Goal: Task Accomplishment & Management: Manage account settings

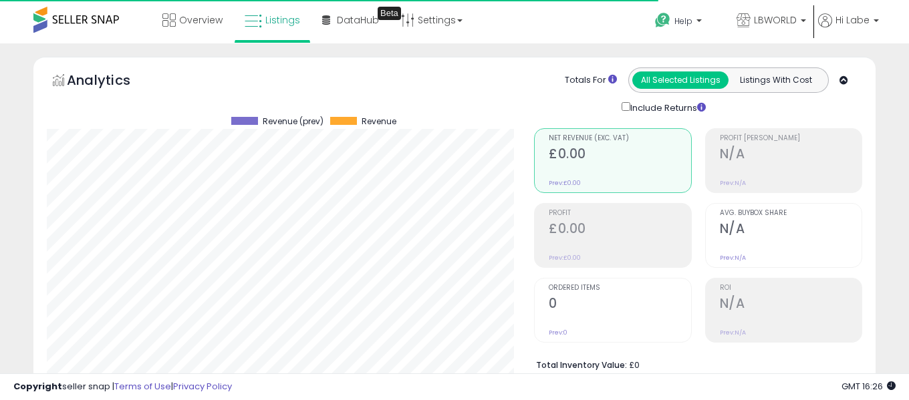
select select "**"
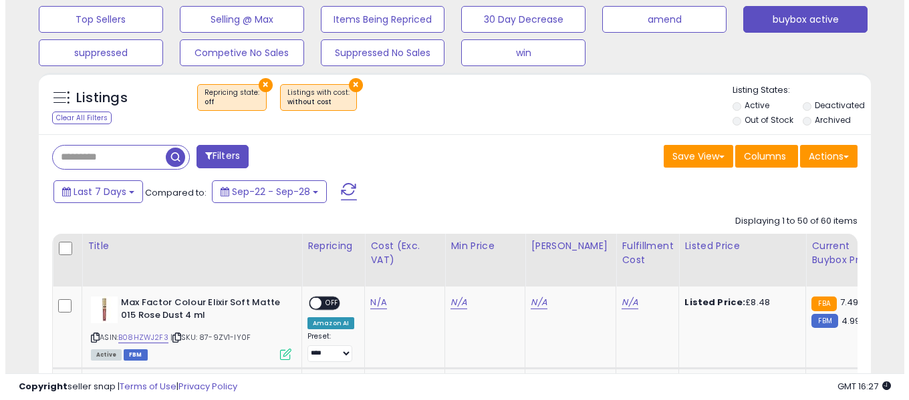
scroll to position [274, 482]
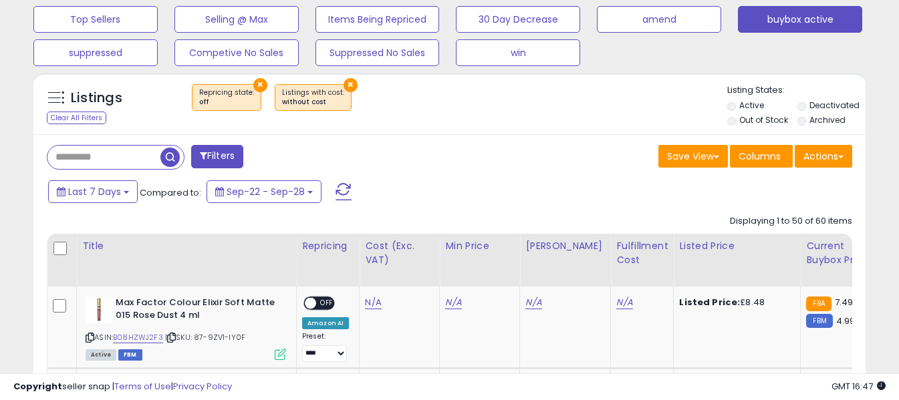
click at [346, 188] on span at bounding box center [344, 191] width 16 height 17
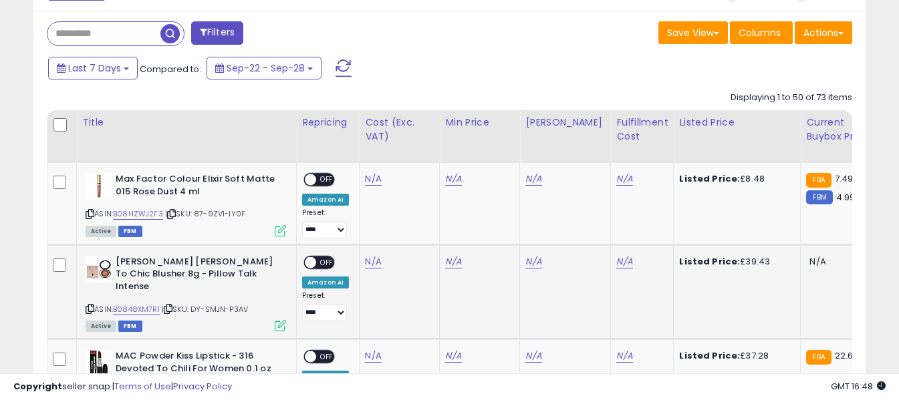
scroll to position [582, 0]
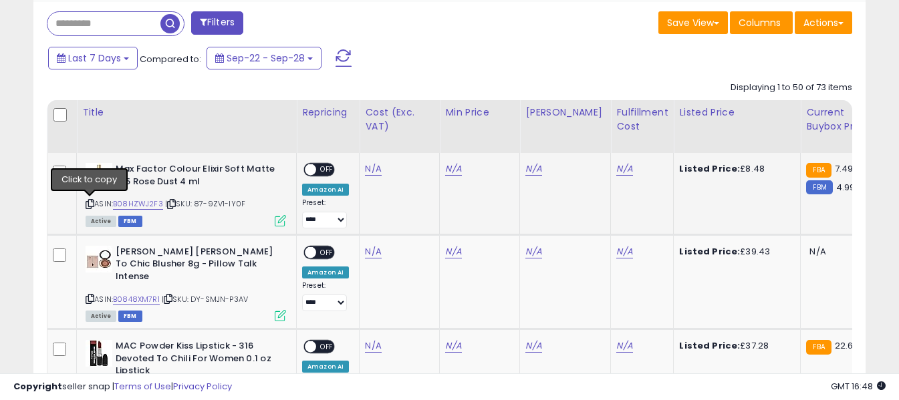
click at [89, 205] on icon at bounding box center [90, 204] width 9 height 7
click at [372, 168] on link "N/A" at bounding box center [373, 168] width 16 height 13
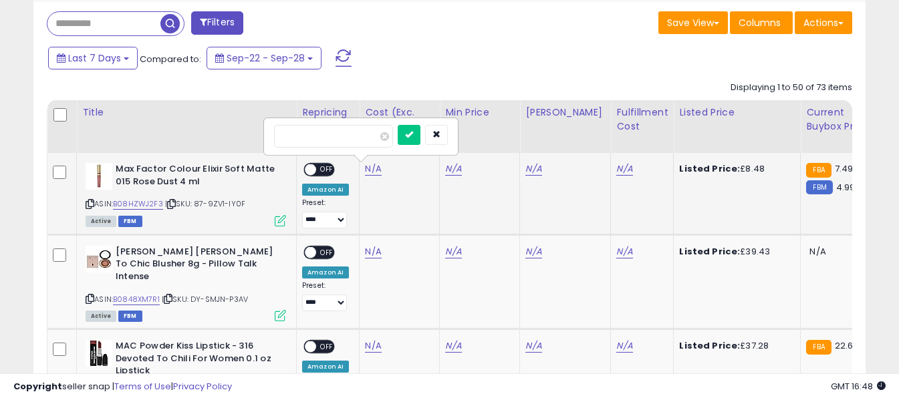
click at [368, 144] on input "number" at bounding box center [333, 136] width 119 height 23
type input "****"
drag, startPoint x: 429, startPoint y: 137, endPoint x: 467, endPoint y: 152, distance: 40.2
click at [413, 136] on icon "submit" at bounding box center [409, 134] width 8 height 8
click at [616, 164] on link "N/A" at bounding box center [624, 168] width 16 height 13
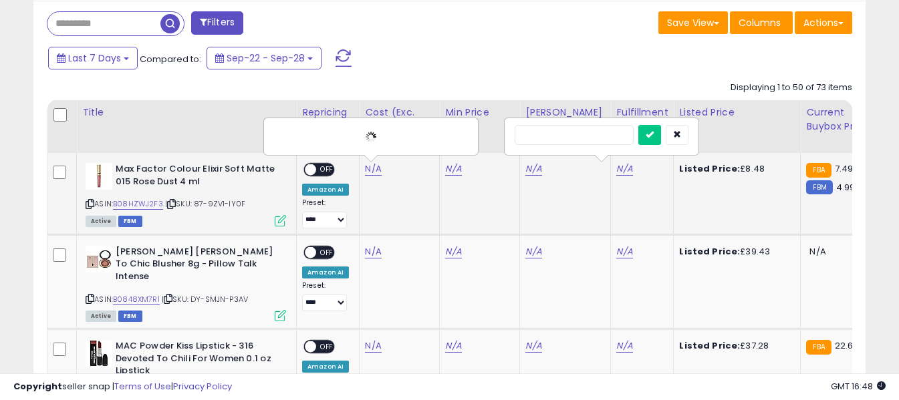
click at [591, 128] on input "text" at bounding box center [574, 135] width 119 height 20
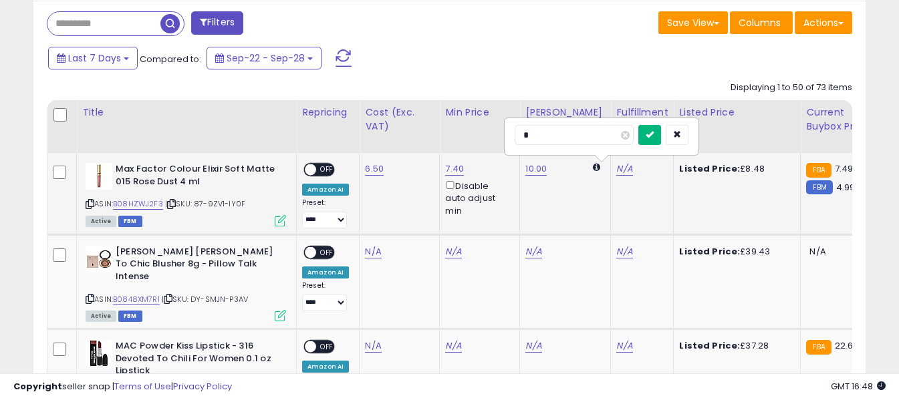
type input "*"
click at [654, 134] on icon "submit" at bounding box center [650, 134] width 8 height 8
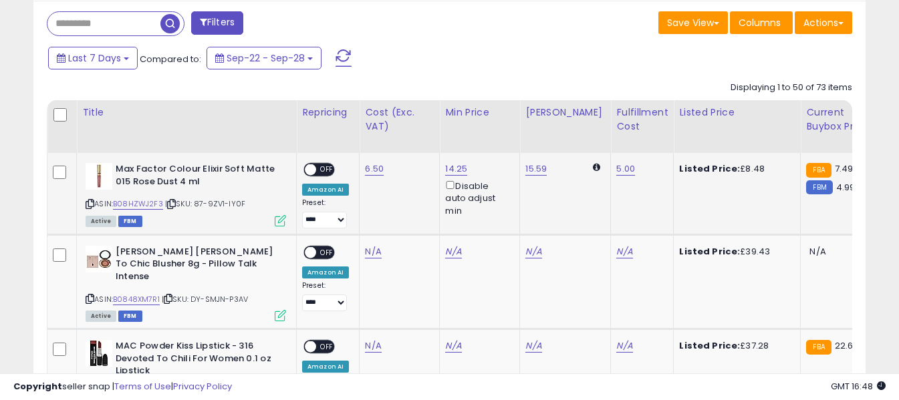
click at [327, 169] on span "OFF" at bounding box center [326, 169] width 21 height 11
click at [88, 296] on icon at bounding box center [90, 299] width 9 height 7
click at [374, 245] on td "N/A" at bounding box center [400, 282] width 80 height 94
click at [372, 251] on link "N/A" at bounding box center [373, 251] width 16 height 13
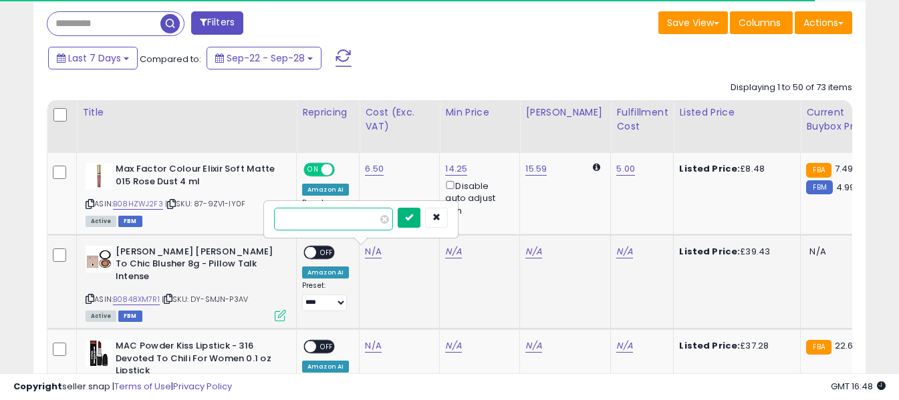
type input "*****"
click at [413, 221] on icon "submit" at bounding box center [409, 217] width 8 height 8
click at [616, 253] on link "N/A" at bounding box center [624, 251] width 16 height 13
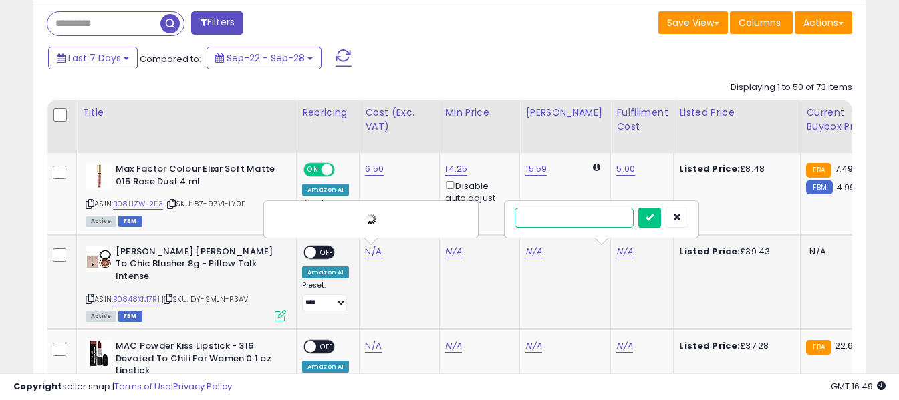
click at [579, 219] on input "text" at bounding box center [574, 218] width 119 height 20
type input "*"
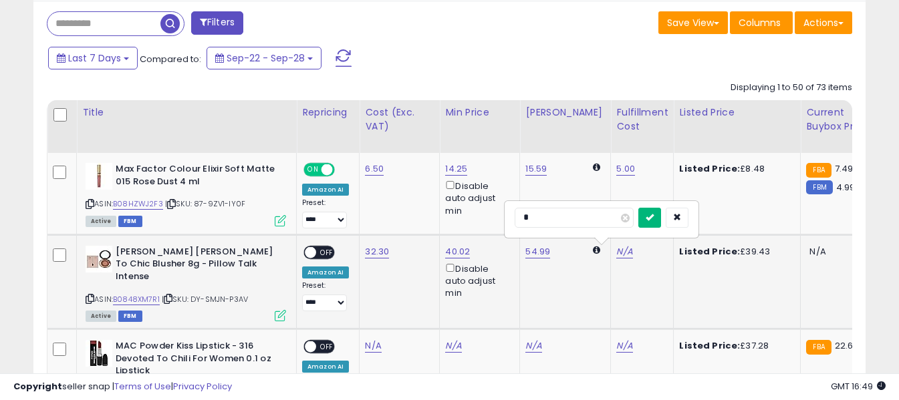
click at [661, 219] on button "submit" at bounding box center [650, 218] width 23 height 20
click at [328, 253] on span "OFF" at bounding box center [326, 252] width 21 height 11
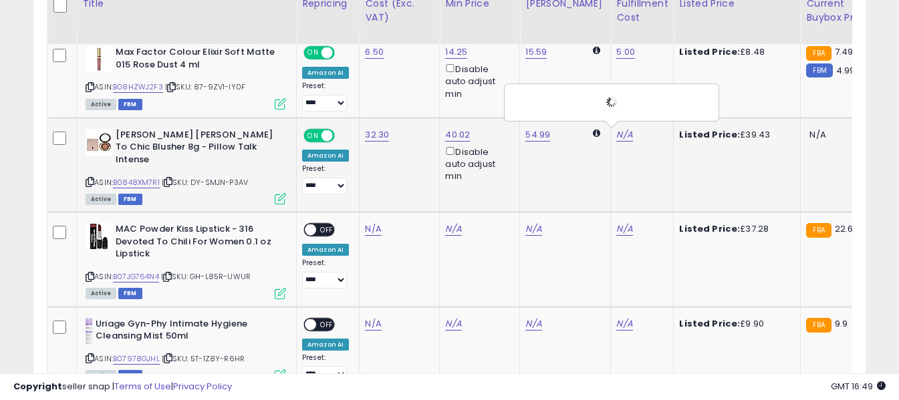
scroll to position [716, 0]
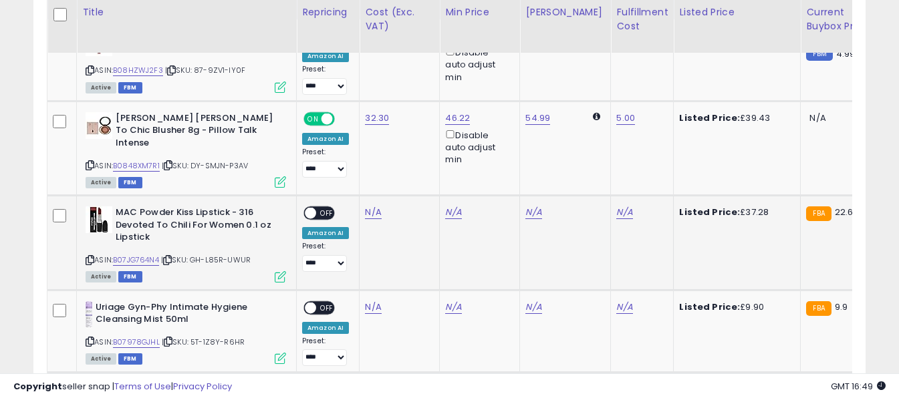
click at [87, 257] on icon at bounding box center [90, 260] width 9 height 7
click at [372, 206] on link "N/A" at bounding box center [373, 212] width 16 height 13
click at [369, 166] on input "number" at bounding box center [333, 168] width 119 height 23
type input "*****"
drag, startPoint x: 432, startPoint y: 166, endPoint x: 501, endPoint y: 188, distance: 73.0
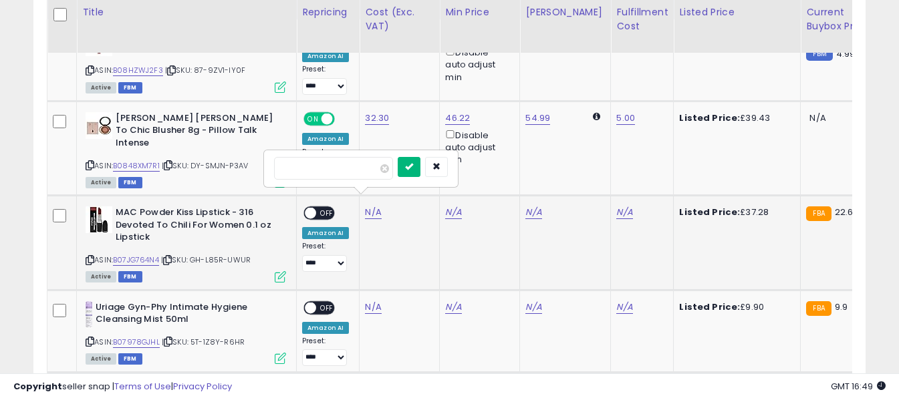
click at [413, 166] on icon "submit" at bounding box center [409, 166] width 8 height 8
click at [616, 206] on link "N/A" at bounding box center [624, 212] width 16 height 13
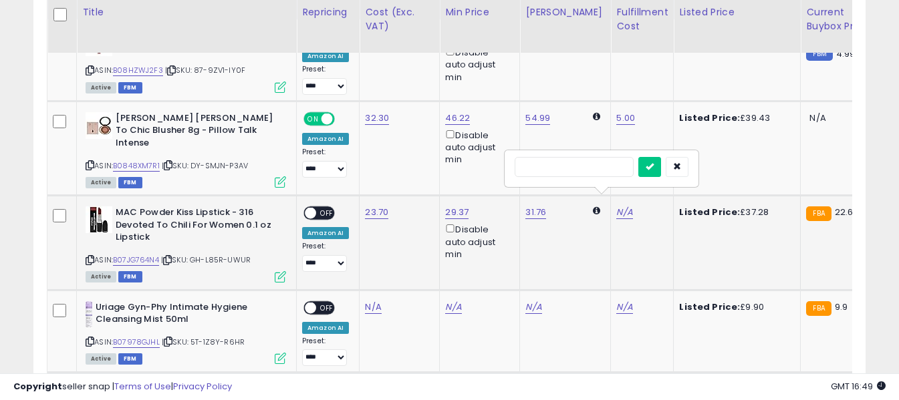
click at [586, 167] on input "text" at bounding box center [574, 167] width 119 height 20
type input "*"
click at [661, 171] on button "submit" at bounding box center [650, 167] width 23 height 20
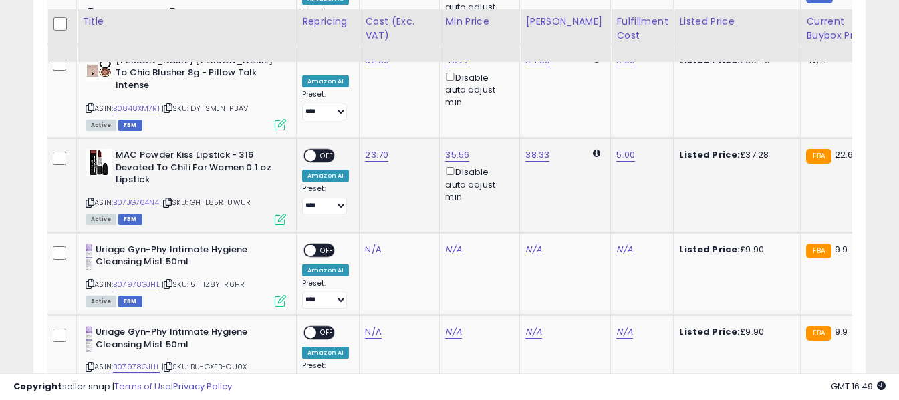
scroll to position [783, 0]
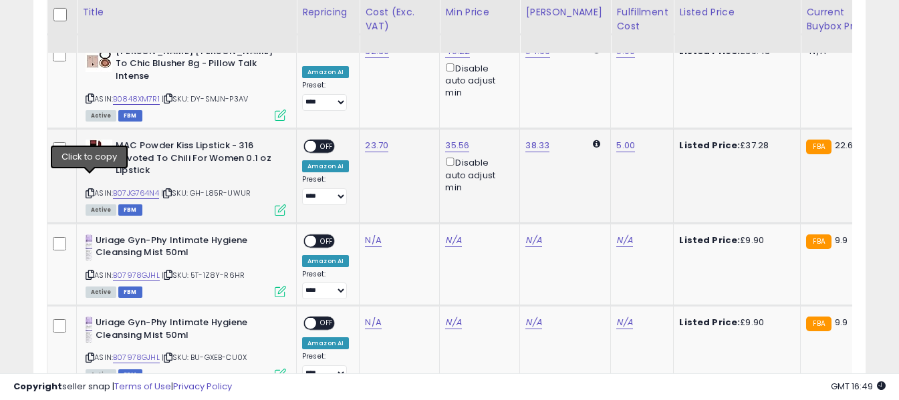
click at [88, 190] on icon at bounding box center [90, 193] width 9 height 7
click at [328, 141] on span "OFF" at bounding box center [326, 146] width 21 height 11
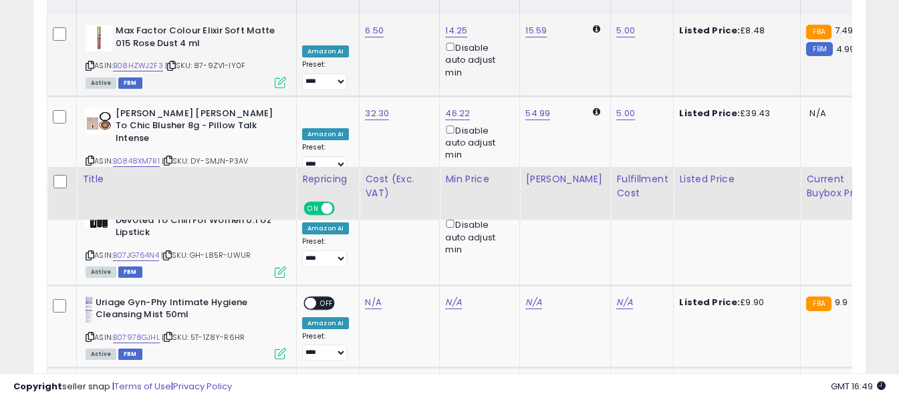
scroll to position [917, 0]
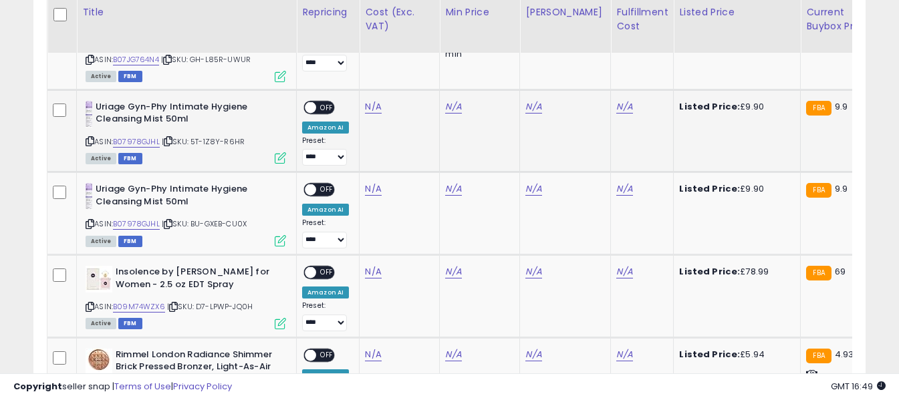
click at [90, 138] on icon at bounding box center [90, 141] width 9 height 7
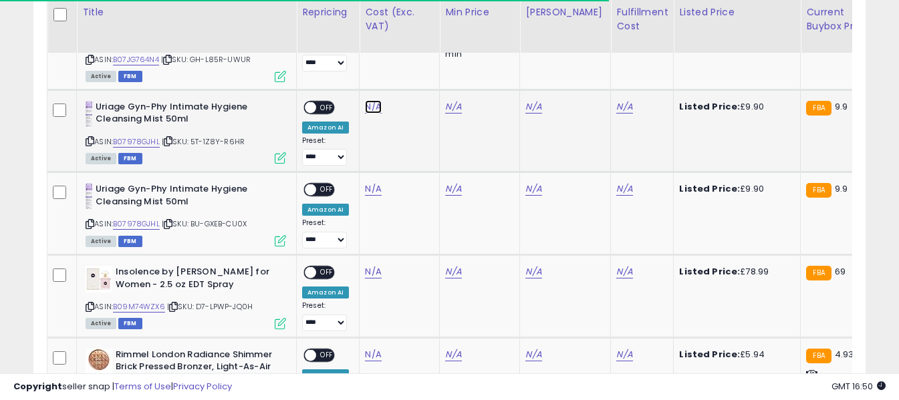
click at [375, 100] on link "N/A" at bounding box center [373, 106] width 16 height 13
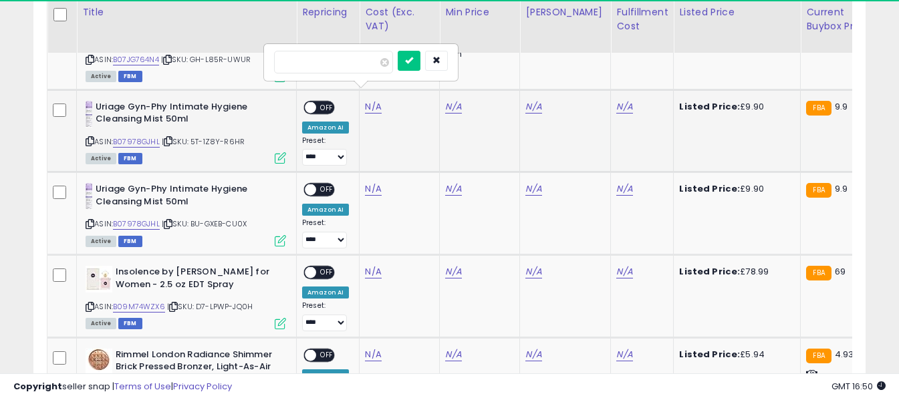
click at [373, 66] on input "number" at bounding box center [333, 62] width 119 height 23
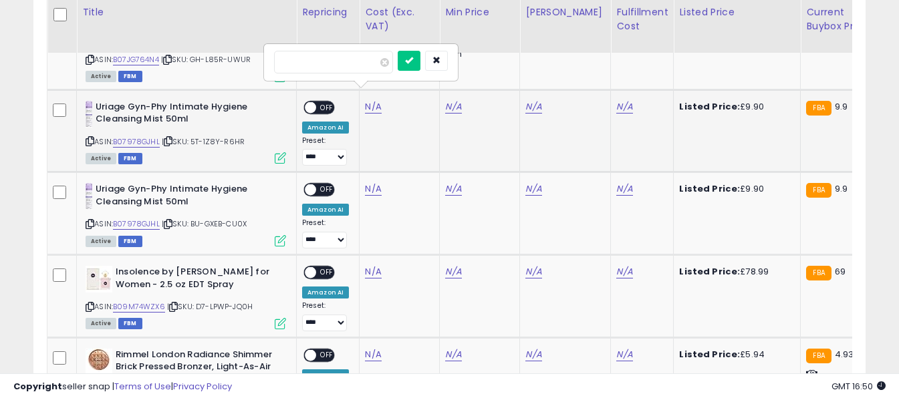
type input "****"
click at [413, 64] on icon "submit" at bounding box center [409, 60] width 8 height 8
click at [616, 100] on link "N/A" at bounding box center [624, 106] width 16 height 13
click at [584, 66] on input "text" at bounding box center [574, 61] width 119 height 20
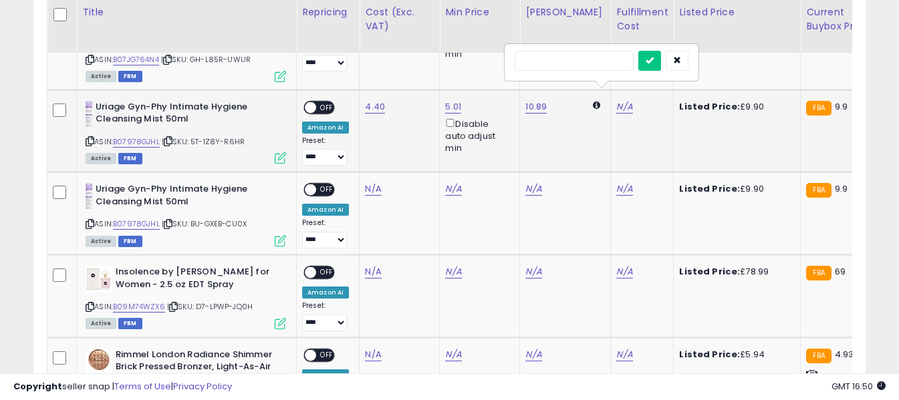
type input "*"
click at [654, 61] on icon "submit" at bounding box center [650, 60] width 8 height 8
click at [328, 102] on span "OFF" at bounding box center [326, 107] width 21 height 11
click at [374, 183] on link "N/A" at bounding box center [373, 189] width 16 height 13
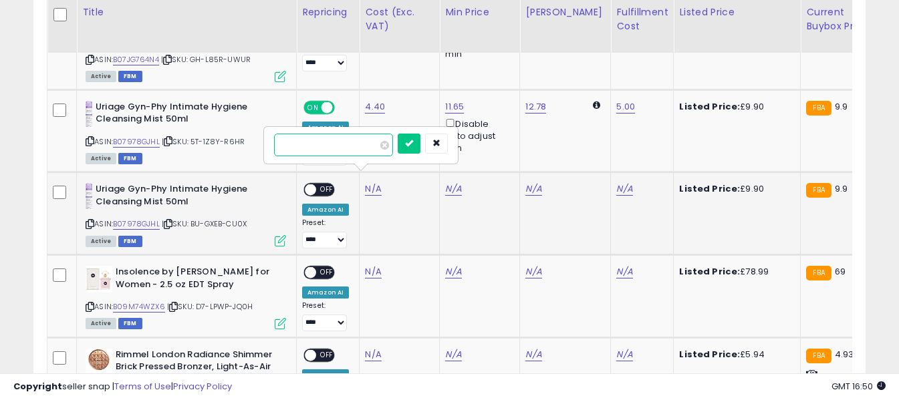
click at [368, 147] on input "number" at bounding box center [333, 145] width 119 height 23
type input "****"
click at [413, 142] on icon "submit" at bounding box center [409, 143] width 8 height 8
click at [616, 183] on link "N/A" at bounding box center [624, 189] width 16 height 13
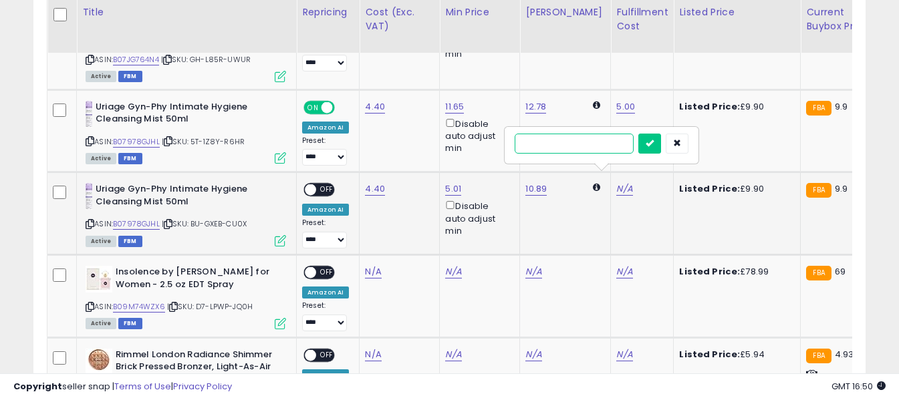
click at [595, 147] on input "text" at bounding box center [574, 144] width 119 height 20
type input "*"
click at [654, 144] on icon "submit" at bounding box center [650, 143] width 8 height 8
click at [317, 185] on div "ON OFF" at bounding box center [304, 190] width 31 height 11
click at [326, 185] on span "OFF" at bounding box center [326, 190] width 21 height 11
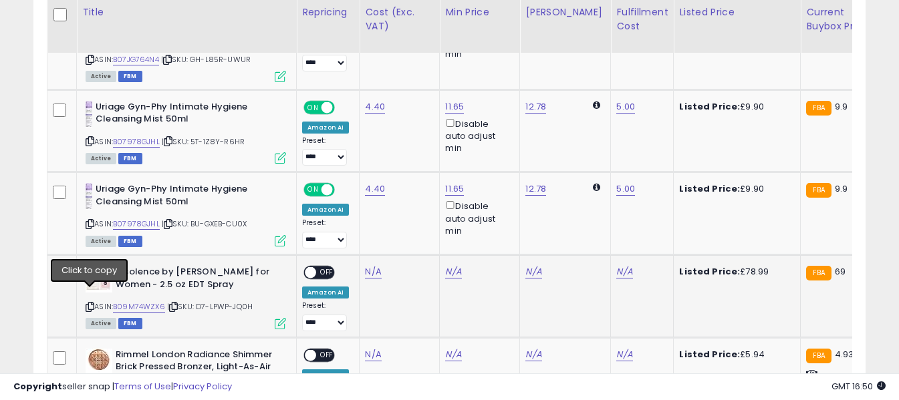
click at [92, 304] on icon at bounding box center [90, 307] width 9 height 7
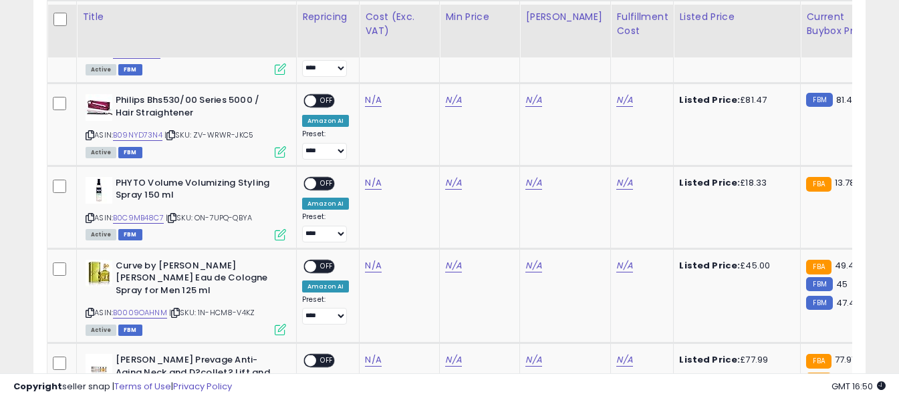
scroll to position [1452, 0]
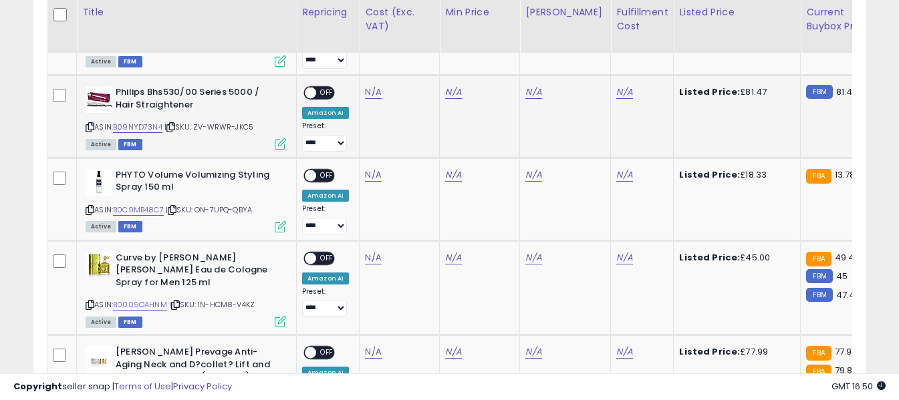
click at [93, 124] on icon at bounding box center [90, 127] width 9 height 7
click at [369, 86] on link "N/A" at bounding box center [373, 92] width 16 height 13
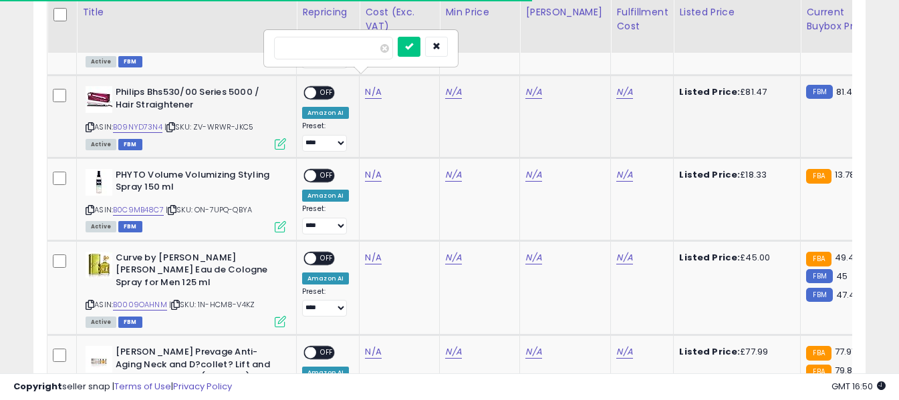
click at [365, 55] on input "number" at bounding box center [333, 48] width 119 height 23
type input "*****"
click at [421, 51] on button "submit" at bounding box center [409, 47] width 23 height 20
click at [616, 86] on link "N/A" at bounding box center [624, 92] width 16 height 13
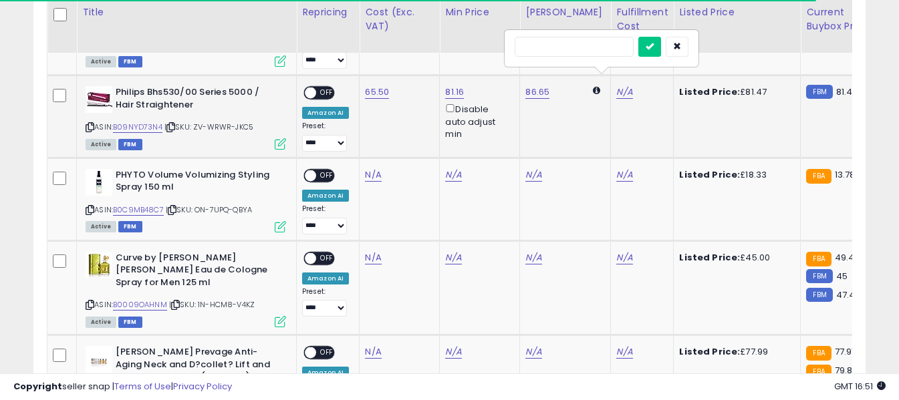
click at [579, 49] on input "text" at bounding box center [574, 47] width 119 height 20
type input "*"
click at [661, 44] on button "submit" at bounding box center [650, 47] width 23 height 20
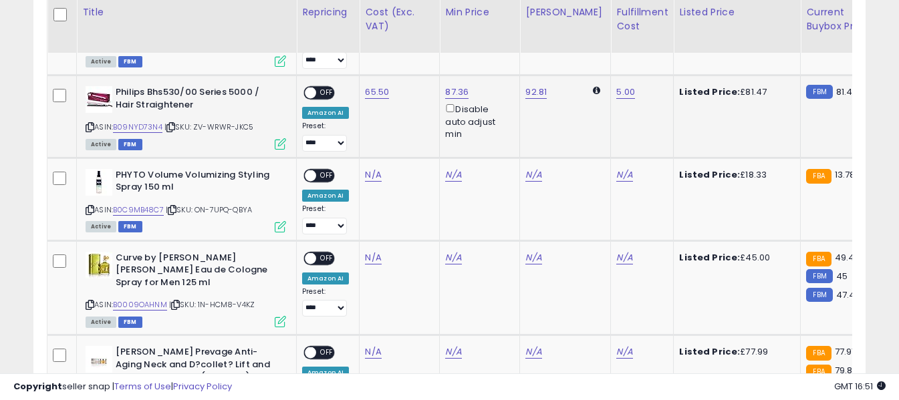
click at [329, 88] on span "OFF" at bounding box center [326, 93] width 21 height 11
click at [88, 207] on icon at bounding box center [90, 210] width 9 height 7
click at [372, 168] on link "N/A" at bounding box center [373, 174] width 16 height 13
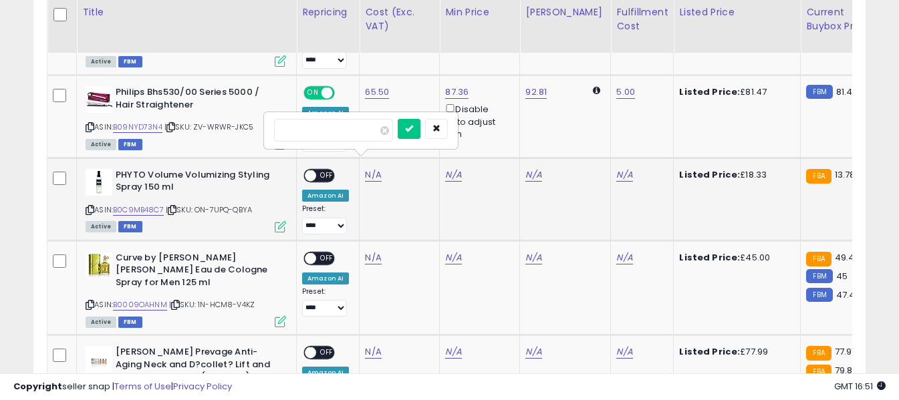
click at [366, 129] on input "number" at bounding box center [333, 130] width 119 height 23
type input "*****"
click at [413, 132] on icon "submit" at bounding box center [409, 128] width 8 height 8
click at [616, 168] on link "N/A" at bounding box center [624, 174] width 16 height 13
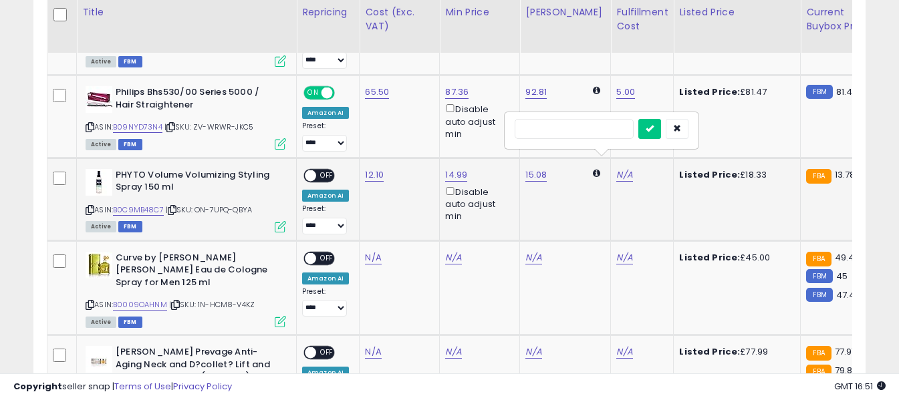
click at [596, 130] on input "text" at bounding box center [574, 129] width 119 height 20
type input "*"
click at [661, 124] on button "submit" at bounding box center [650, 129] width 23 height 20
click at [322, 170] on span "OFF" at bounding box center [326, 175] width 21 height 11
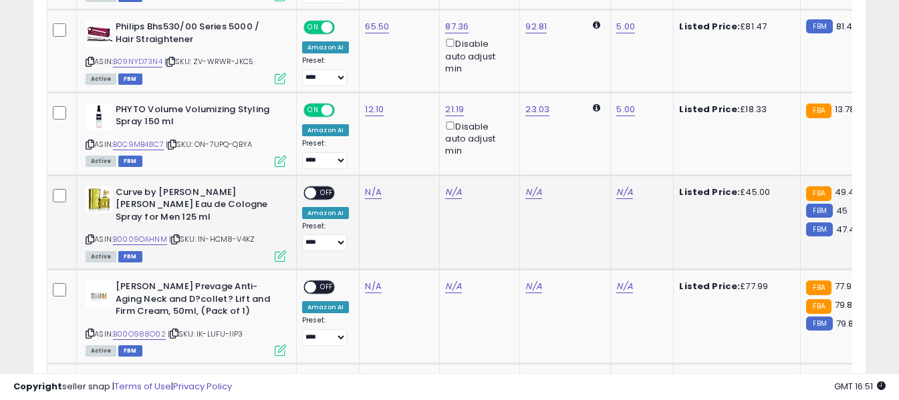
scroll to position [1585, 0]
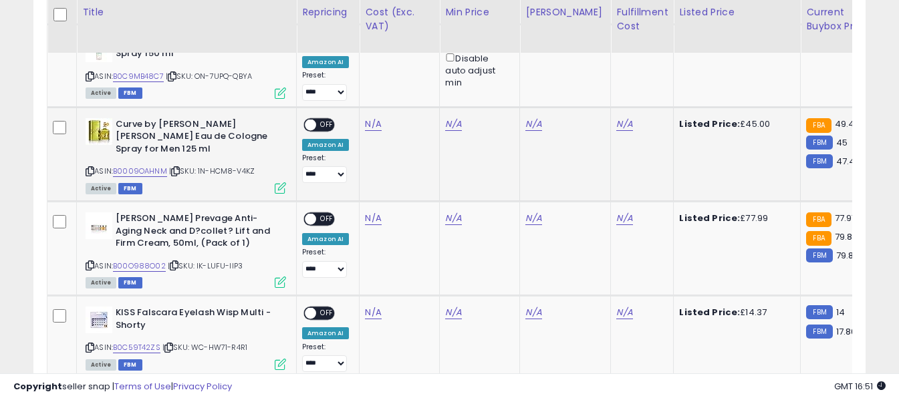
click at [92, 168] on icon at bounding box center [90, 171] width 9 height 7
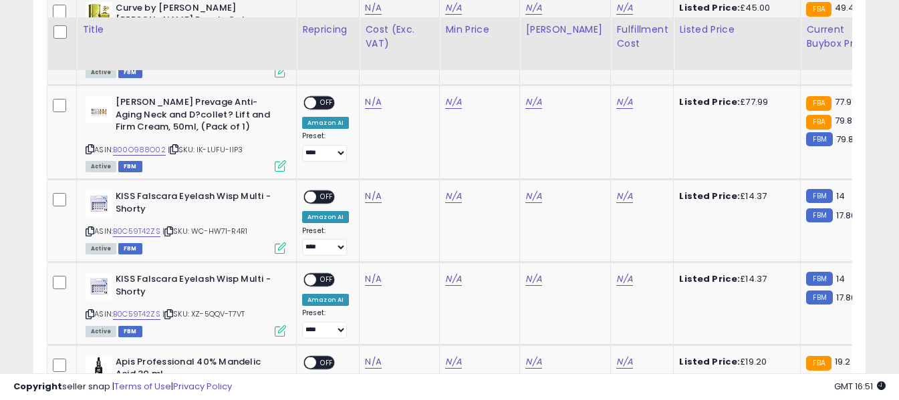
scroll to position [1719, 0]
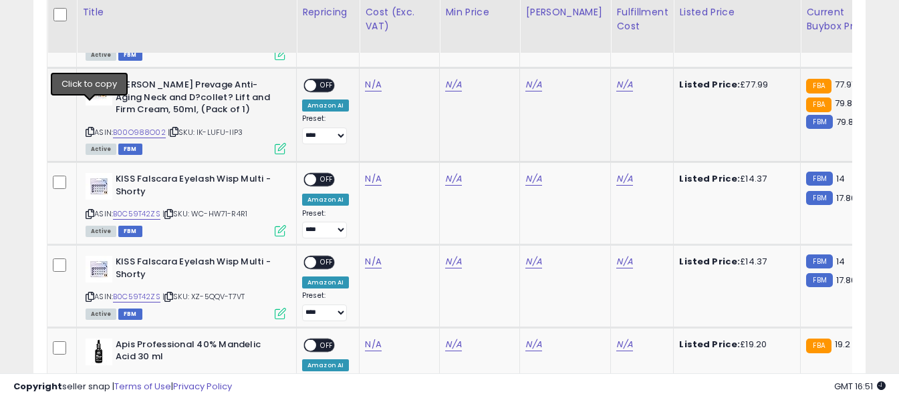
click at [91, 128] on icon at bounding box center [90, 131] width 9 height 7
click at [370, 78] on link "N/A" at bounding box center [373, 84] width 16 height 13
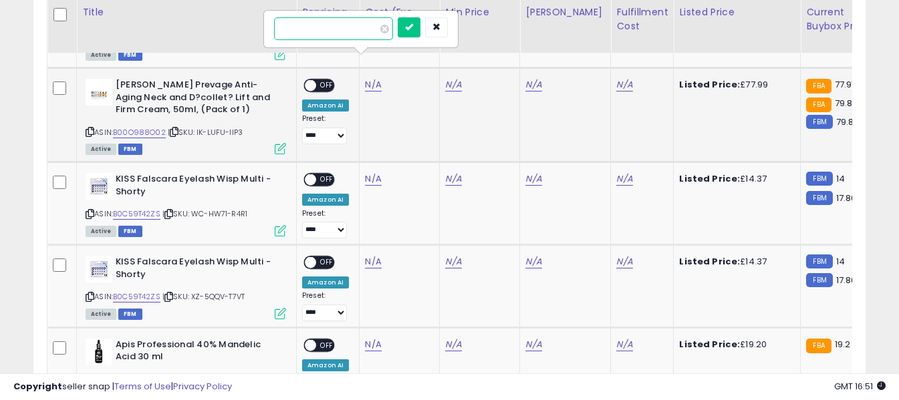
click at [365, 31] on input "number" at bounding box center [333, 28] width 119 height 23
type input "*****"
click at [413, 26] on icon "submit" at bounding box center [409, 27] width 8 height 8
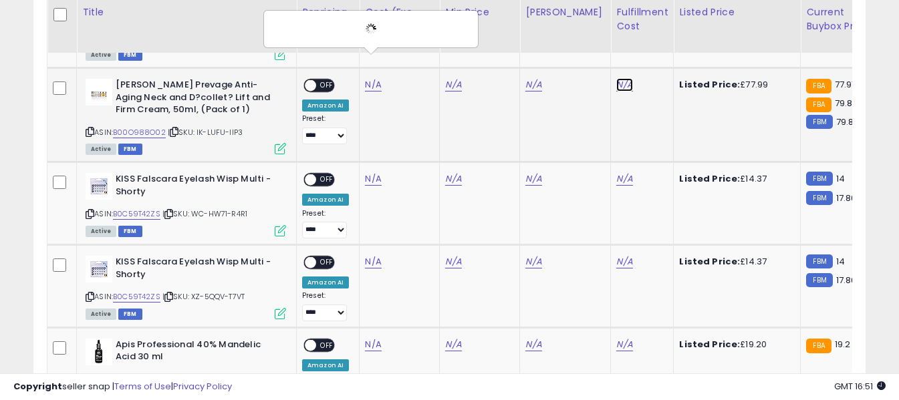
click at [616, 78] on link "N/A" at bounding box center [624, 84] width 16 height 13
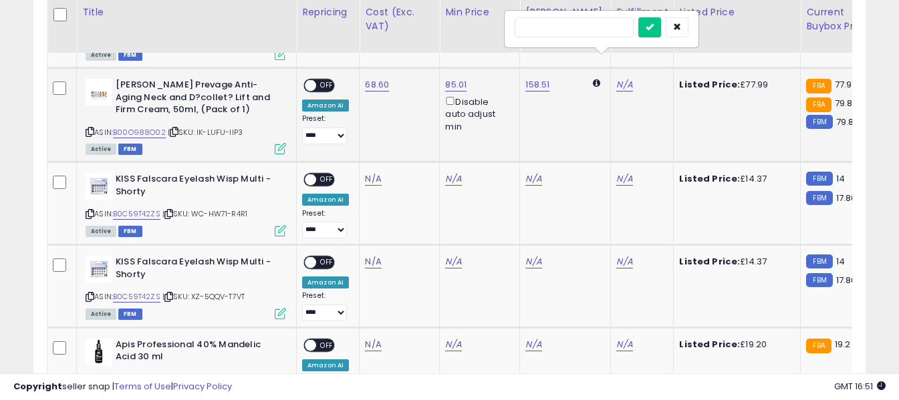
click at [581, 28] on input "text" at bounding box center [574, 27] width 119 height 20
type input "*"
click at [654, 30] on icon "submit" at bounding box center [650, 27] width 8 height 8
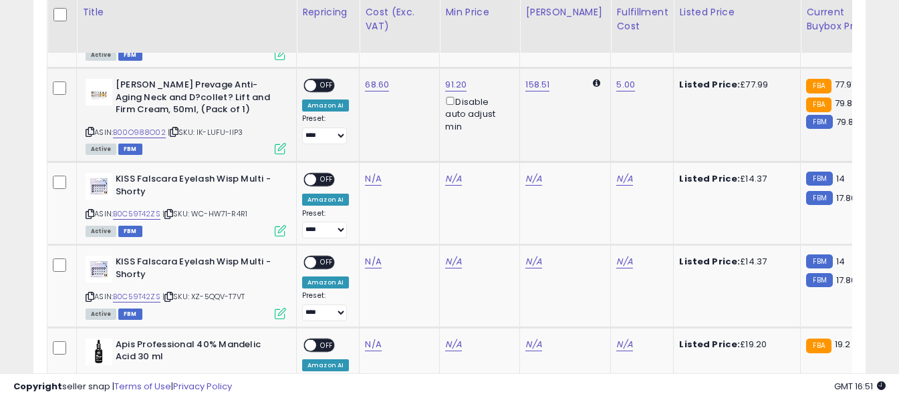
click at [328, 80] on span "OFF" at bounding box center [326, 85] width 21 height 11
click at [90, 211] on icon at bounding box center [90, 214] width 9 height 7
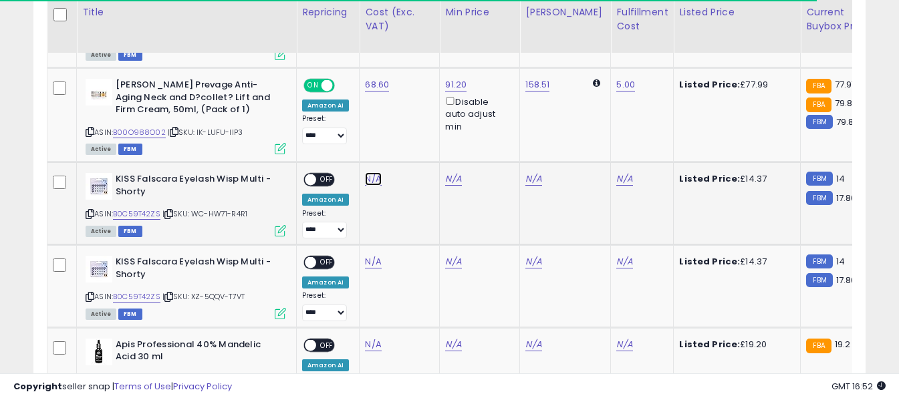
click at [370, 173] on link "N/A" at bounding box center [373, 179] width 16 height 13
click at [356, 128] on input "number" at bounding box center [333, 123] width 119 height 23
type input "**"
click at [421, 127] on button "submit" at bounding box center [409, 122] width 23 height 20
click at [616, 173] on link "N/A" at bounding box center [624, 179] width 16 height 13
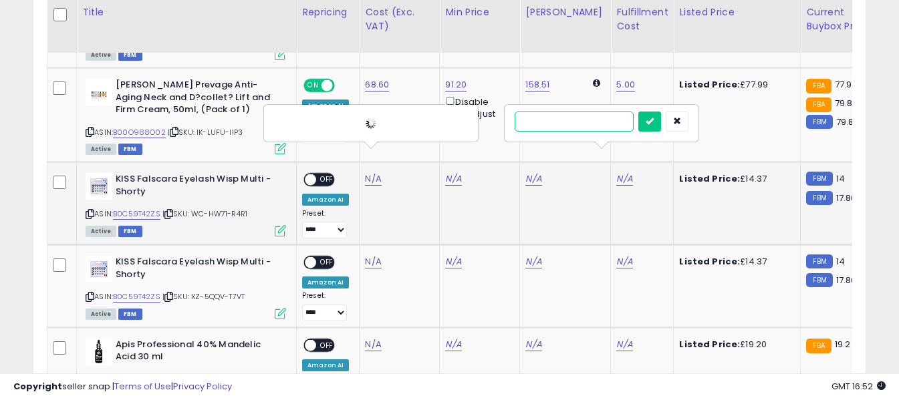
click at [590, 118] on input "text" at bounding box center [574, 122] width 119 height 20
type input "*"
click at [654, 119] on icon "submit" at bounding box center [650, 121] width 8 height 8
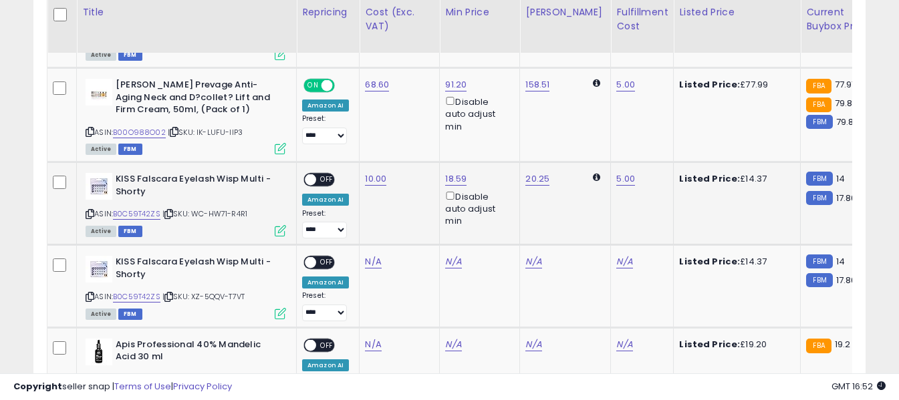
click at [328, 175] on span "OFF" at bounding box center [326, 180] width 21 height 11
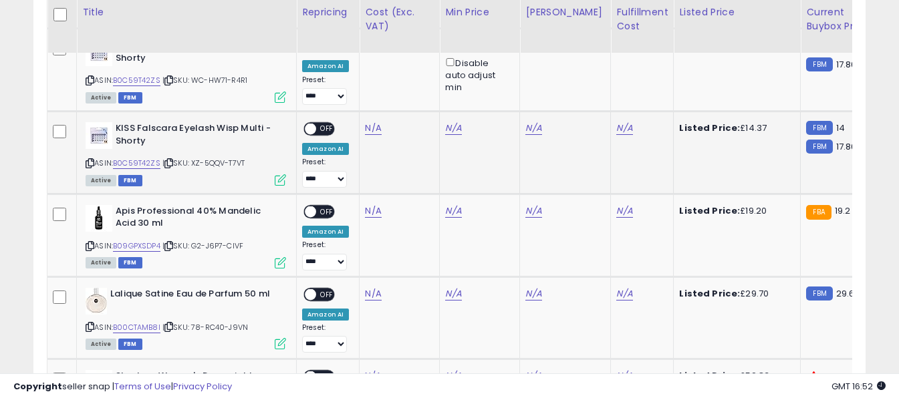
scroll to position [1786, 0]
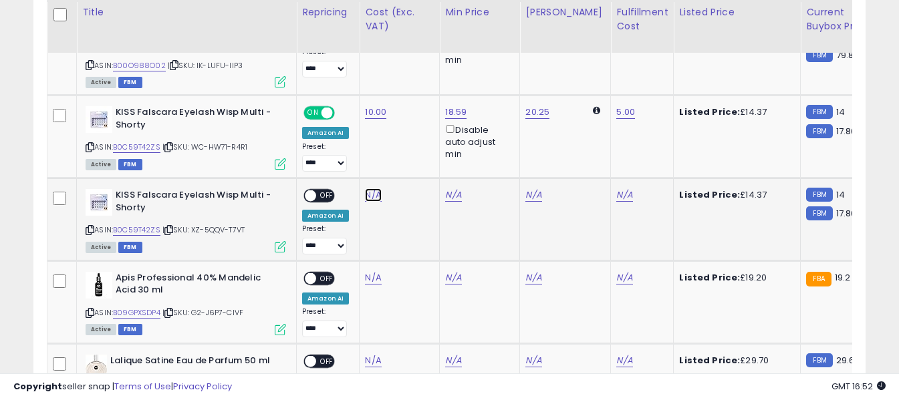
click at [374, 189] on link "N/A" at bounding box center [373, 195] width 16 height 13
click at [354, 142] on input "number" at bounding box center [333, 139] width 119 height 23
type input "**"
click at [413, 136] on icon "submit" at bounding box center [409, 137] width 8 height 8
click at [616, 189] on link "N/A" at bounding box center [624, 195] width 16 height 13
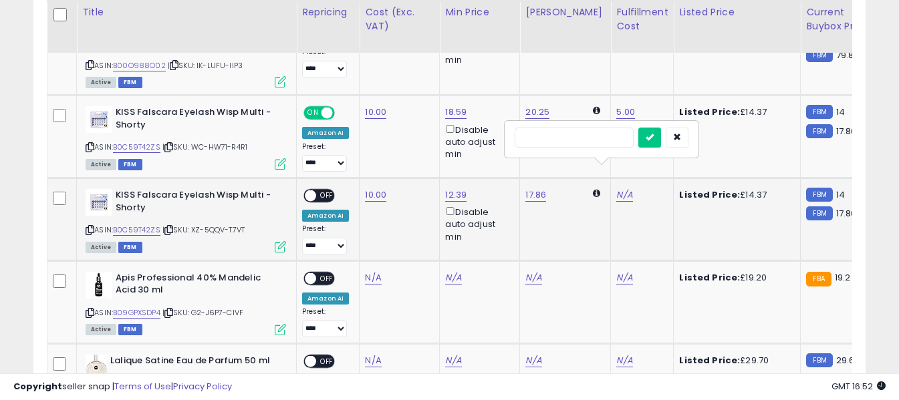
click at [596, 134] on input "text" at bounding box center [574, 138] width 119 height 20
type input "*"
click at [654, 135] on icon "submit" at bounding box center [650, 137] width 8 height 8
click at [328, 191] on span "OFF" at bounding box center [326, 196] width 21 height 11
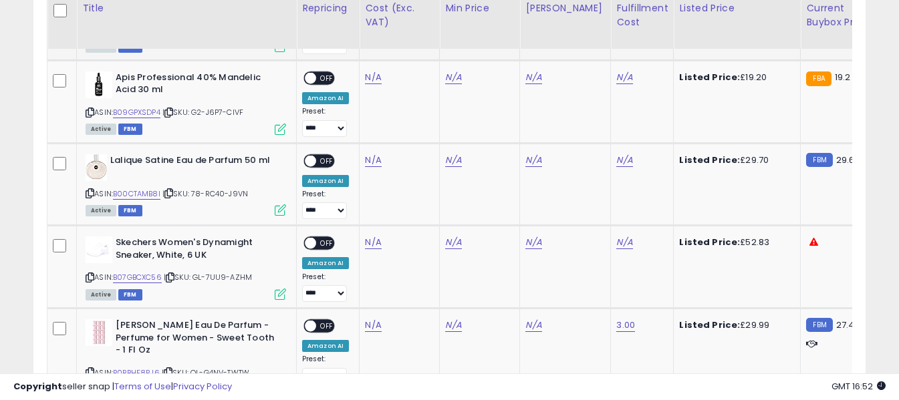
scroll to position [1920, 0]
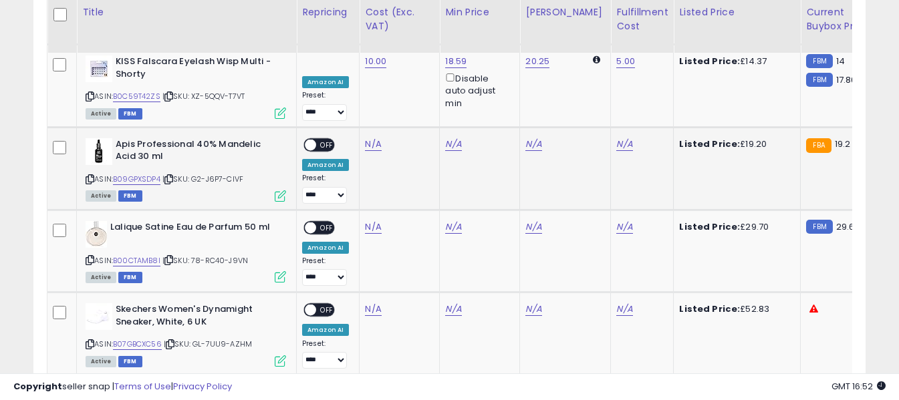
click at [92, 176] on icon at bounding box center [90, 179] width 9 height 7
click at [90, 176] on icon at bounding box center [90, 179] width 9 height 7
click at [366, 138] on link "N/A" at bounding box center [373, 144] width 16 height 13
click at [366, 92] on input "number" at bounding box center [333, 88] width 119 height 23
type input "*****"
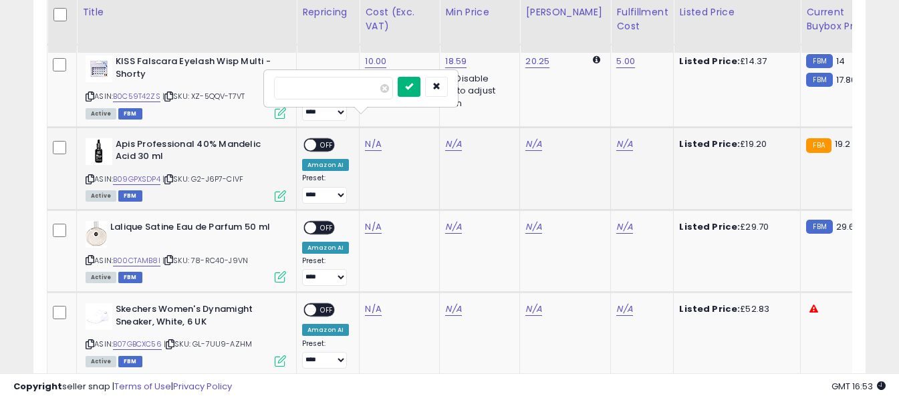
click at [413, 86] on icon "submit" at bounding box center [409, 86] width 8 height 8
click at [616, 138] on link "N/A" at bounding box center [624, 144] width 16 height 13
click at [545, 87] on input "text" at bounding box center [574, 87] width 119 height 20
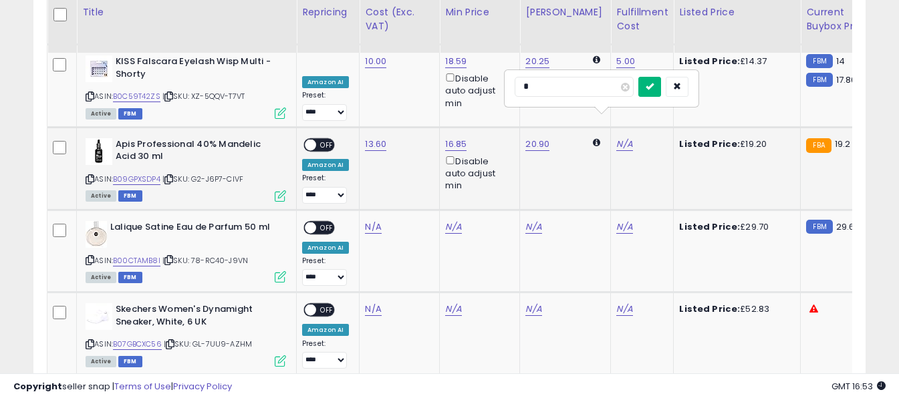
type input "*"
click at [654, 86] on icon "submit" at bounding box center [650, 86] width 8 height 8
click at [322, 139] on span "OFF" at bounding box center [326, 144] width 21 height 11
click at [88, 257] on icon at bounding box center [90, 260] width 9 height 7
click at [372, 221] on link "N/A" at bounding box center [373, 227] width 16 height 13
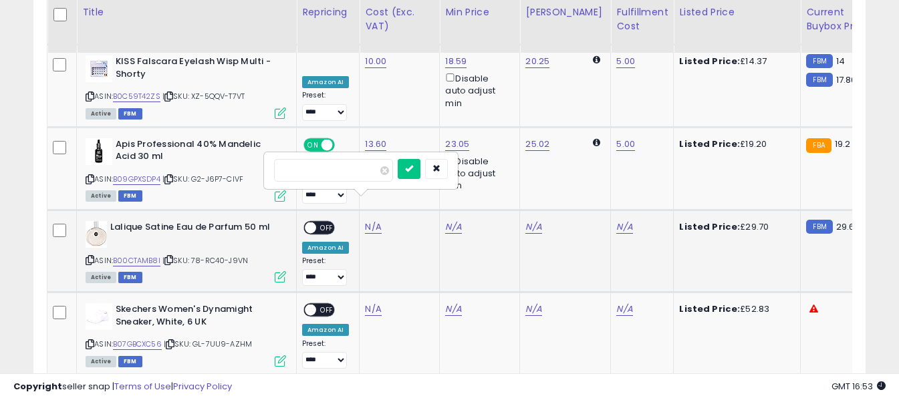
click at [364, 176] on input "number" at bounding box center [333, 170] width 119 height 23
type input "*****"
click at [413, 170] on icon "submit" at bounding box center [409, 168] width 8 height 8
click at [616, 221] on link "N/A" at bounding box center [624, 227] width 16 height 13
click at [588, 170] on input "text" at bounding box center [574, 169] width 119 height 20
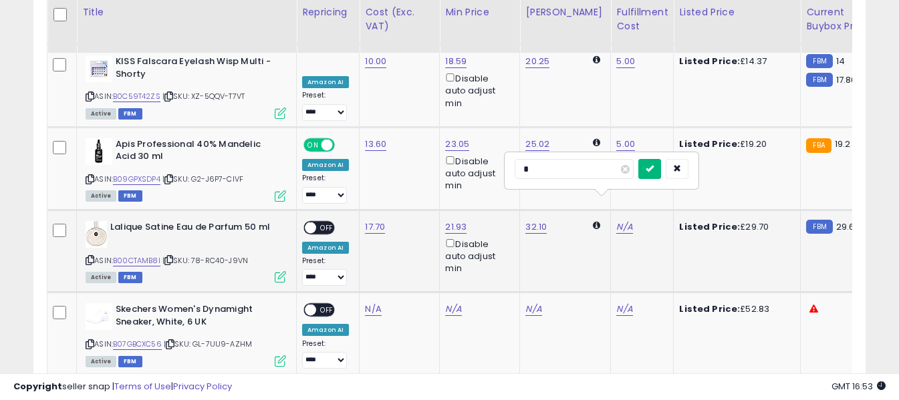
type input "*"
click at [654, 170] on icon "submit" at bounding box center [650, 168] width 8 height 8
click at [324, 222] on span "OFF" at bounding box center [326, 227] width 21 height 11
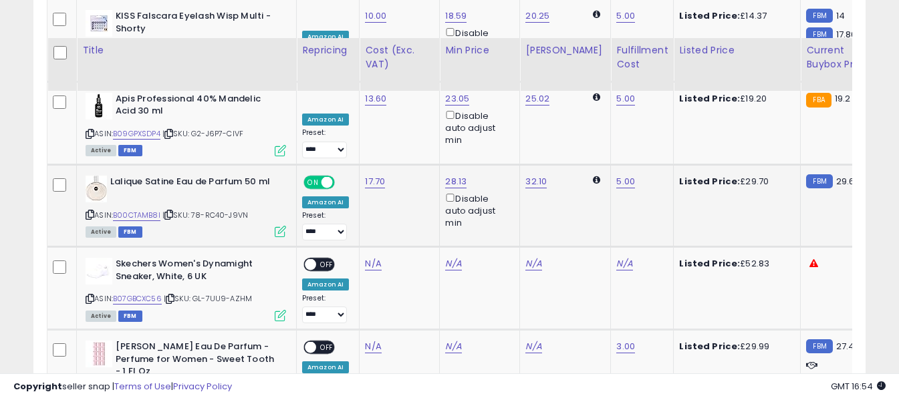
scroll to position [2120, 0]
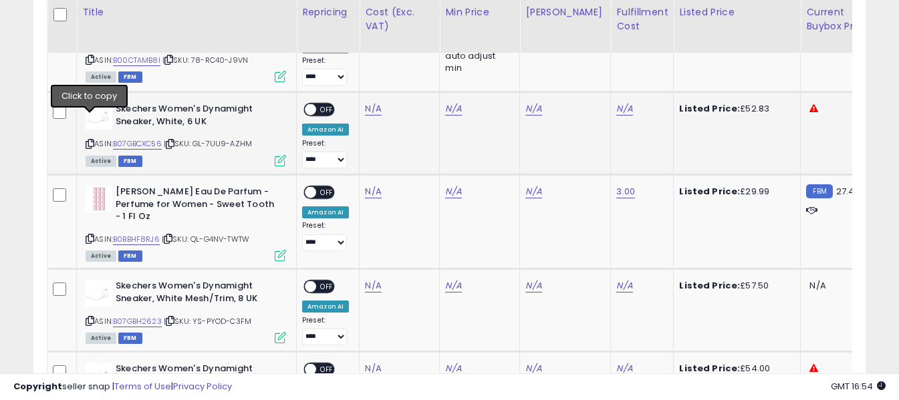
click at [90, 140] on icon at bounding box center [90, 143] width 9 height 7
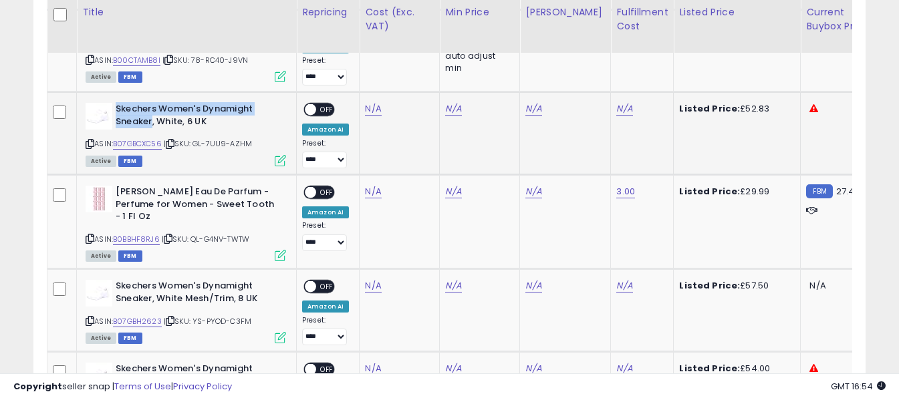
drag, startPoint x: 116, startPoint y: 86, endPoint x: 152, endPoint y: 98, distance: 38.5
click at [152, 103] on b "Skechers Women's Dynamight Sneaker, White, 6 UK" at bounding box center [197, 117] width 162 height 28
copy b "Skechers Women's Dynamight Sneaker"
click at [372, 102] on link "N/A" at bounding box center [373, 108] width 16 height 13
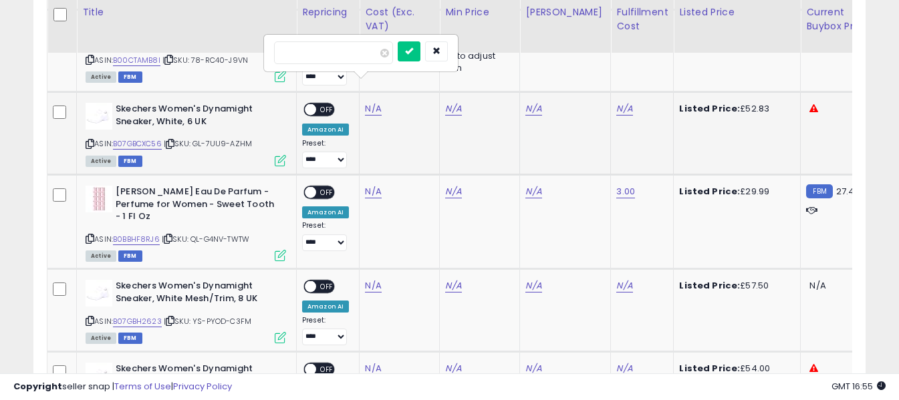
click at [374, 57] on input "number" at bounding box center [333, 52] width 119 height 23
type input "*****"
click at [421, 50] on button "submit" at bounding box center [409, 51] width 23 height 20
click at [616, 102] on link "N/A" at bounding box center [624, 108] width 16 height 13
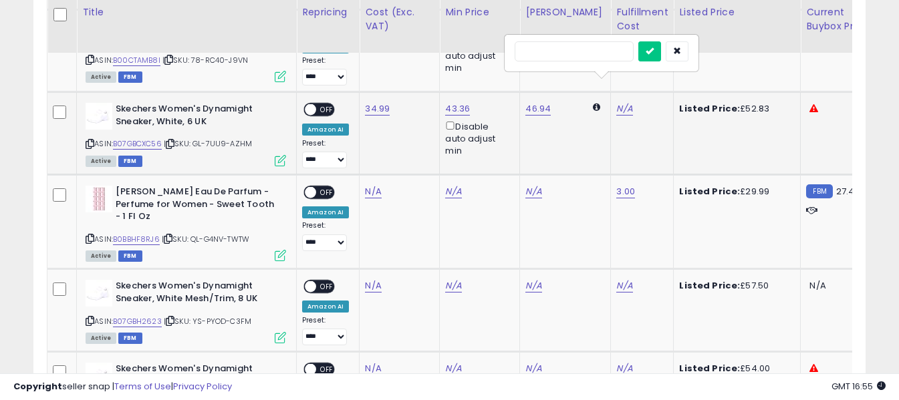
click at [596, 49] on input "text" at bounding box center [574, 51] width 119 height 20
type input "*"
click at [654, 51] on icon "submit" at bounding box center [650, 51] width 8 height 8
click at [320, 104] on div "ON OFF" at bounding box center [304, 109] width 31 height 11
click at [320, 104] on span "OFF" at bounding box center [326, 109] width 21 height 11
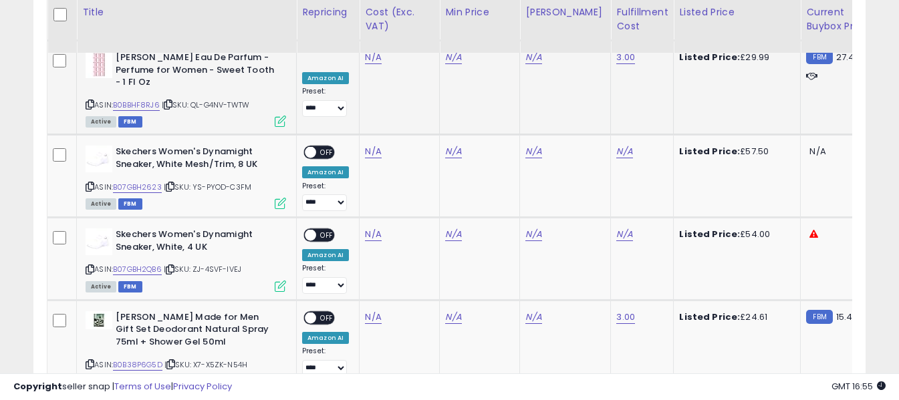
scroll to position [2321, 0]
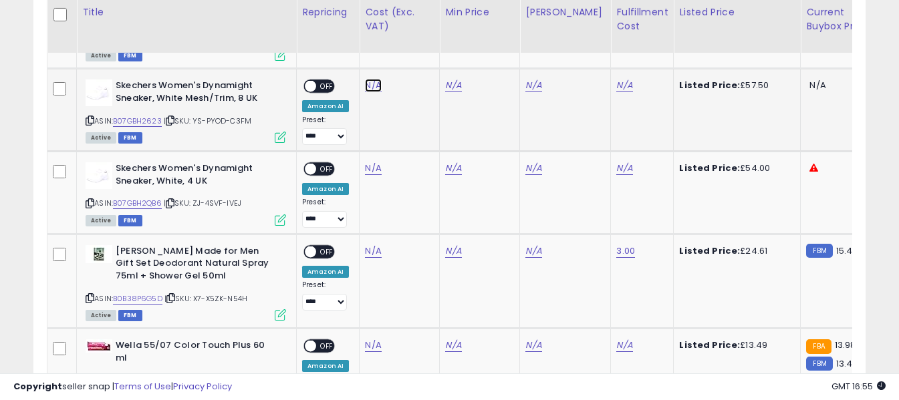
click at [368, 79] on link "N/A" at bounding box center [373, 85] width 16 height 13
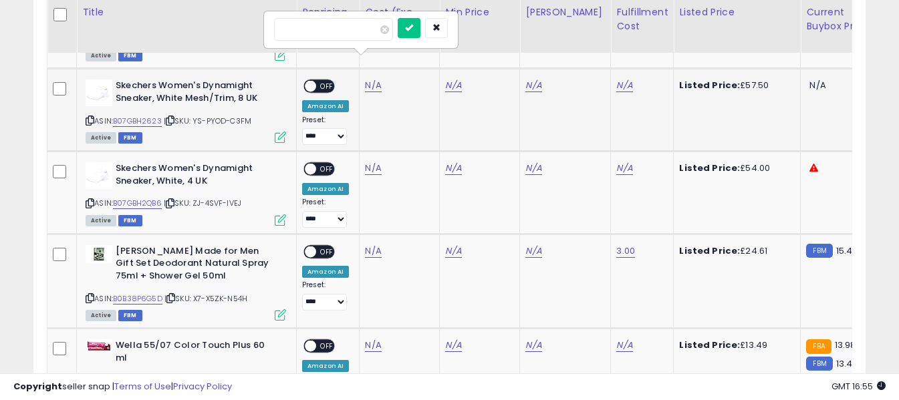
click at [364, 31] on input "number" at bounding box center [333, 29] width 119 height 23
type input "*****"
click at [421, 29] on button "submit" at bounding box center [409, 28] width 23 height 20
click at [616, 79] on link "N/A" at bounding box center [624, 85] width 16 height 13
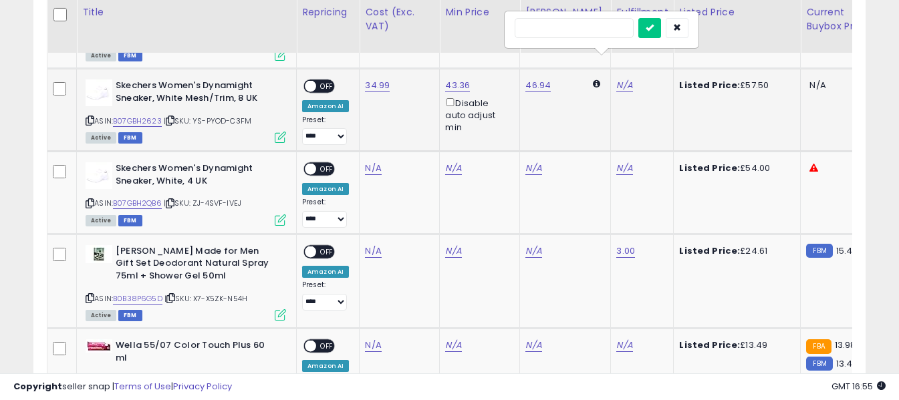
click at [594, 30] on input "text" at bounding box center [574, 28] width 119 height 20
type input "*"
click at [661, 26] on button "submit" at bounding box center [650, 28] width 23 height 20
click at [324, 81] on span "OFF" at bounding box center [326, 86] width 21 height 11
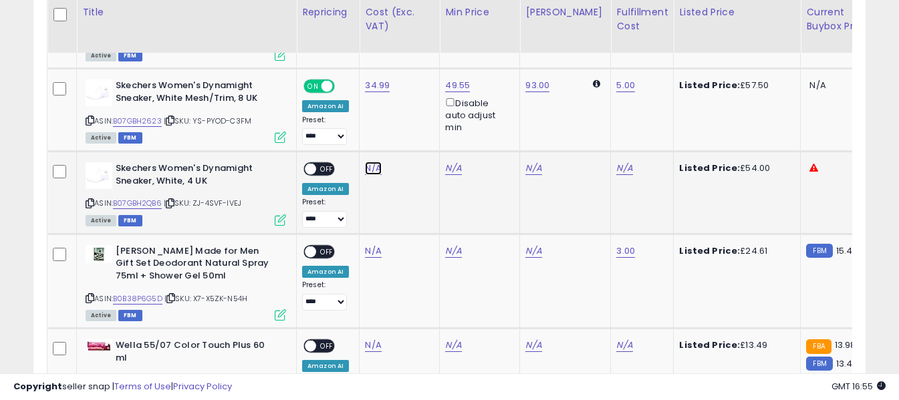
click at [369, 162] on link "N/A" at bounding box center [373, 168] width 16 height 13
click at [371, 112] on input "number" at bounding box center [333, 112] width 119 height 23
type input "*****"
click at [413, 107] on icon "submit" at bounding box center [409, 110] width 8 height 8
click at [616, 162] on link "N/A" at bounding box center [624, 168] width 16 height 13
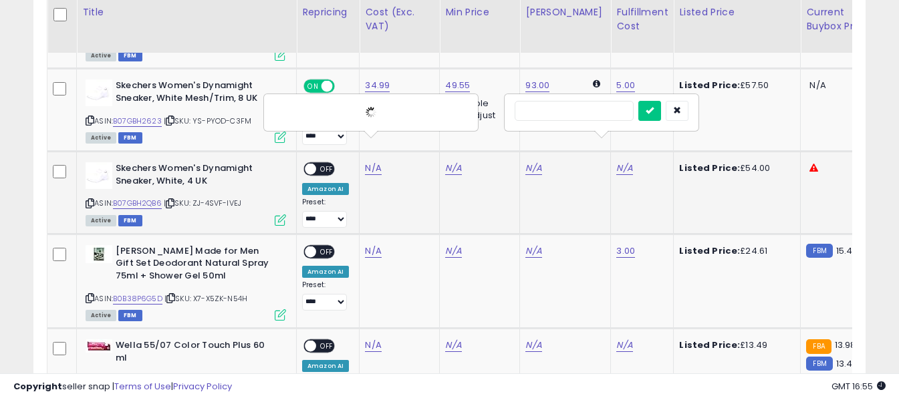
click at [592, 113] on input "text" at bounding box center [574, 111] width 119 height 20
type input "*"
click at [661, 115] on button "submit" at bounding box center [650, 111] width 23 height 20
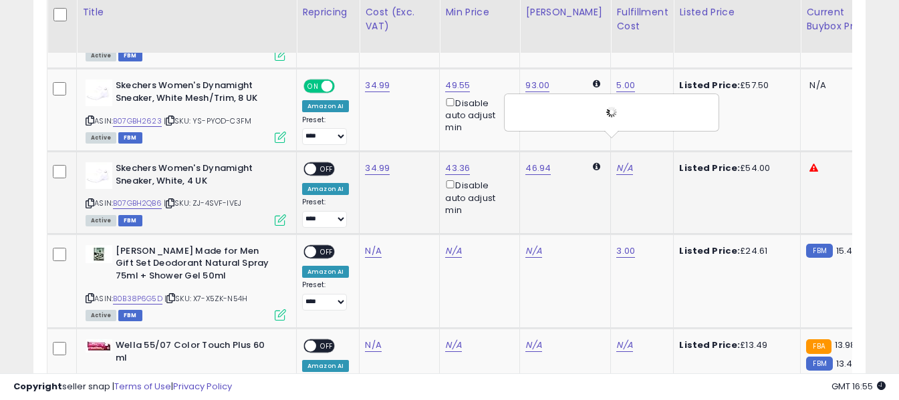
click at [330, 164] on span "OFF" at bounding box center [326, 169] width 21 height 11
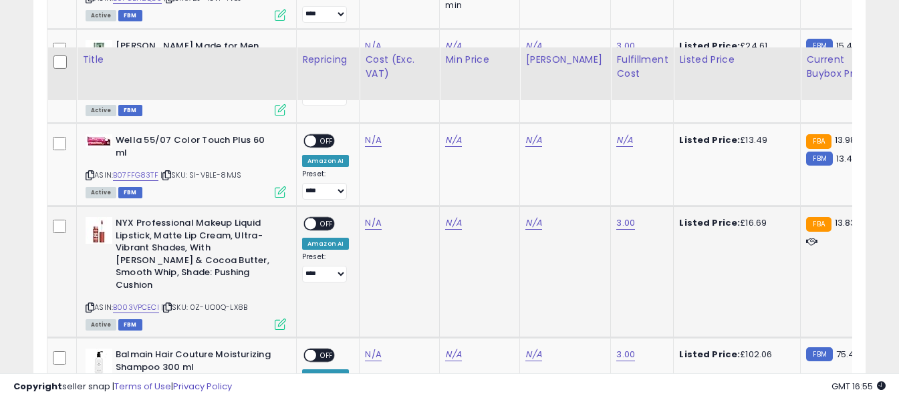
scroll to position [2588, 0]
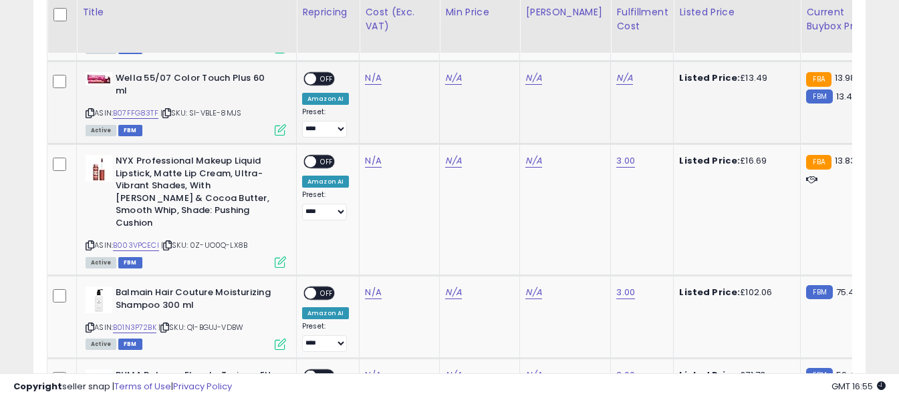
click at [90, 110] on icon at bounding box center [90, 113] width 9 height 7
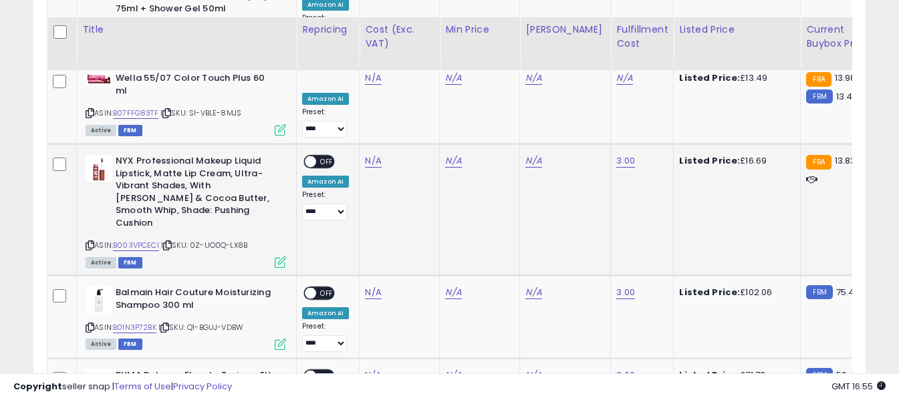
scroll to position [2655, 0]
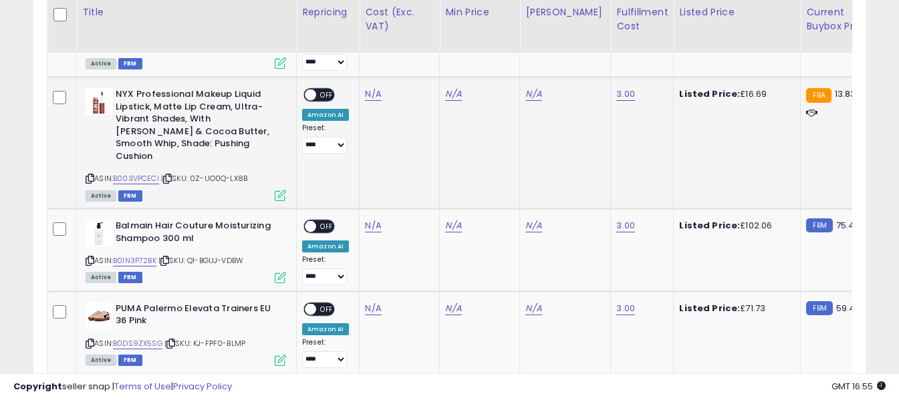
drag, startPoint x: 90, startPoint y: 139, endPoint x: 102, endPoint y: 134, distance: 12.6
click at [90, 175] on icon at bounding box center [90, 178] width 9 height 7
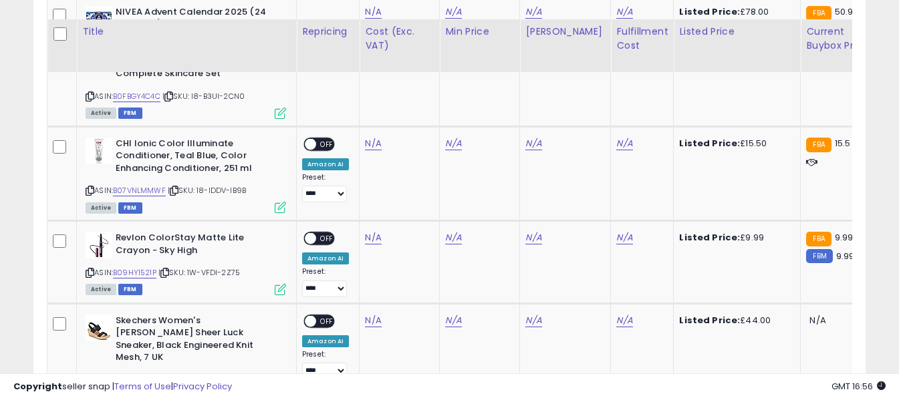
scroll to position [3056, 0]
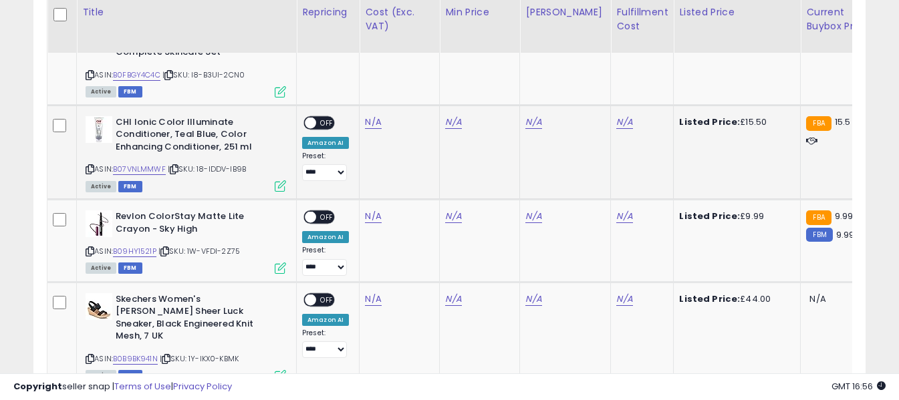
click at [92, 166] on icon at bounding box center [90, 169] width 9 height 7
click at [374, 116] on link "N/A" at bounding box center [373, 122] width 16 height 13
click at [376, 59] on input "number" at bounding box center [333, 53] width 119 height 23
type input "****"
click at [413, 55] on icon "submit" at bounding box center [409, 51] width 8 height 8
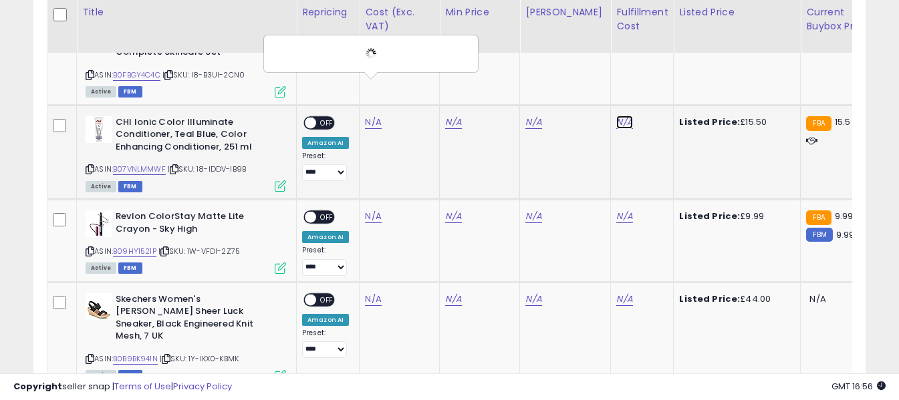
click at [616, 116] on link "N/A" at bounding box center [624, 122] width 16 height 13
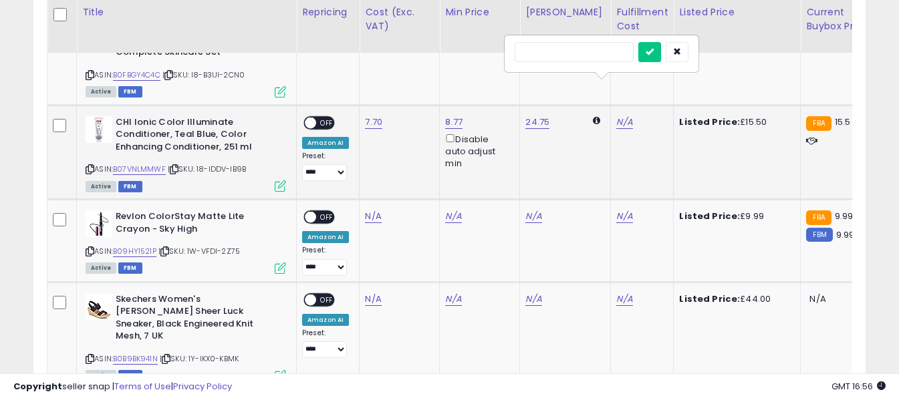
click at [589, 55] on input "text" at bounding box center [574, 52] width 119 height 20
type input "*"
click at [654, 54] on icon "submit" at bounding box center [650, 51] width 8 height 8
click at [328, 117] on span "OFF" at bounding box center [326, 122] width 21 height 11
click at [88, 248] on icon at bounding box center [90, 251] width 9 height 7
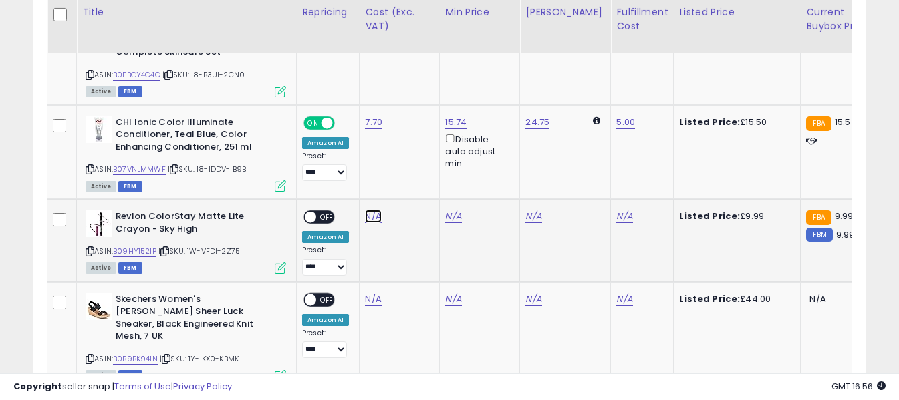
click at [369, 210] on link "N/A" at bounding box center [373, 216] width 16 height 13
click at [363, 148] on input "number" at bounding box center [333, 147] width 119 height 23
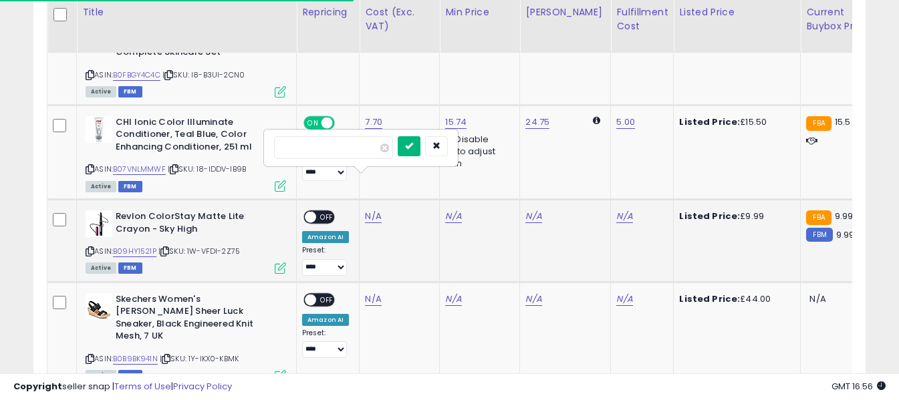
type input "*"
click at [413, 148] on icon "submit" at bounding box center [409, 146] width 8 height 8
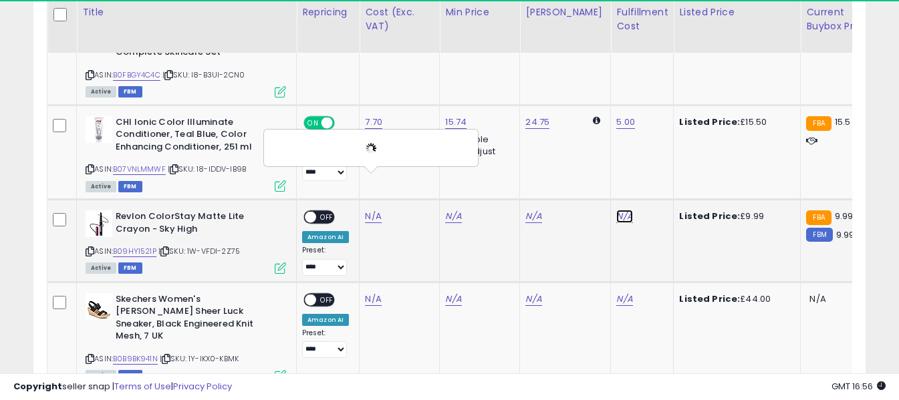
click at [616, 210] on link "N/A" at bounding box center [624, 216] width 16 height 13
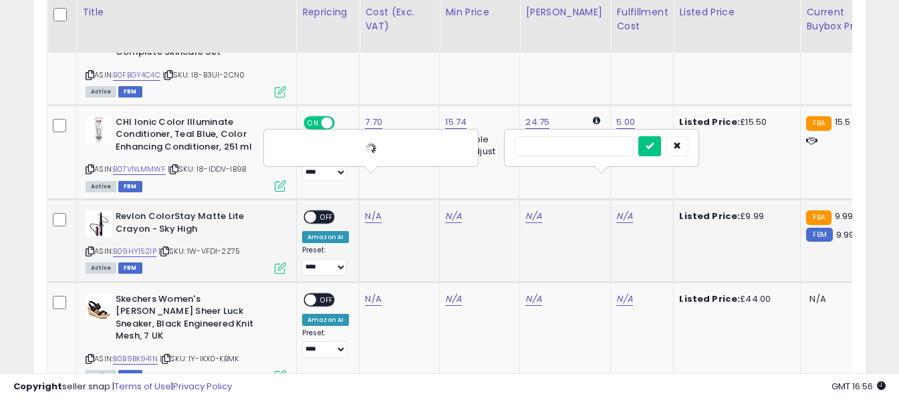
click at [593, 147] on input "text" at bounding box center [574, 146] width 119 height 20
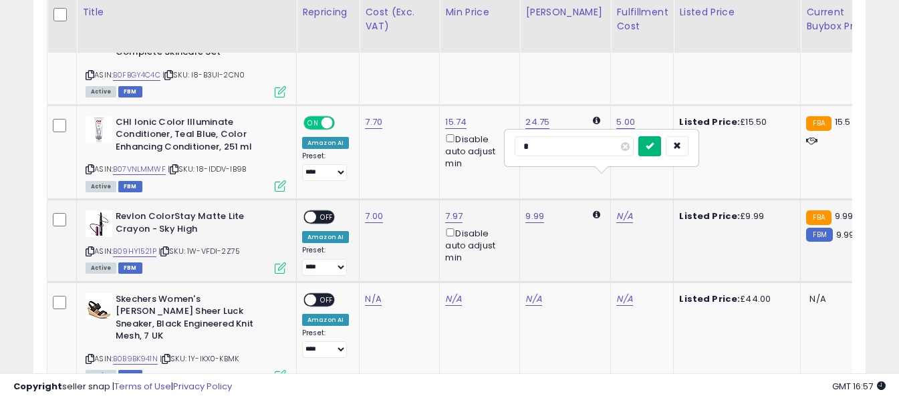
type input "*"
click at [654, 147] on icon "submit" at bounding box center [650, 146] width 8 height 8
click at [325, 212] on span "OFF" at bounding box center [326, 217] width 21 height 11
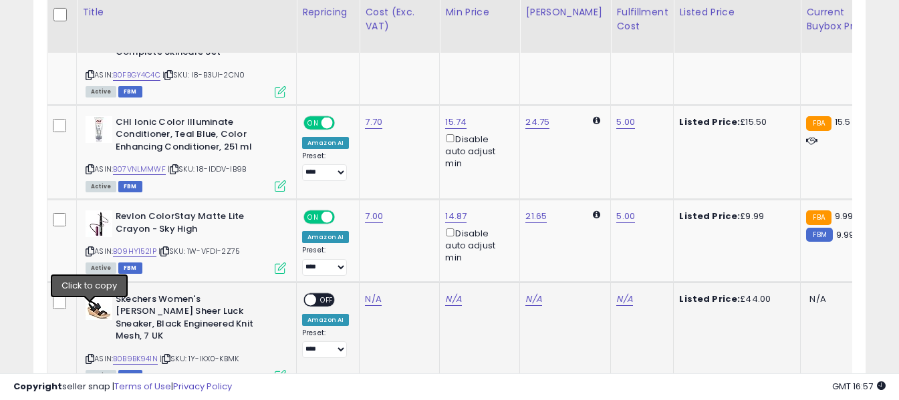
click at [88, 356] on icon at bounding box center [90, 359] width 9 height 7
click at [369, 293] on link "N/A" at bounding box center [373, 299] width 16 height 13
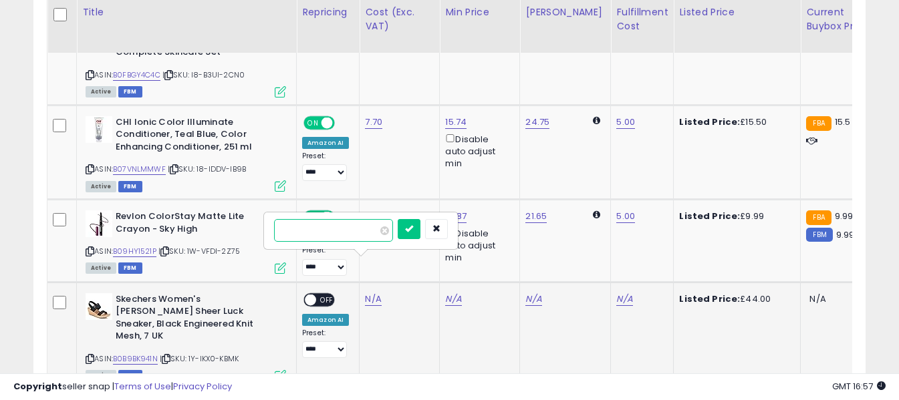
click at [364, 236] on input "number" at bounding box center [333, 230] width 119 height 23
type input "*****"
click at [413, 231] on icon "submit" at bounding box center [409, 229] width 8 height 8
click at [616, 293] on link "N/A" at bounding box center [624, 299] width 16 height 13
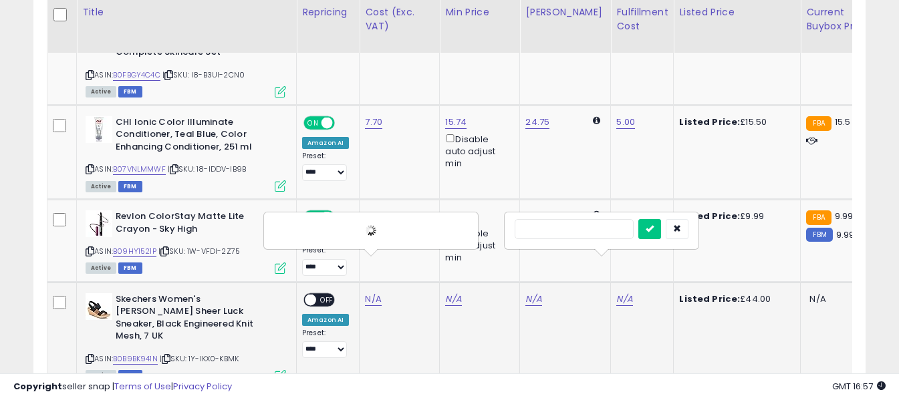
click at [594, 235] on input "text" at bounding box center [574, 229] width 119 height 20
type input "*"
click at [654, 231] on icon "submit" at bounding box center [650, 229] width 8 height 8
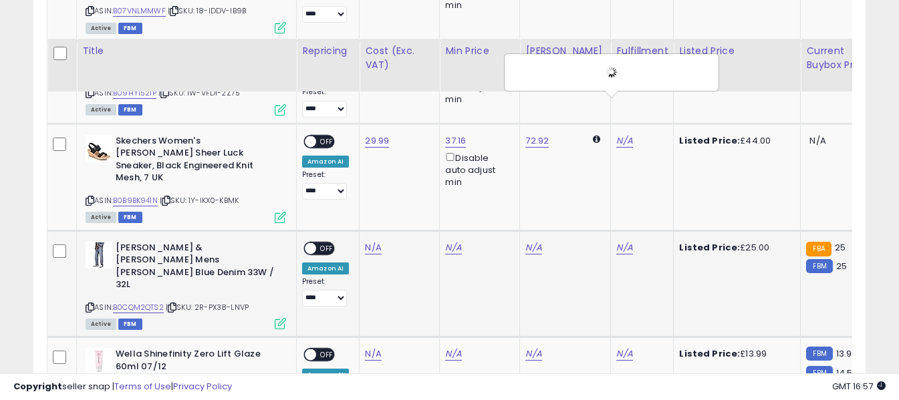
scroll to position [3257, 0]
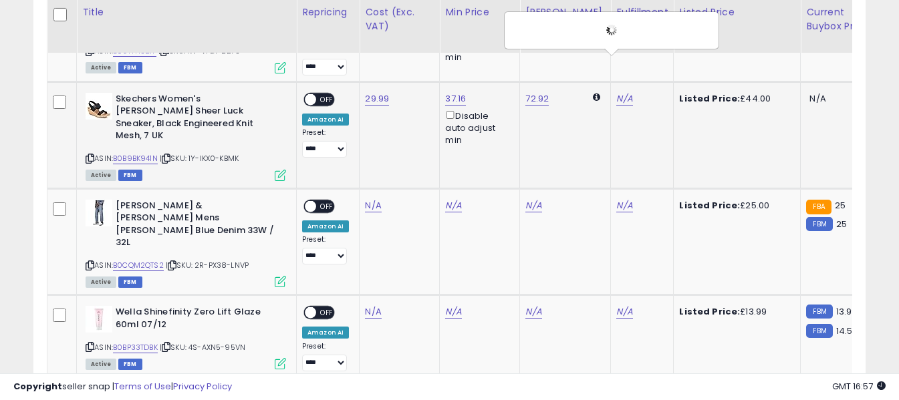
click at [318, 94] on span "OFF" at bounding box center [326, 99] width 21 height 11
click at [89, 262] on icon at bounding box center [90, 265] width 9 height 7
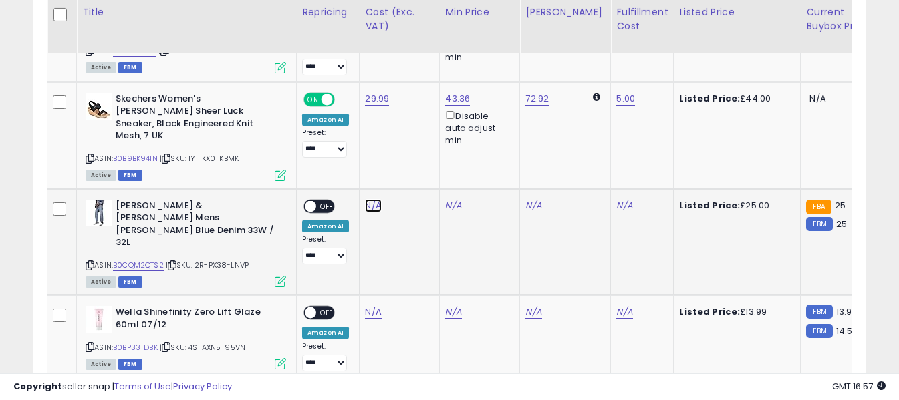
click at [365, 199] on link "N/A" at bounding box center [373, 205] width 16 height 13
click at [370, 124] on input "number" at bounding box center [333, 124] width 119 height 23
type input "****"
click at [421, 124] on button "submit" at bounding box center [409, 123] width 23 height 20
click at [616, 199] on link "N/A" at bounding box center [624, 205] width 16 height 13
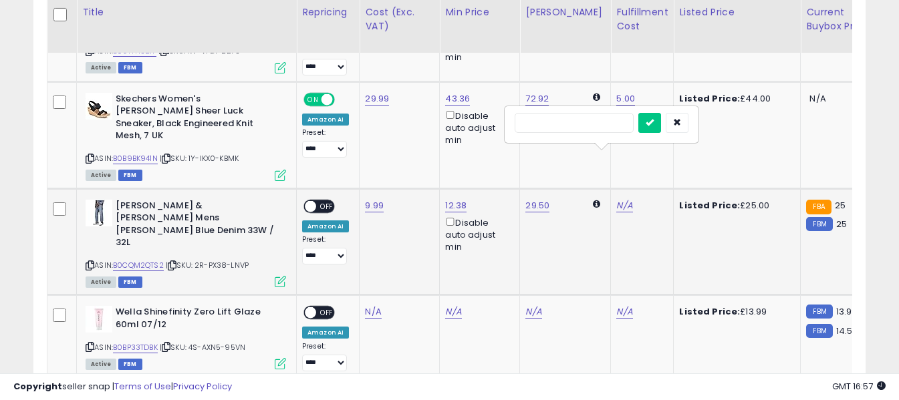
click at [598, 120] on input "text" at bounding box center [574, 123] width 119 height 20
type input "*"
click at [654, 121] on icon "submit" at bounding box center [650, 122] width 8 height 8
click at [325, 201] on span "OFF" at bounding box center [326, 206] width 21 height 11
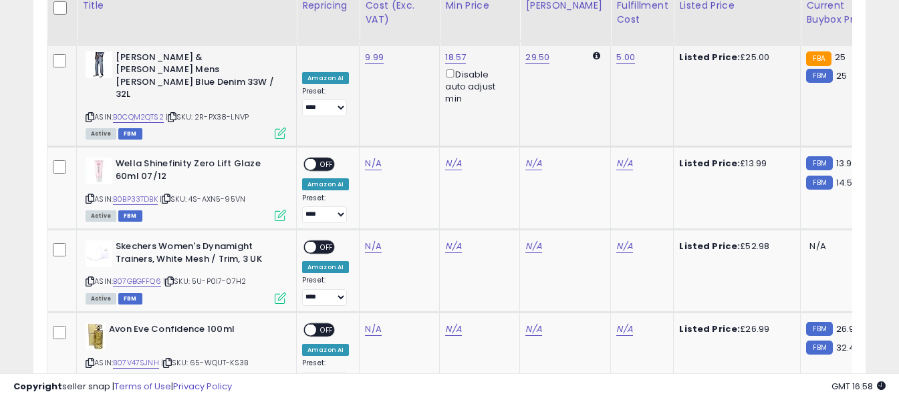
scroll to position [3391, 0]
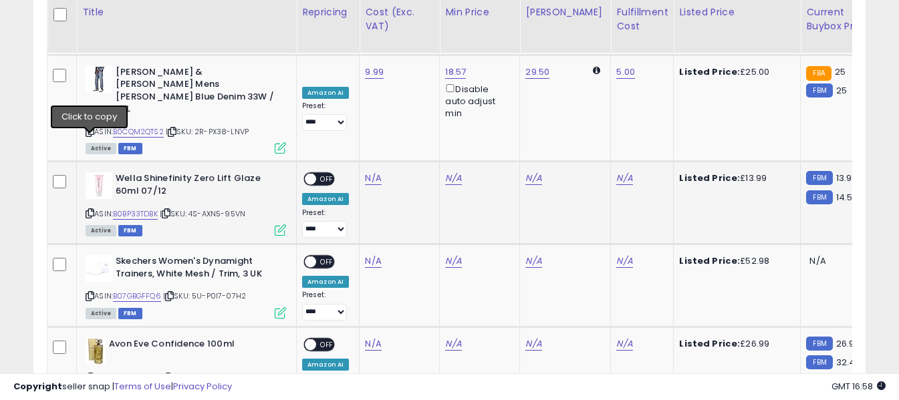
click at [92, 210] on icon at bounding box center [90, 213] width 9 height 7
click at [374, 172] on link "N/A" at bounding box center [373, 178] width 16 height 13
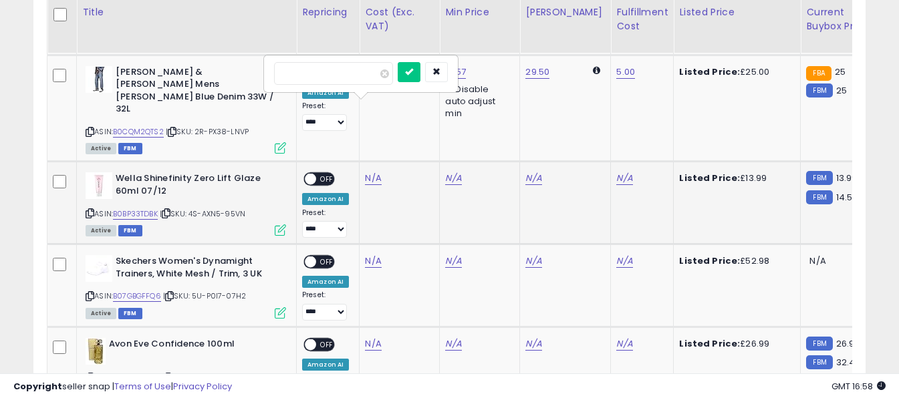
click at [374, 74] on input "number" at bounding box center [333, 73] width 119 height 23
type input "****"
click at [413, 71] on icon "submit" at bounding box center [409, 72] width 8 height 8
click at [616, 172] on link "N/A" at bounding box center [624, 178] width 16 height 13
click at [603, 73] on input "text" at bounding box center [574, 72] width 119 height 20
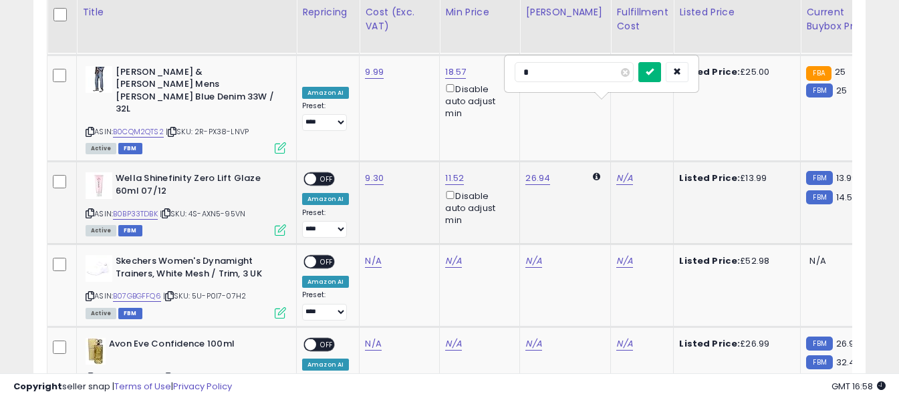
type input "*"
click at [654, 68] on icon "submit" at bounding box center [650, 72] width 8 height 8
click at [328, 174] on span "OFF" at bounding box center [326, 179] width 21 height 11
click at [372, 255] on link "N/A" at bounding box center [373, 261] width 16 height 13
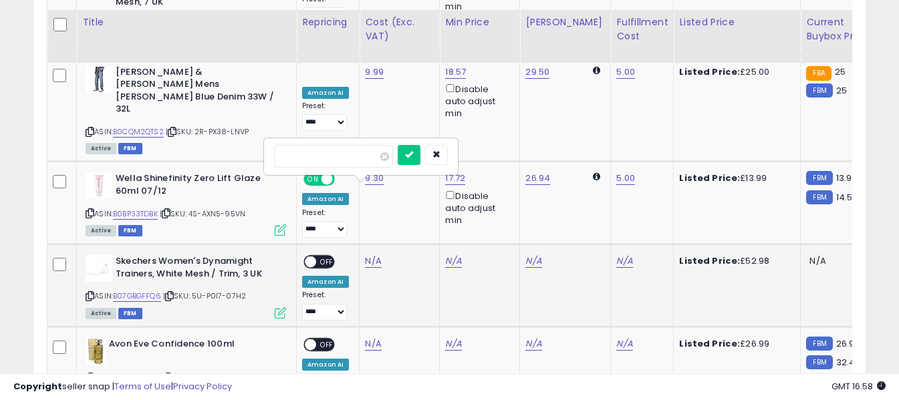
scroll to position [3457, 0]
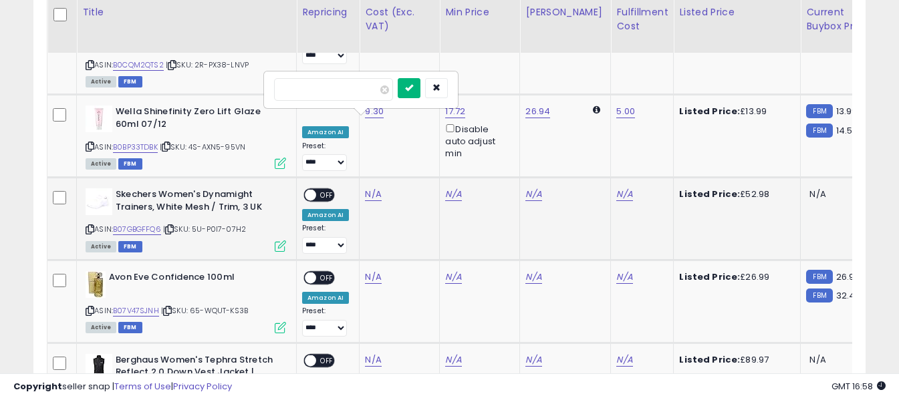
type input "*****"
click at [413, 88] on icon "submit" at bounding box center [409, 88] width 8 height 8
click at [616, 188] on link "N/A" at bounding box center [624, 194] width 16 height 13
click at [596, 94] on input "text" at bounding box center [574, 88] width 119 height 20
type input "*"
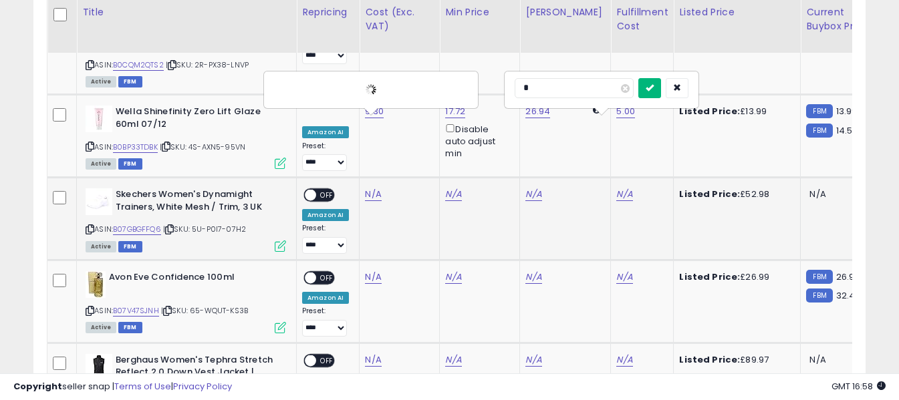
click at [654, 89] on icon "submit" at bounding box center [650, 88] width 8 height 8
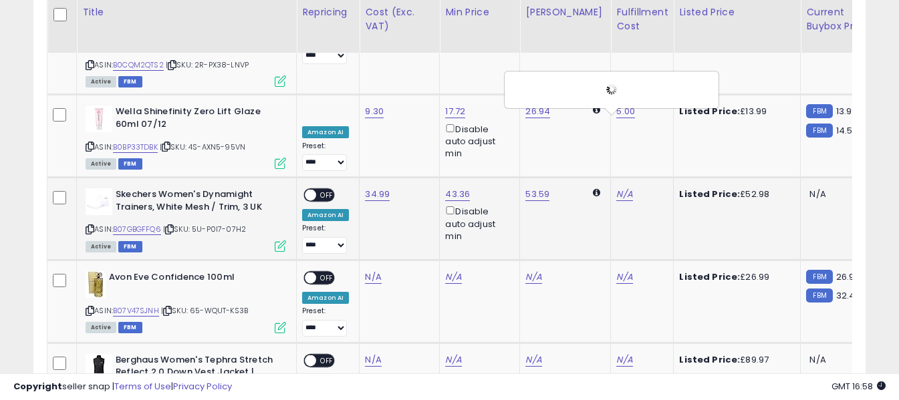
click at [324, 190] on span "OFF" at bounding box center [326, 195] width 21 height 11
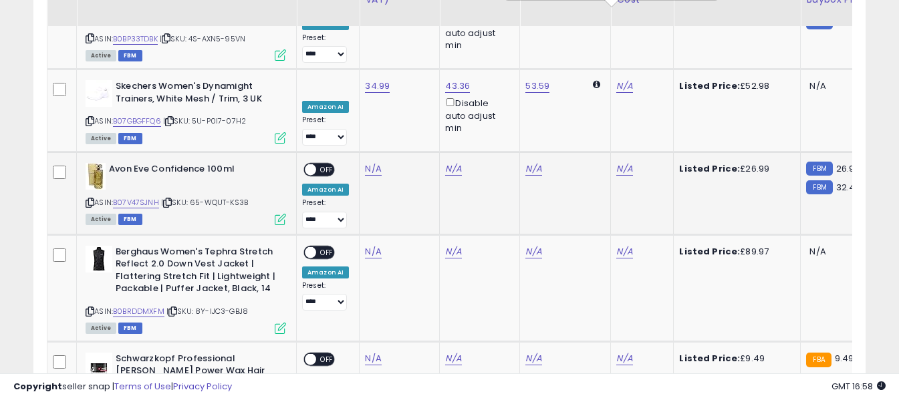
scroll to position [3591, 0]
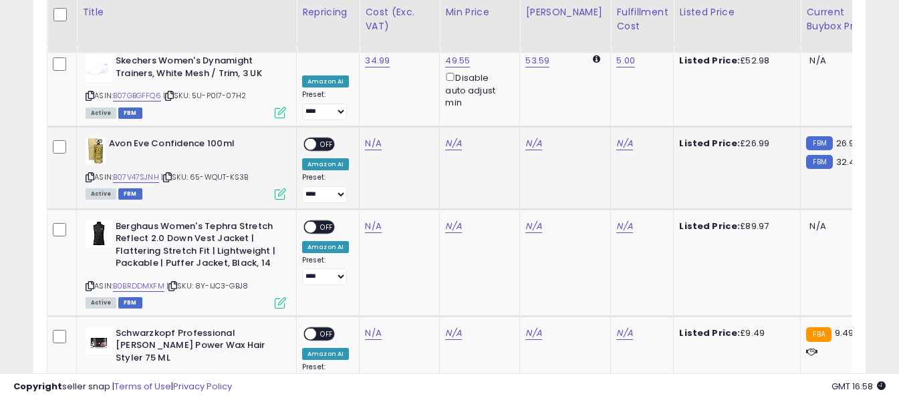
click at [90, 174] on icon at bounding box center [90, 177] width 9 height 7
click at [374, 137] on link "N/A" at bounding box center [373, 143] width 16 height 13
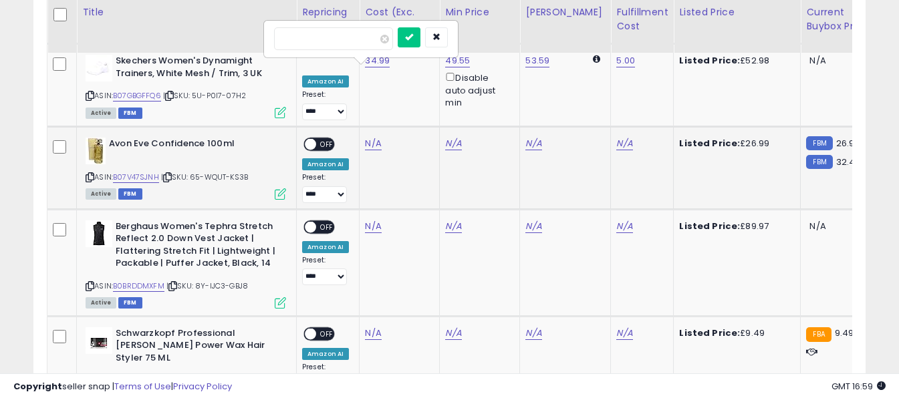
click at [361, 35] on input "number" at bounding box center [333, 38] width 119 height 23
type input "*****"
click at [413, 33] on icon "submit" at bounding box center [409, 37] width 8 height 8
click at [616, 137] on link "N/A" at bounding box center [624, 143] width 16 height 13
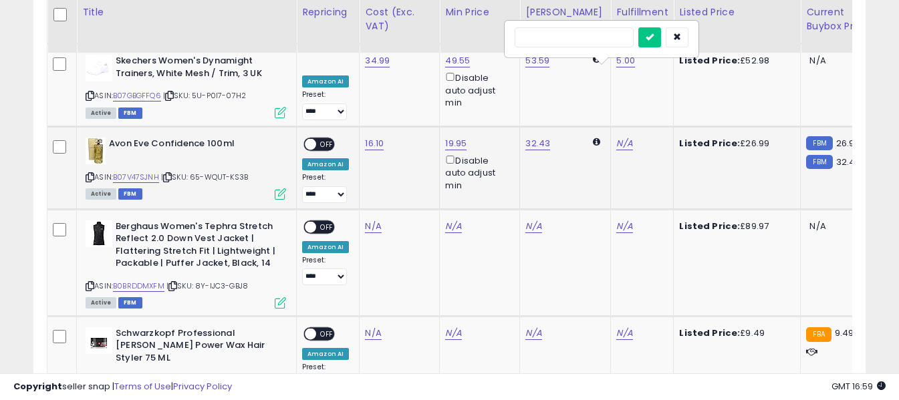
click at [573, 39] on input "text" at bounding box center [574, 37] width 119 height 20
type input "*"
click at [654, 33] on icon "submit" at bounding box center [650, 37] width 8 height 8
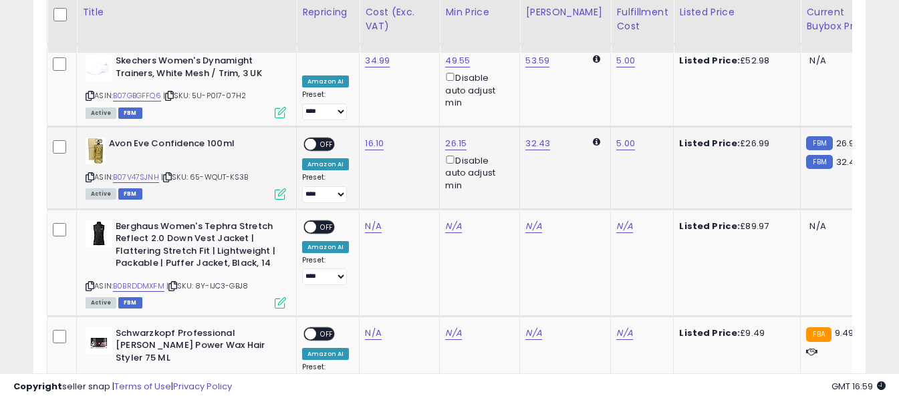
click at [324, 139] on span "OFF" at bounding box center [326, 144] width 21 height 11
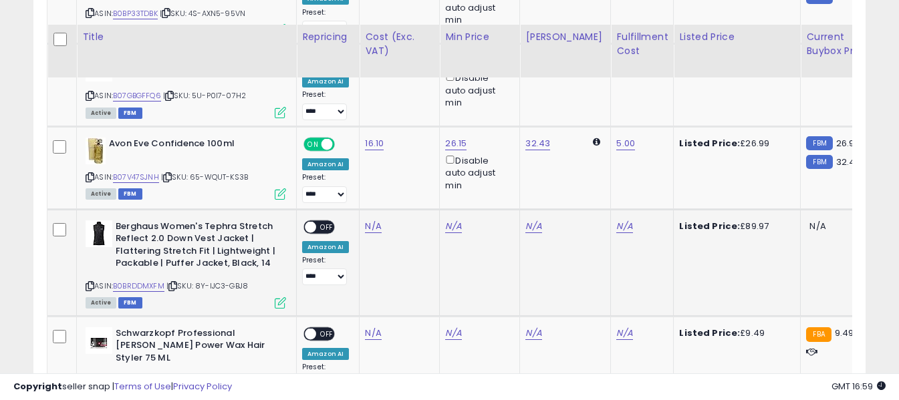
scroll to position [3658, 0]
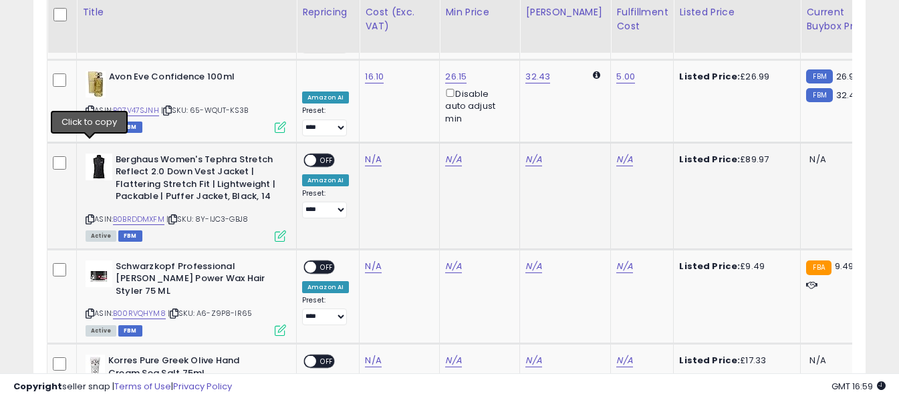
click at [88, 216] on icon at bounding box center [90, 219] width 9 height 7
click at [366, 153] on link "N/A" at bounding box center [373, 159] width 16 height 13
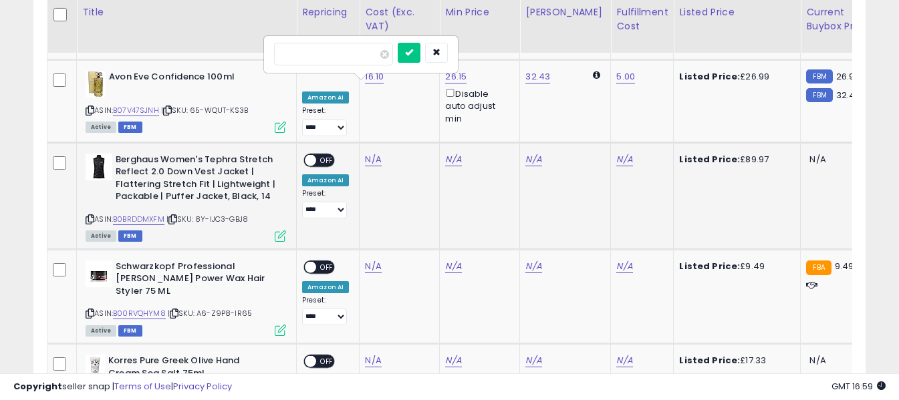
click at [367, 60] on input "number" at bounding box center [333, 54] width 119 height 23
type input "*****"
click at [421, 54] on button "submit" at bounding box center [409, 53] width 23 height 20
click at [618, 153] on link "N/A" at bounding box center [624, 159] width 16 height 13
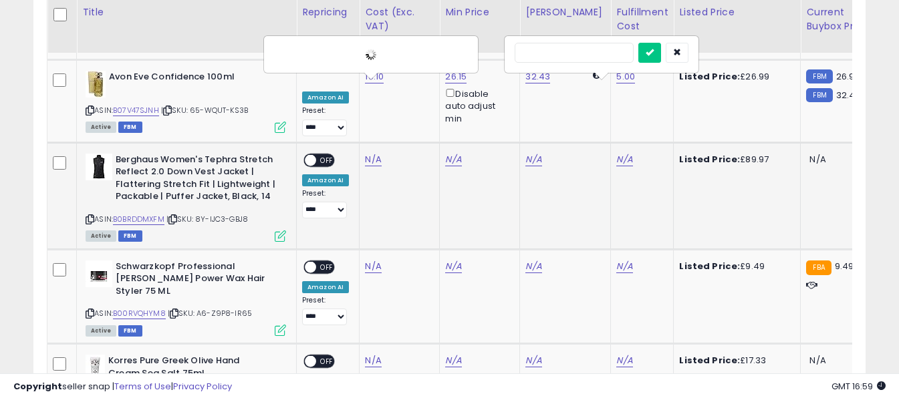
click at [570, 50] on input "text" at bounding box center [574, 53] width 119 height 20
type input "*"
click at [654, 53] on icon "submit" at bounding box center [650, 52] width 8 height 8
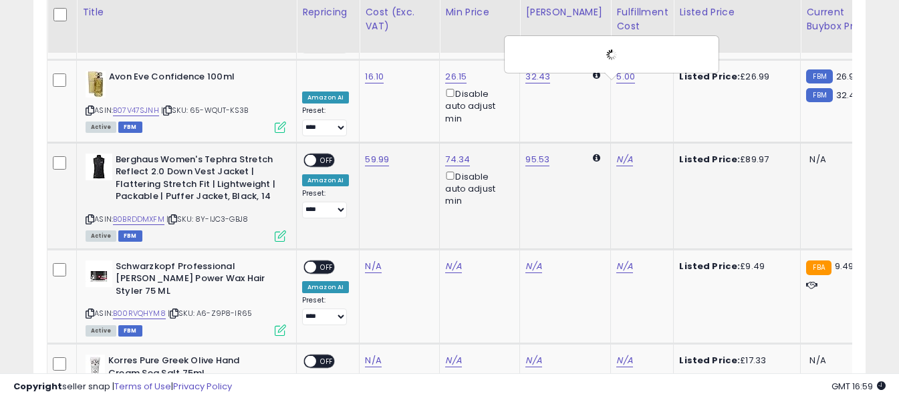
click at [326, 154] on span "OFF" at bounding box center [326, 159] width 21 height 11
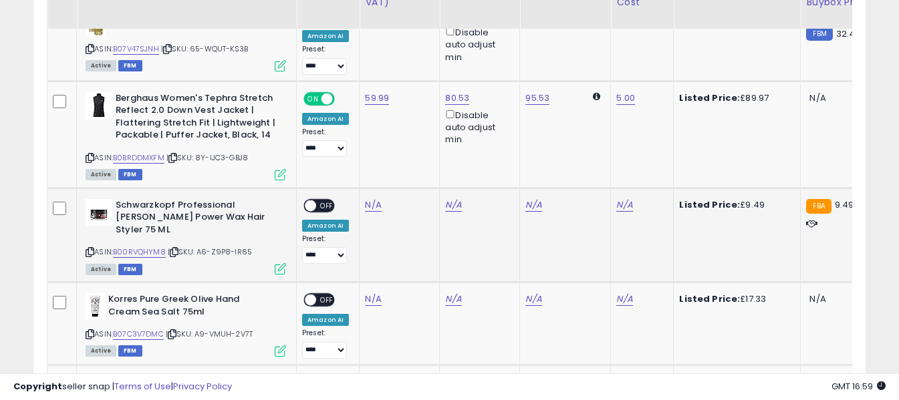
scroll to position [3725, 0]
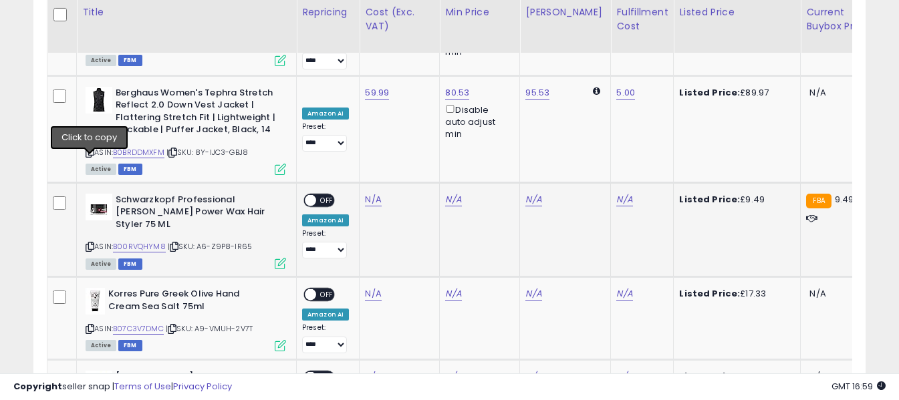
click at [90, 243] on icon at bounding box center [90, 246] width 9 height 7
click at [365, 193] on link "N/A" at bounding box center [373, 199] width 16 height 13
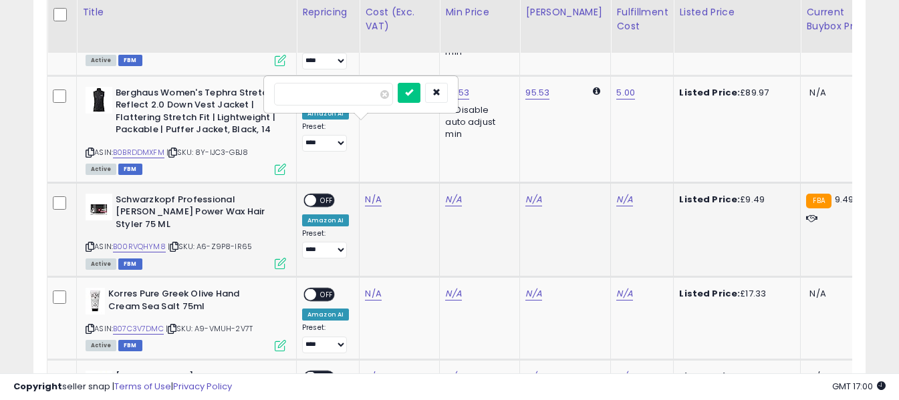
click at [363, 99] on input "number" at bounding box center [333, 94] width 119 height 23
type input "****"
click at [421, 96] on button "submit" at bounding box center [409, 93] width 23 height 20
click at [616, 193] on link "N/A" at bounding box center [624, 199] width 16 height 13
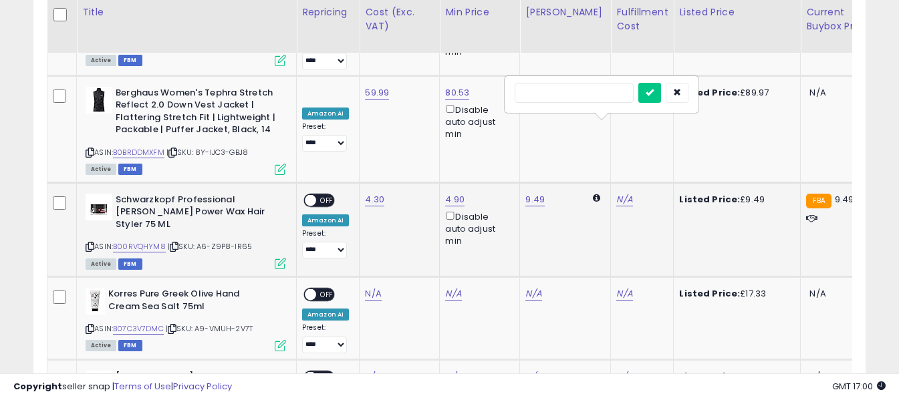
click at [582, 89] on input "text" at bounding box center [574, 93] width 119 height 20
type input "*"
click at [654, 93] on icon "submit" at bounding box center [650, 92] width 8 height 8
click at [320, 195] on span "OFF" at bounding box center [326, 200] width 21 height 11
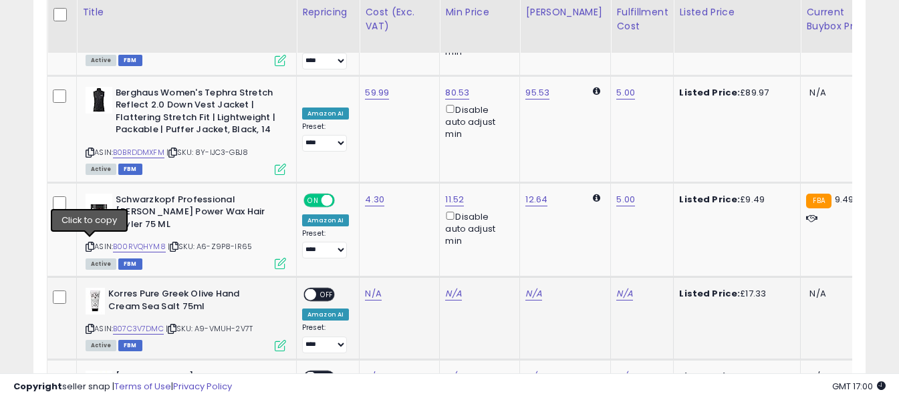
click at [92, 326] on icon at bounding box center [90, 329] width 9 height 7
click at [371, 288] on link "N/A" at bounding box center [373, 294] width 16 height 13
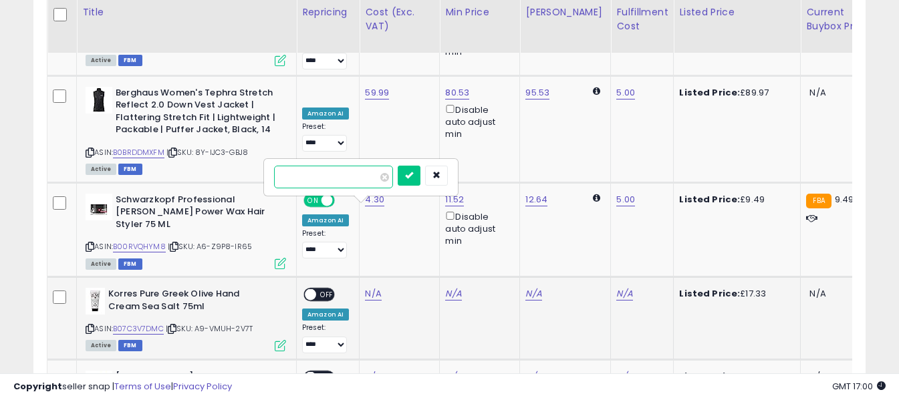
click at [362, 181] on input "number" at bounding box center [333, 177] width 119 height 23
type input "**"
click at [413, 173] on icon "submit" at bounding box center [409, 175] width 8 height 8
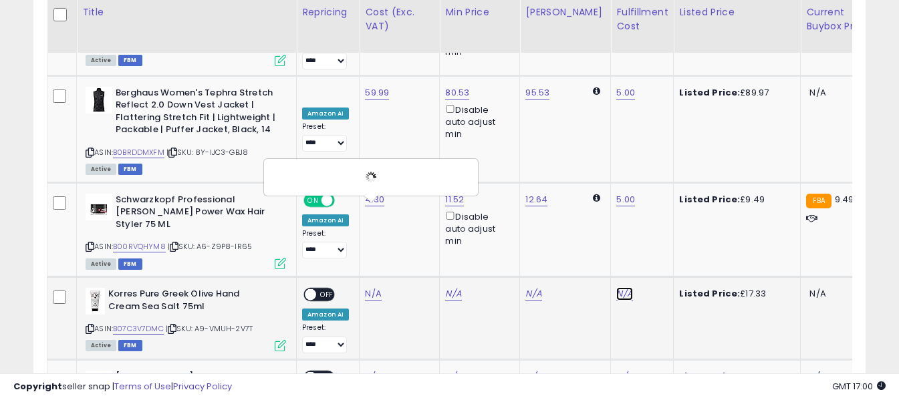
click at [616, 288] on link "N/A" at bounding box center [624, 294] width 16 height 13
click at [581, 171] on input "text" at bounding box center [574, 176] width 119 height 20
type input "*"
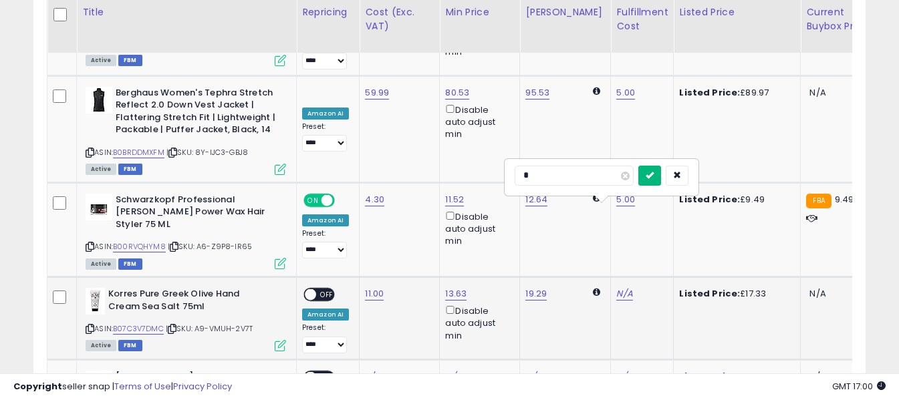
click at [654, 174] on icon "submit" at bounding box center [650, 175] width 8 height 8
click at [319, 290] on span "OFF" at bounding box center [326, 295] width 21 height 11
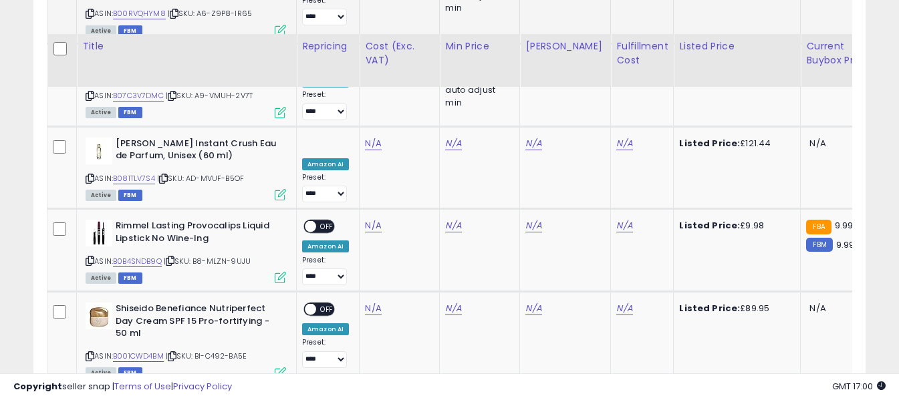
scroll to position [3925, 0]
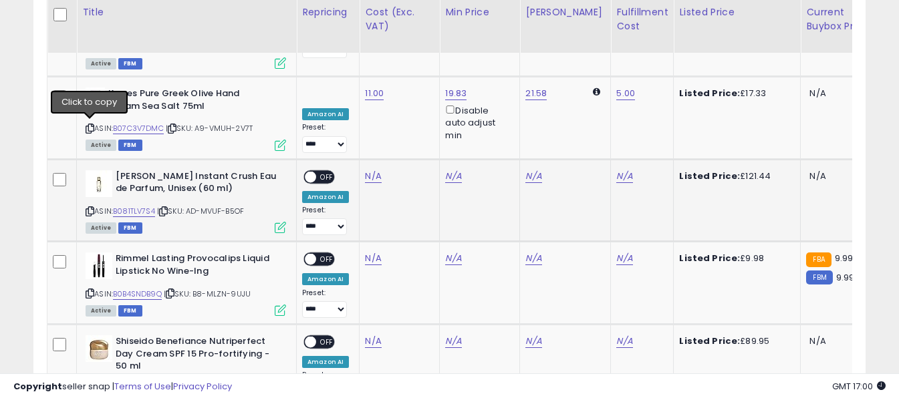
click at [91, 208] on icon at bounding box center [90, 211] width 9 height 7
click at [382, 170] on div "N/A" at bounding box center [397, 176] width 64 height 12
click at [372, 170] on link "N/A" at bounding box center [373, 176] width 16 height 13
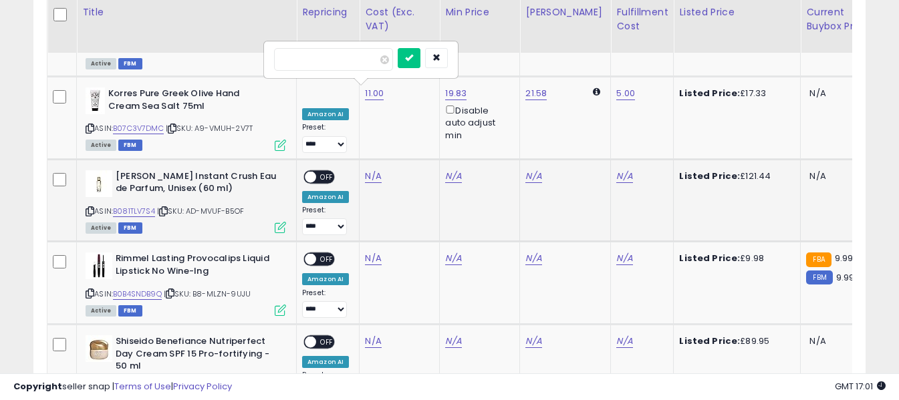
click at [354, 60] on input "number" at bounding box center [333, 59] width 119 height 23
type input "*****"
click at [413, 57] on icon "submit" at bounding box center [409, 57] width 8 height 8
click at [619, 170] on link "N/A" at bounding box center [624, 176] width 16 height 13
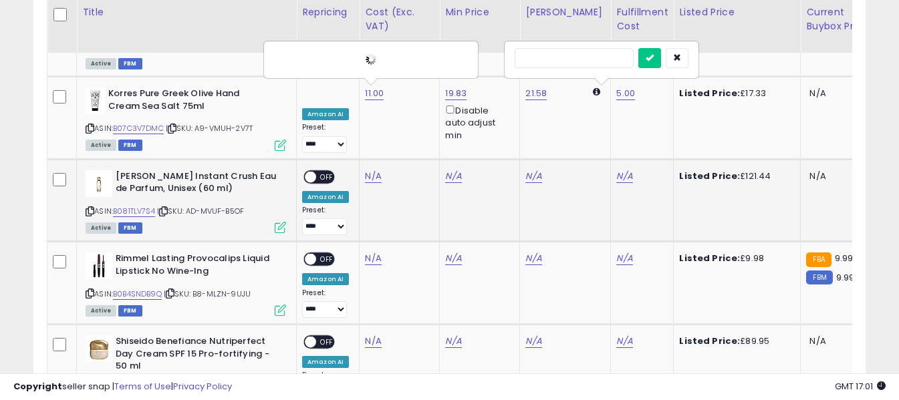
click at [536, 60] on input "text" at bounding box center [574, 58] width 119 height 20
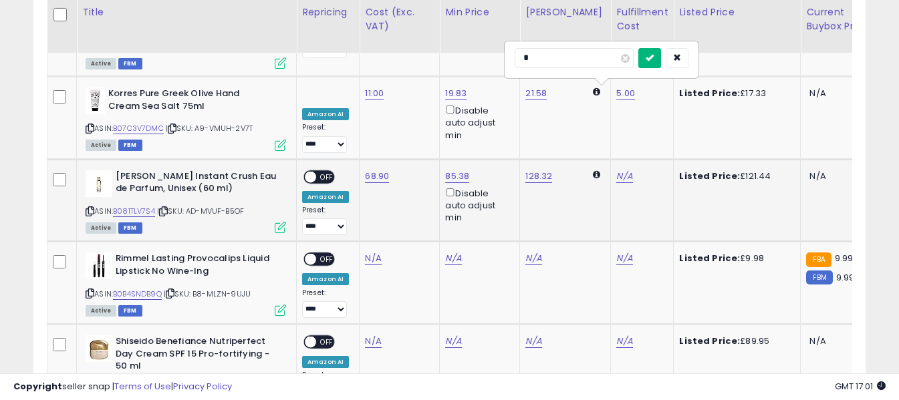
type input "*"
click at [654, 60] on icon "submit" at bounding box center [650, 57] width 8 height 8
click at [322, 171] on span "OFF" at bounding box center [326, 176] width 21 height 11
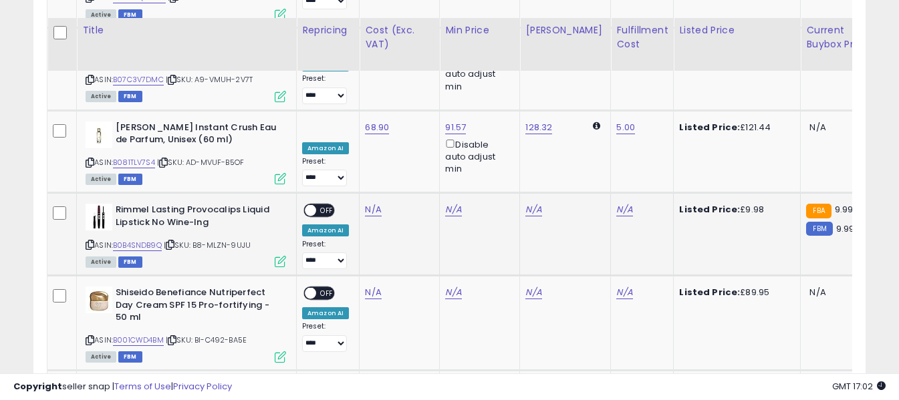
scroll to position [3992, 0]
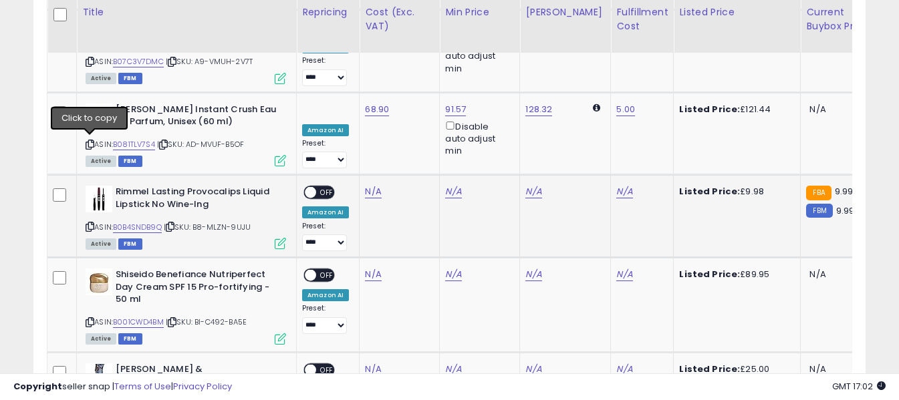
click at [88, 223] on icon at bounding box center [90, 226] width 9 height 7
click at [376, 185] on link "N/A" at bounding box center [373, 191] width 16 height 13
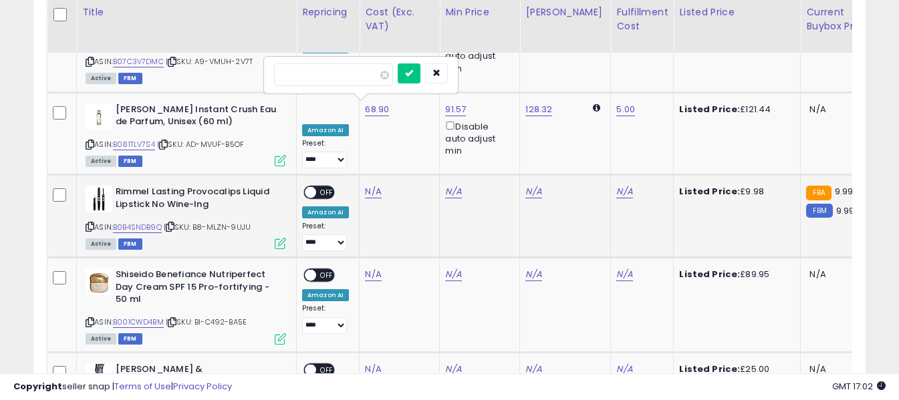
click at [368, 79] on input "number" at bounding box center [333, 75] width 119 height 23
type input "****"
click at [413, 74] on icon "submit" at bounding box center [409, 73] width 8 height 8
click at [616, 185] on link "N/A" at bounding box center [624, 191] width 16 height 13
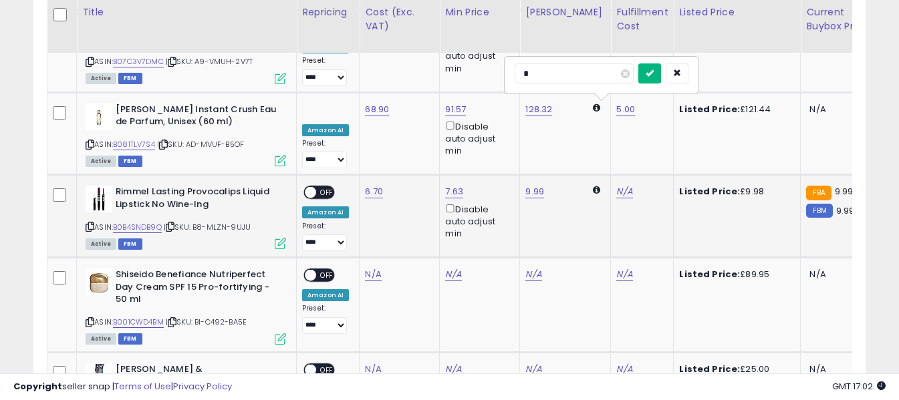
type input "*"
click at [654, 74] on icon "submit" at bounding box center [650, 73] width 8 height 8
click at [324, 187] on span "OFF" at bounding box center [326, 192] width 21 height 11
click at [90, 319] on icon at bounding box center [90, 322] width 9 height 7
click at [370, 268] on link "N/A" at bounding box center [373, 274] width 16 height 13
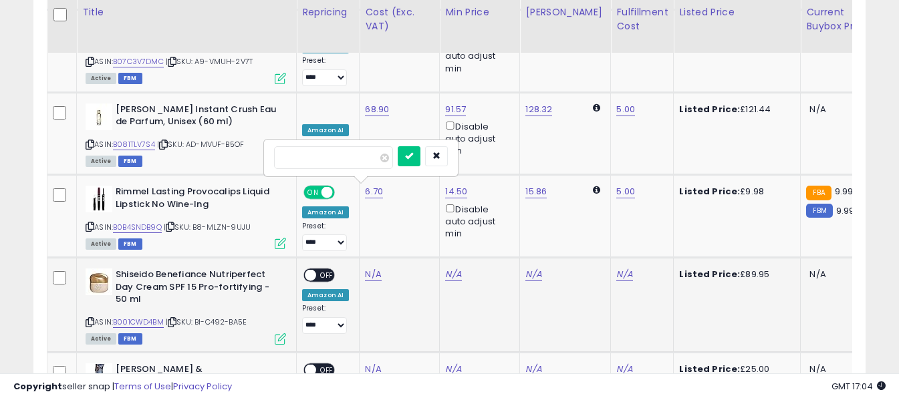
click at [362, 162] on input "number" at bounding box center [333, 157] width 119 height 23
type input "*****"
click at [413, 157] on icon "submit" at bounding box center [409, 156] width 8 height 8
click at [618, 268] on link "N/A" at bounding box center [624, 274] width 16 height 13
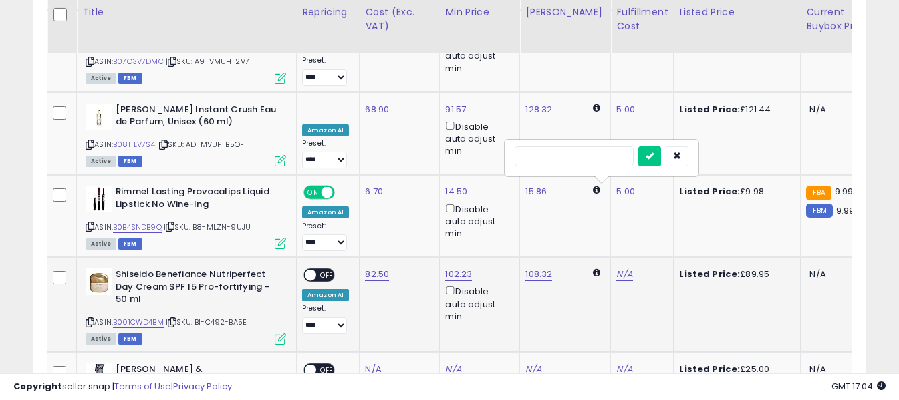
click at [573, 152] on input "text" at bounding box center [574, 156] width 119 height 20
type input "*"
click at [661, 160] on button "submit" at bounding box center [650, 156] width 23 height 20
drag, startPoint x: 329, startPoint y: 188, endPoint x: 249, endPoint y: 217, distance: 84.8
click at [328, 270] on span "OFF" at bounding box center [326, 275] width 21 height 11
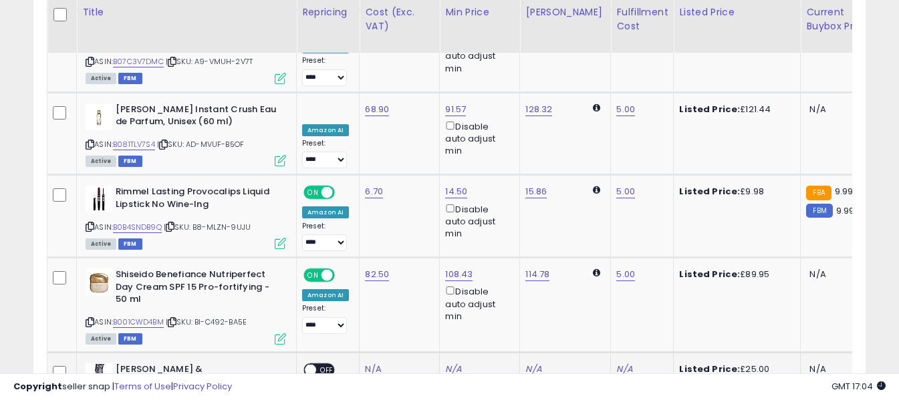
click at [365, 363] on link "N/A" at bounding box center [373, 369] width 16 height 13
click at [355, 263] on input "number" at bounding box center [333, 252] width 119 height 23
type input "****"
click at [413, 252] on icon "submit" at bounding box center [409, 251] width 8 height 8
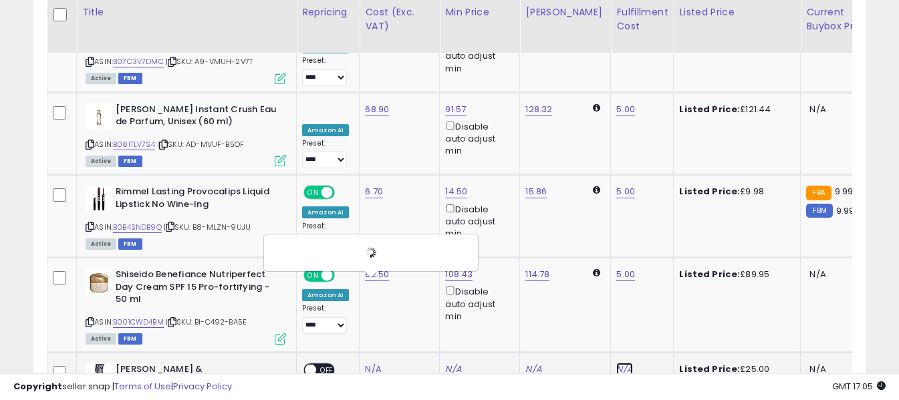
drag, startPoint x: 615, startPoint y: 282, endPoint x: 590, endPoint y: 277, distance: 25.2
click at [616, 363] on link "N/A" at bounding box center [624, 369] width 16 height 13
click at [526, 254] on input "text" at bounding box center [574, 251] width 119 height 20
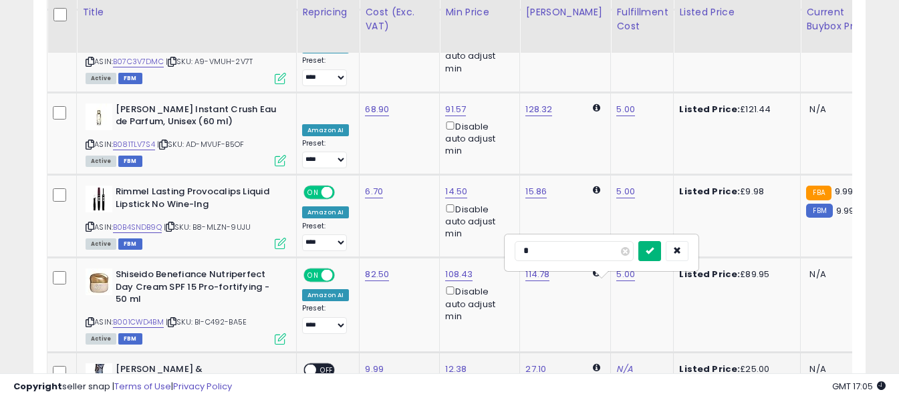
type input "*"
click at [654, 255] on icon "submit" at bounding box center [650, 251] width 8 height 8
click at [327, 364] on span "OFF" at bounding box center [326, 369] width 21 height 11
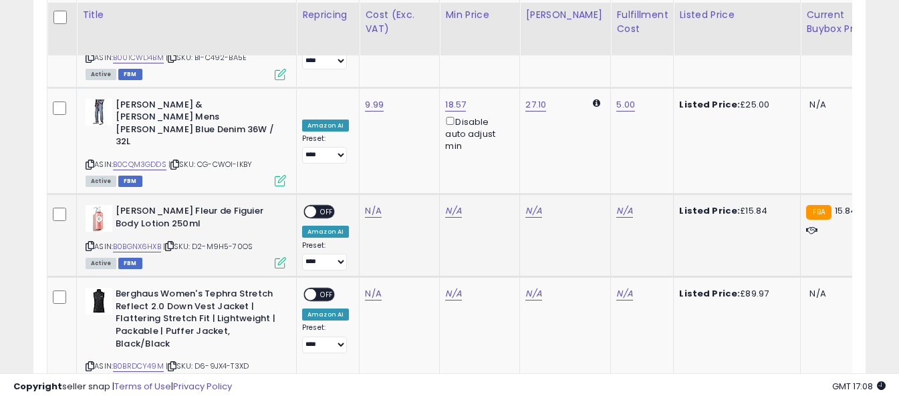
scroll to position [4260, 0]
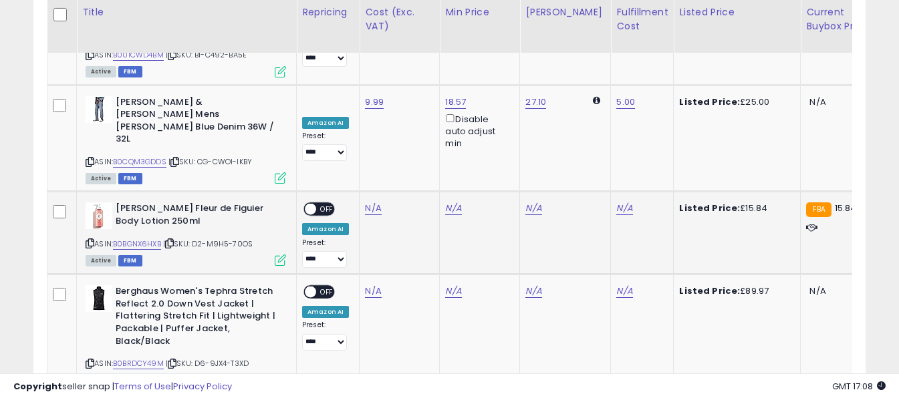
click at [90, 240] on icon at bounding box center [90, 243] width 9 height 7
click at [368, 202] on link "N/A" at bounding box center [373, 208] width 16 height 13
click at [361, 74] on input "number" at bounding box center [333, 67] width 119 height 23
type input "*****"
click at [413, 64] on icon "submit" at bounding box center [409, 66] width 8 height 8
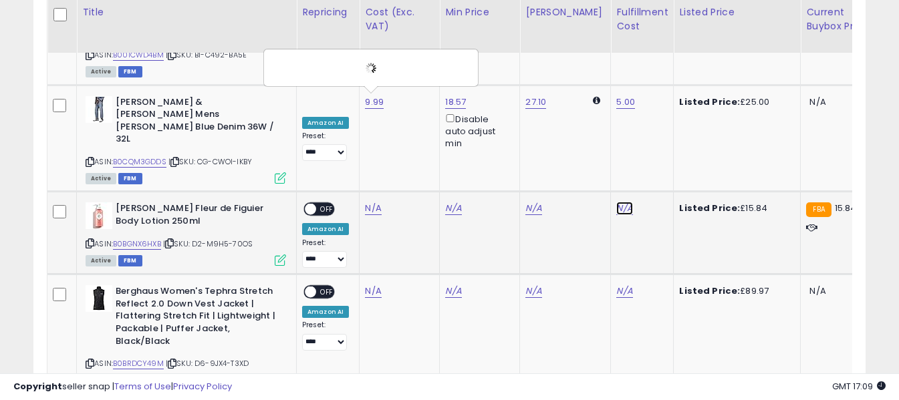
click at [616, 202] on link "N/A" at bounding box center [624, 208] width 16 height 13
click at [602, 67] on input "text" at bounding box center [574, 66] width 119 height 20
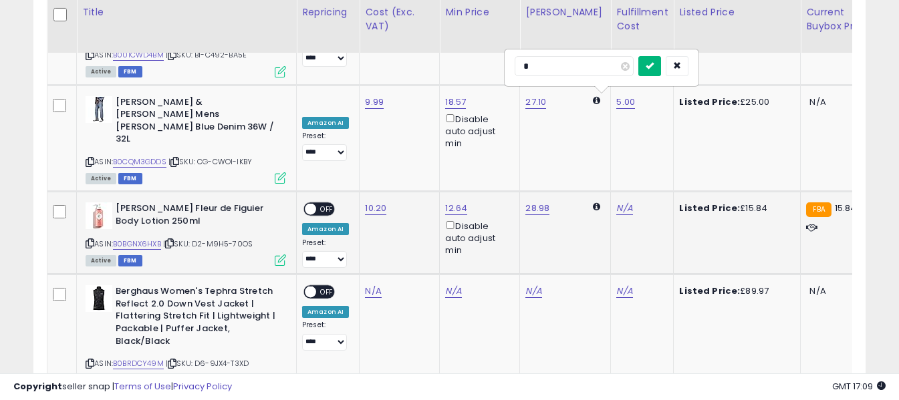
type input "*"
click at [654, 64] on icon "submit" at bounding box center [650, 66] width 8 height 8
click at [328, 204] on span "OFF" at bounding box center [326, 209] width 21 height 11
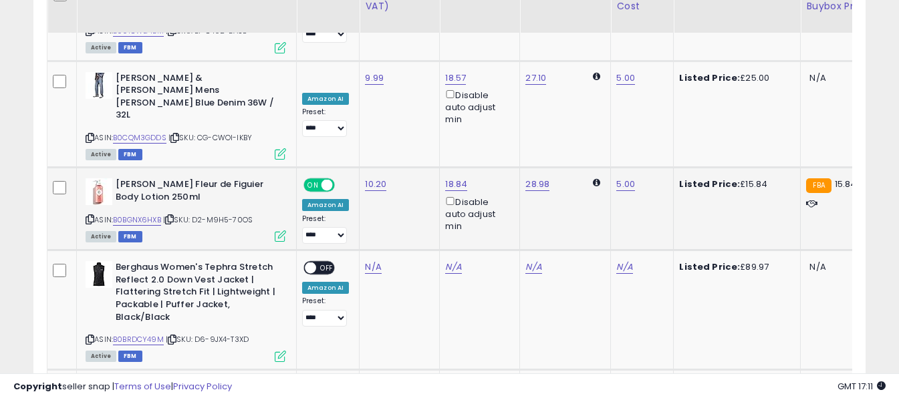
scroll to position [4327, 0]
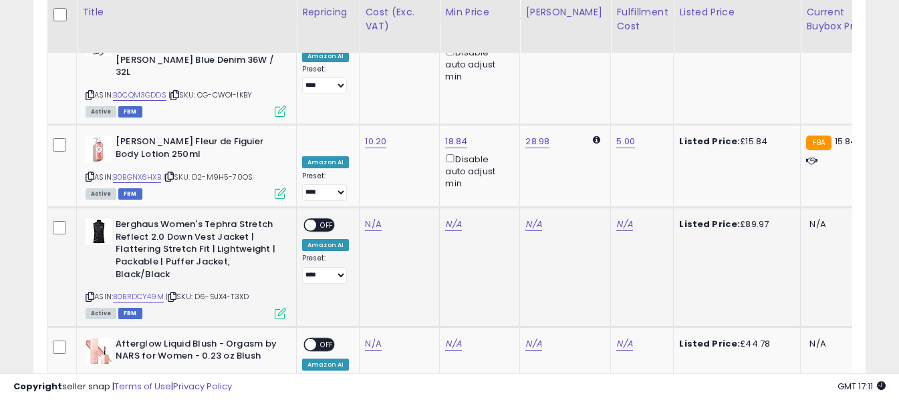
click at [90, 294] on icon at bounding box center [90, 297] width 9 height 7
click at [369, 218] on link "N/A" at bounding box center [373, 224] width 16 height 13
click at [362, 84] on input "number" at bounding box center [333, 83] width 119 height 23
type input "*****"
click at [413, 80] on icon "submit" at bounding box center [409, 82] width 8 height 8
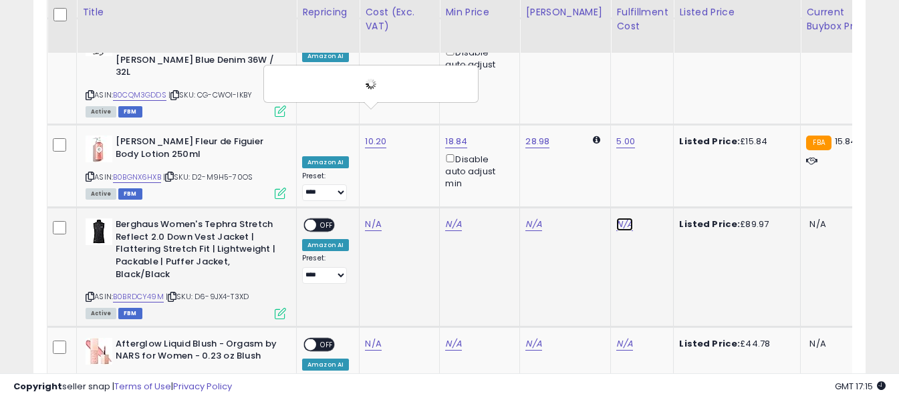
click at [616, 218] on link "N/A" at bounding box center [624, 224] width 16 height 13
click at [588, 82] on input "text" at bounding box center [574, 82] width 119 height 20
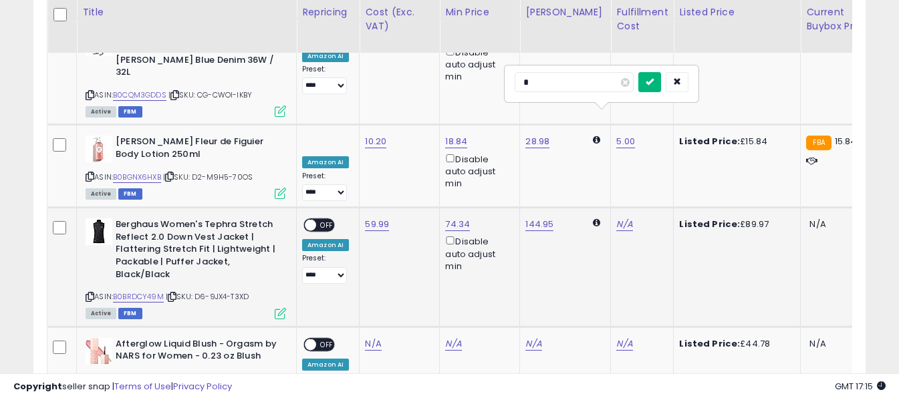
type input "*"
click at [661, 85] on button "submit" at bounding box center [650, 82] width 23 height 20
click at [328, 220] on span "OFF" at bounding box center [326, 225] width 21 height 11
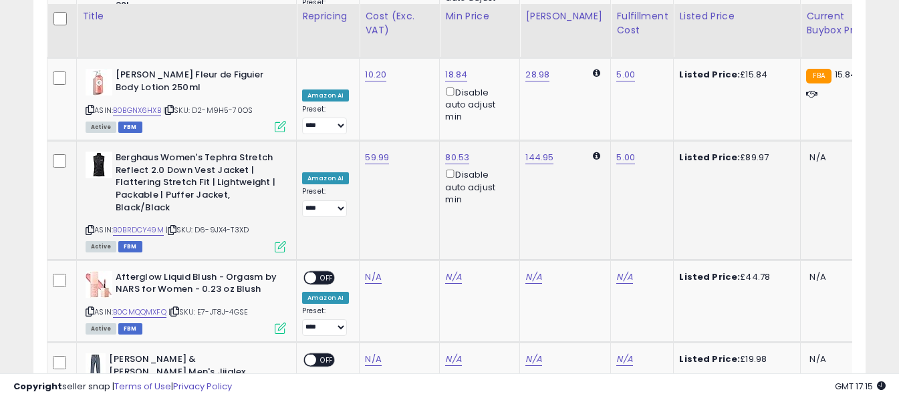
scroll to position [4460, 0]
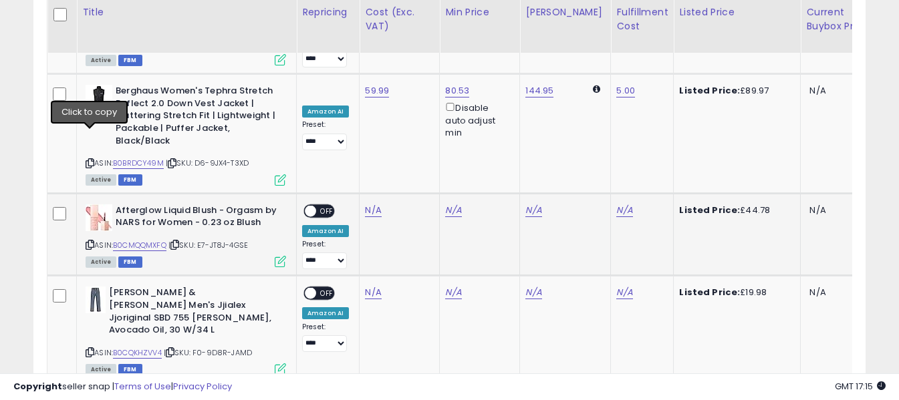
click at [88, 241] on icon at bounding box center [90, 244] width 9 height 7
click at [372, 204] on link "N/A" at bounding box center [373, 210] width 16 height 13
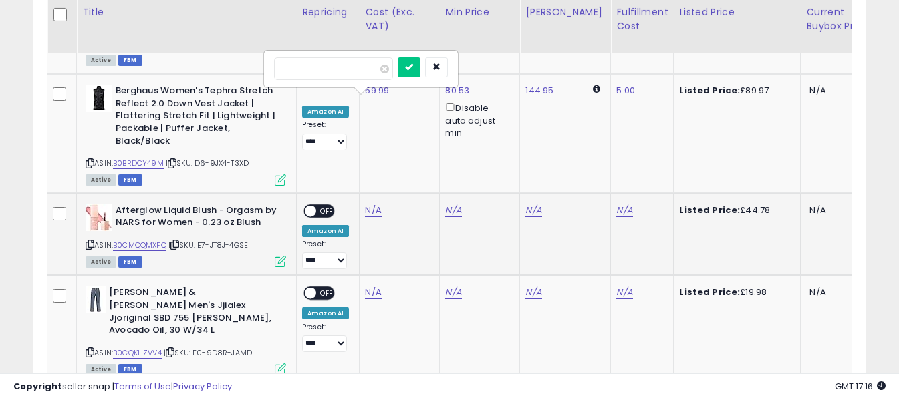
click at [365, 67] on input "number" at bounding box center [333, 69] width 119 height 23
type input "*****"
click at [413, 68] on icon "submit" at bounding box center [409, 67] width 8 height 8
click at [616, 204] on link "N/A" at bounding box center [624, 210] width 16 height 13
click at [585, 68] on input "text" at bounding box center [574, 68] width 119 height 20
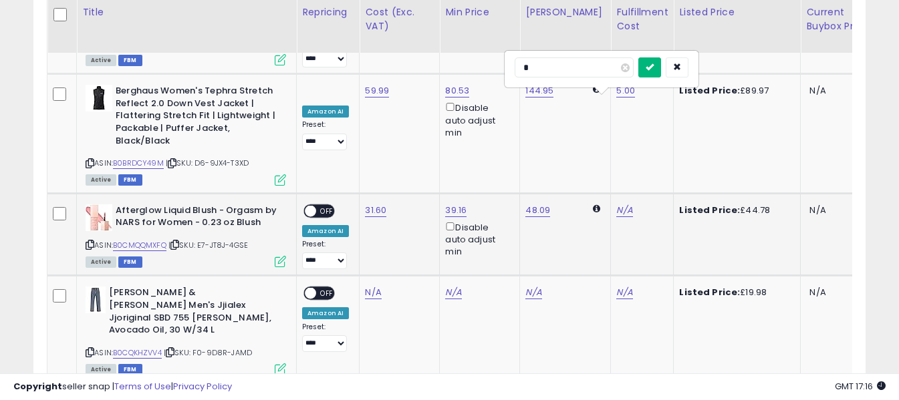
type input "*"
click at [654, 70] on icon "submit" at bounding box center [650, 67] width 8 height 8
click at [323, 205] on span "OFF" at bounding box center [326, 210] width 21 height 11
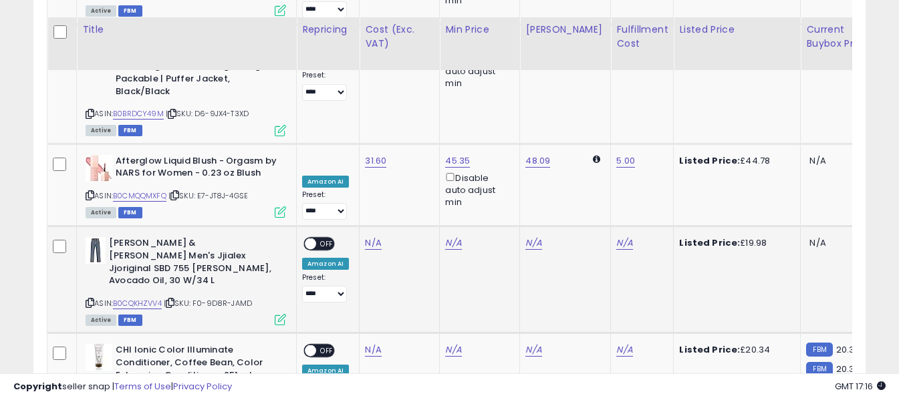
scroll to position [4527, 0]
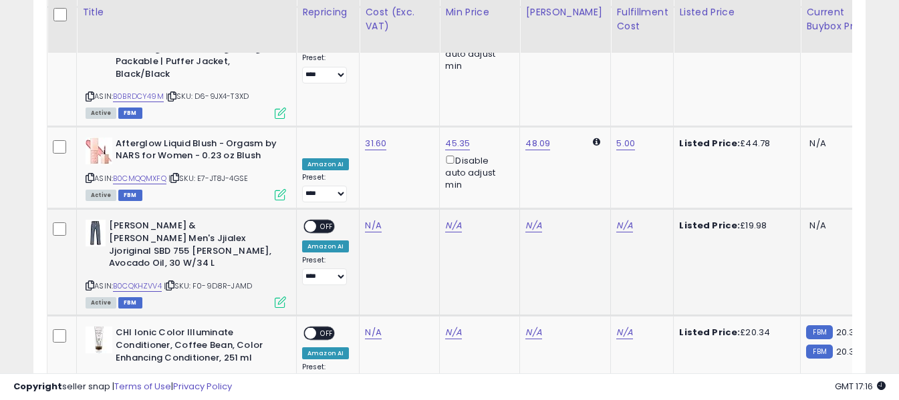
click at [92, 282] on icon at bounding box center [90, 285] width 9 height 7
click at [372, 219] on link "N/A" at bounding box center [373, 225] width 16 height 13
click at [367, 88] on input "number" at bounding box center [333, 85] width 119 height 23
type input "****"
click at [413, 79] on icon "submit" at bounding box center [409, 83] width 8 height 8
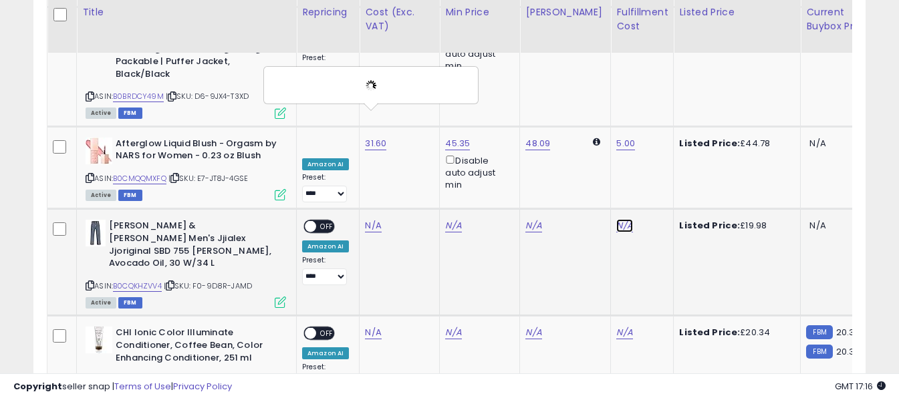
click at [616, 219] on link "N/A" at bounding box center [624, 225] width 16 height 13
type input "*"
click at [654, 86] on icon "submit" at bounding box center [650, 83] width 8 height 8
click at [324, 221] on span "OFF" at bounding box center [326, 226] width 21 height 11
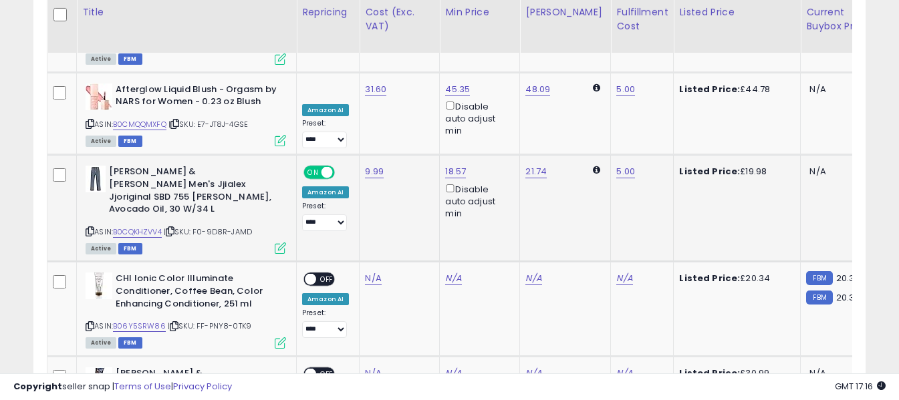
scroll to position [4661, 0]
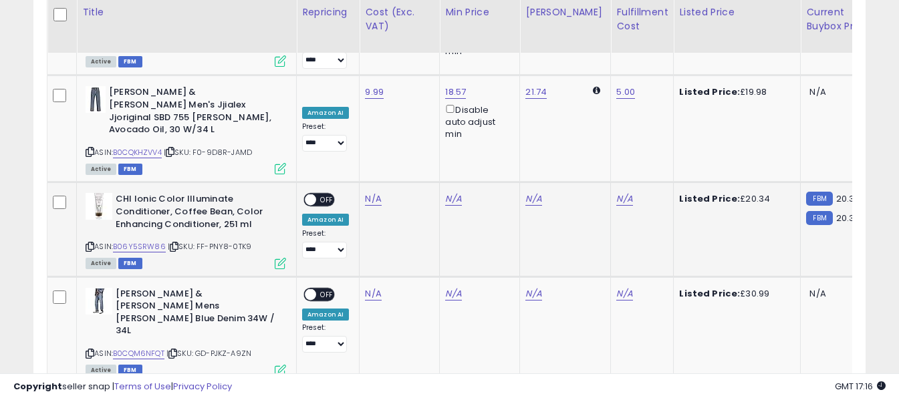
click at [88, 243] on icon at bounding box center [90, 246] width 9 height 7
click at [87, 243] on icon at bounding box center [90, 246] width 9 height 7
click at [366, 193] on link "N/A" at bounding box center [373, 199] width 16 height 13
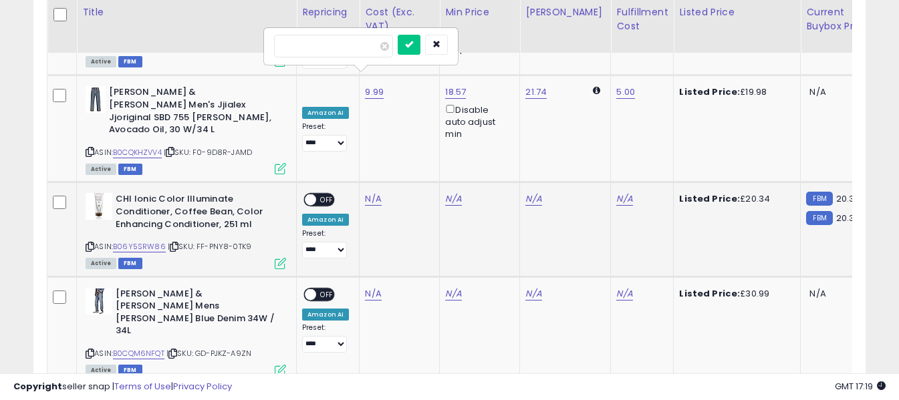
click at [352, 47] on input "number" at bounding box center [333, 46] width 119 height 23
type input "*****"
click at [421, 51] on button "submit" at bounding box center [409, 45] width 23 height 20
click at [618, 193] on link "N/A" at bounding box center [624, 199] width 16 height 13
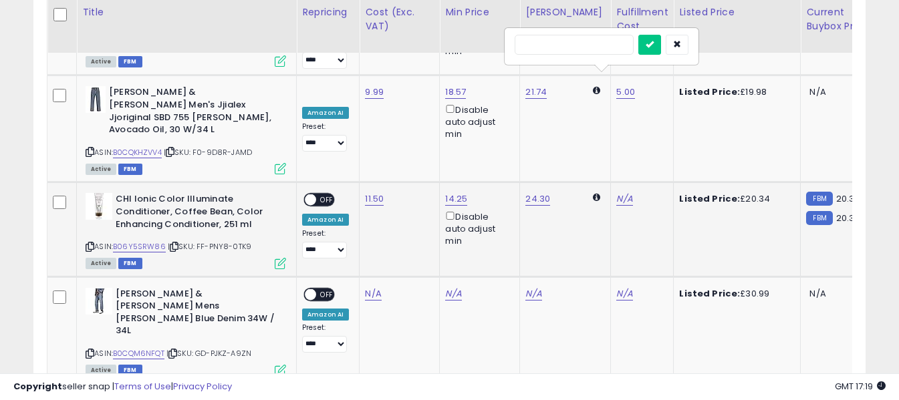
click at [556, 46] on input "text" at bounding box center [574, 45] width 119 height 20
type input "*"
click at [654, 47] on icon "submit" at bounding box center [650, 44] width 8 height 8
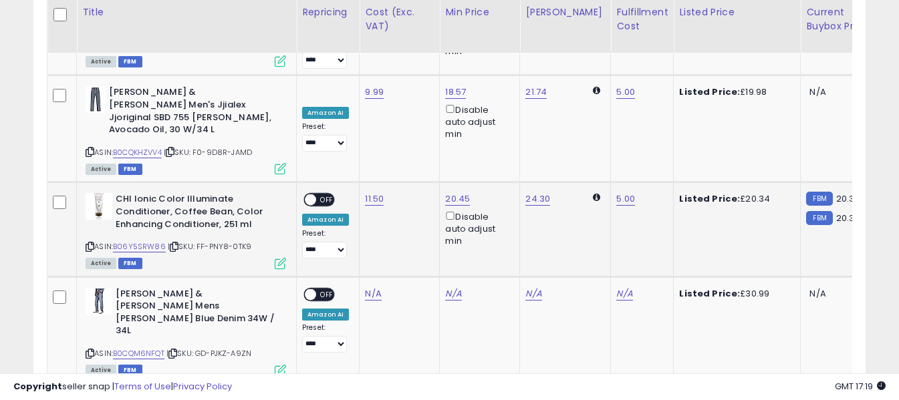
click at [320, 195] on span "OFF" at bounding box center [326, 200] width 21 height 11
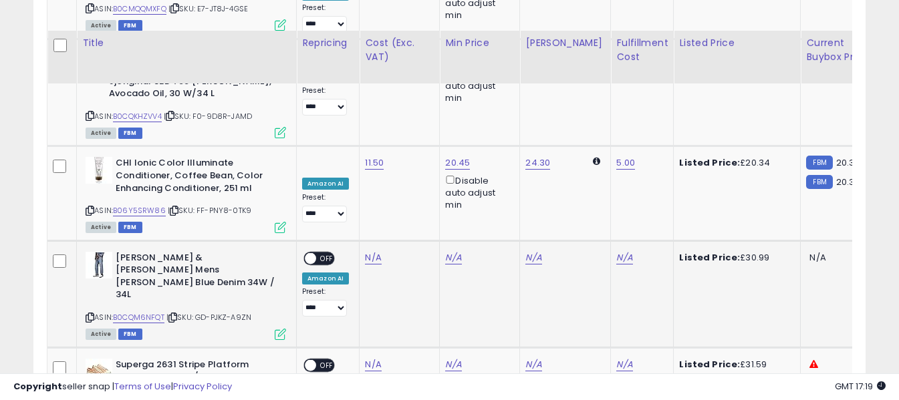
scroll to position [4728, 0]
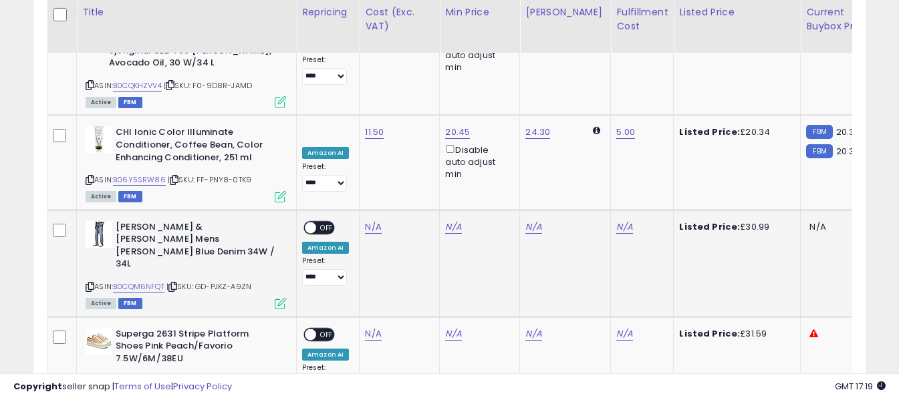
click at [91, 283] on icon at bounding box center [90, 286] width 9 height 7
click at [373, 221] on link "N/A" at bounding box center [373, 227] width 16 height 13
click at [364, 71] on input "number" at bounding box center [333, 73] width 119 height 23
type input "****"
click at [421, 72] on button "submit" at bounding box center [409, 72] width 23 height 20
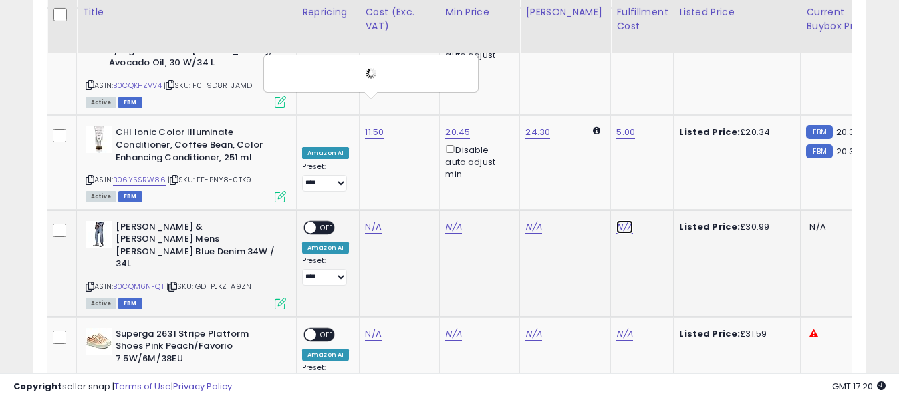
click at [616, 221] on link "N/A" at bounding box center [624, 227] width 16 height 13
click at [584, 70] on input "text" at bounding box center [574, 72] width 119 height 20
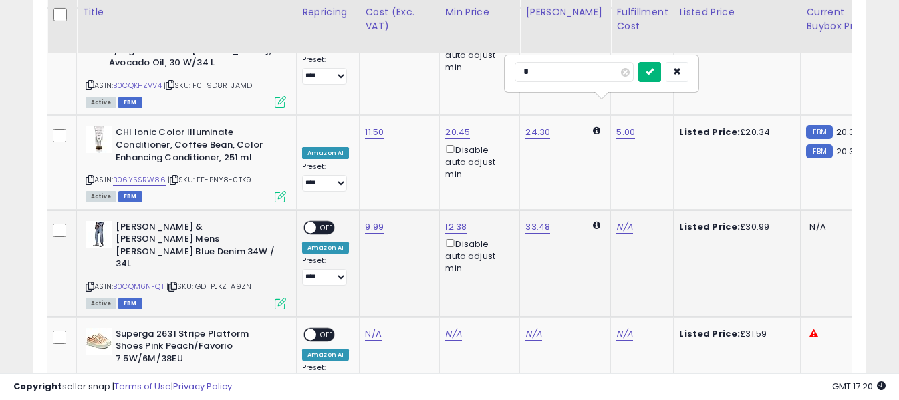
type input "*"
click at [661, 77] on button "submit" at bounding box center [650, 72] width 23 height 20
click at [325, 222] on span "OFF" at bounding box center [326, 227] width 21 height 11
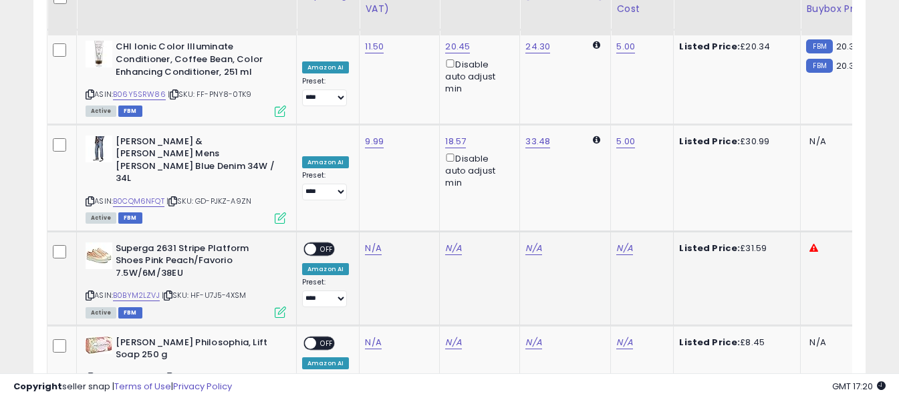
scroll to position [4795, 0]
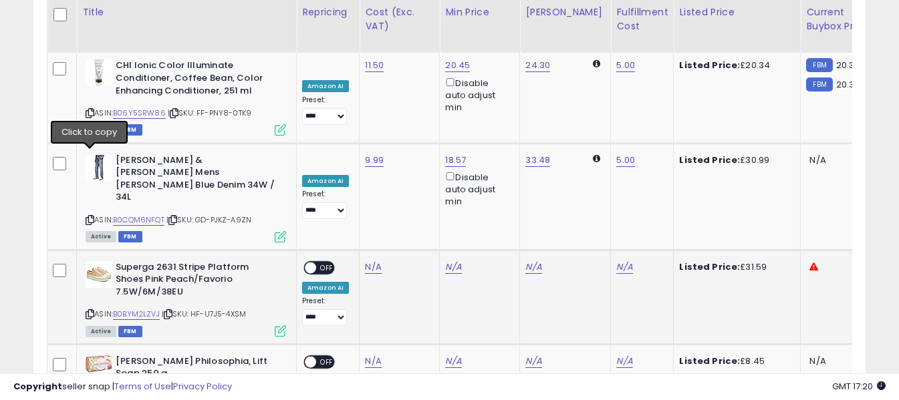
click at [92, 311] on icon at bounding box center [90, 314] width 9 height 7
click at [374, 261] on link "N/A" at bounding box center [373, 267] width 16 height 13
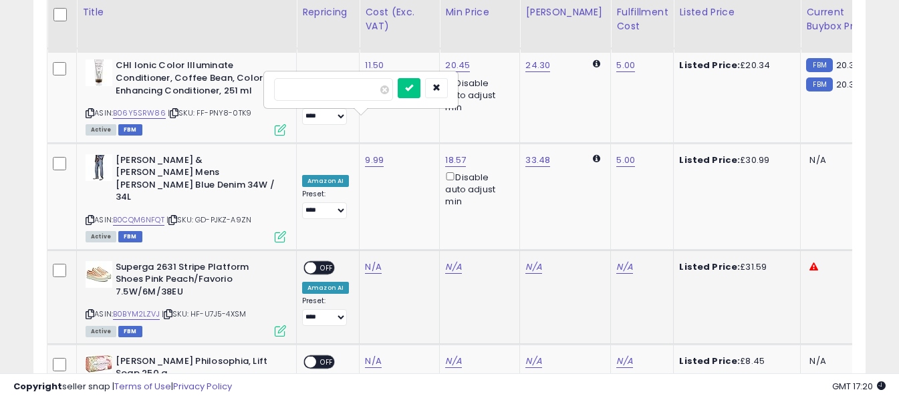
click at [366, 91] on input "number" at bounding box center [333, 89] width 119 height 23
type input "*****"
click at [413, 90] on icon "submit" at bounding box center [409, 88] width 8 height 8
click at [616, 261] on link "N/A" at bounding box center [624, 267] width 16 height 13
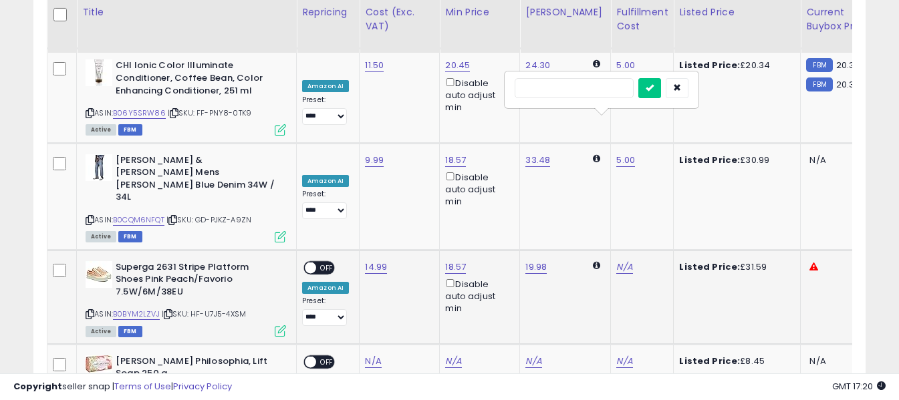
click at [605, 84] on input "text" at bounding box center [574, 88] width 119 height 20
type input "*"
drag, startPoint x: 667, startPoint y: 86, endPoint x: 656, endPoint y: 91, distance: 12.0
click at [654, 86] on icon "submit" at bounding box center [650, 88] width 8 height 8
click at [322, 262] on span "OFF" at bounding box center [326, 267] width 21 height 11
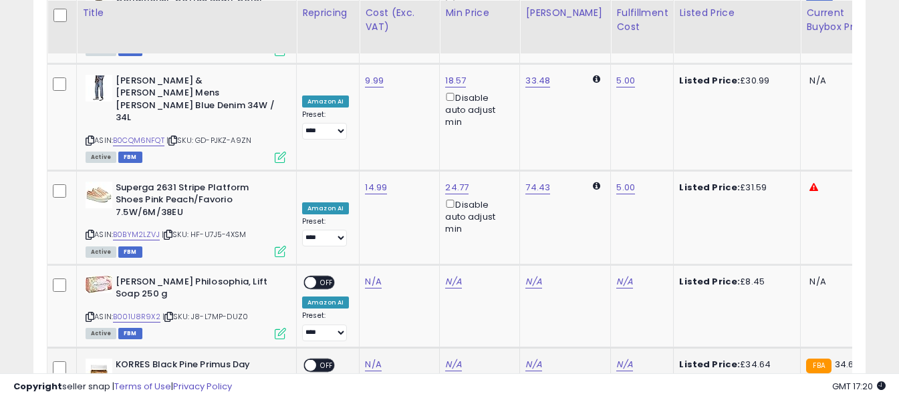
scroll to position [4875, 0]
click at [92, 313] on icon at bounding box center [90, 316] width 9 height 7
click at [374, 275] on link "N/A" at bounding box center [373, 281] width 16 height 13
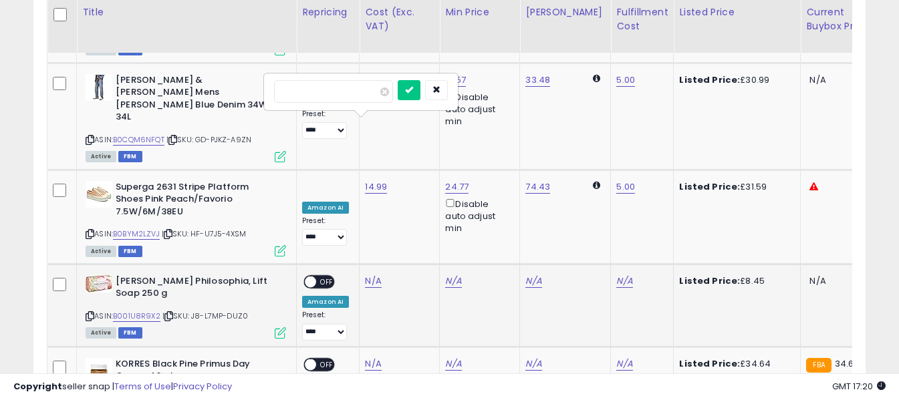
click at [363, 93] on input "number" at bounding box center [333, 91] width 119 height 23
type input "****"
click at [413, 88] on icon "submit" at bounding box center [409, 90] width 8 height 8
click at [616, 275] on link "N/A" at bounding box center [624, 281] width 16 height 13
click at [598, 95] on input "text" at bounding box center [574, 90] width 119 height 20
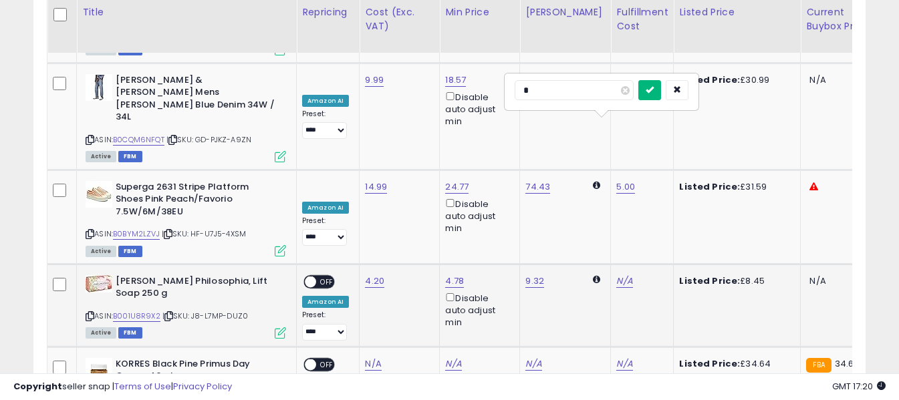
type input "*"
click at [661, 90] on button "submit" at bounding box center [650, 90] width 23 height 20
click at [321, 277] on span "OFF" at bounding box center [326, 282] width 21 height 11
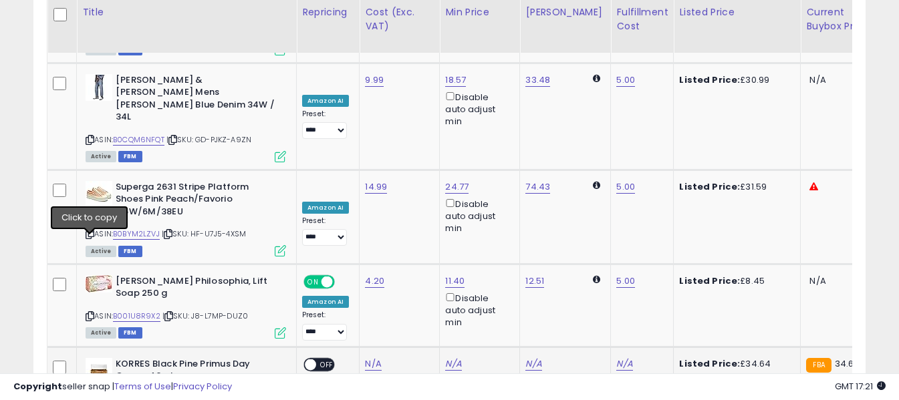
click at [92, 395] on icon at bounding box center [90, 398] width 9 height 7
click at [378, 358] on link "N/A" at bounding box center [373, 364] width 16 height 13
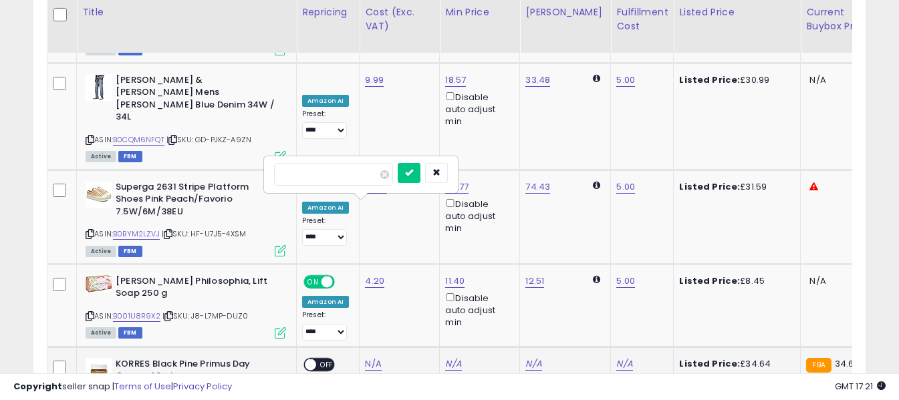
click at [376, 176] on input "number" at bounding box center [333, 174] width 119 height 23
type input "*****"
click at [413, 172] on icon "submit" at bounding box center [409, 172] width 8 height 8
click at [616, 358] on link "N/A" at bounding box center [624, 364] width 16 height 13
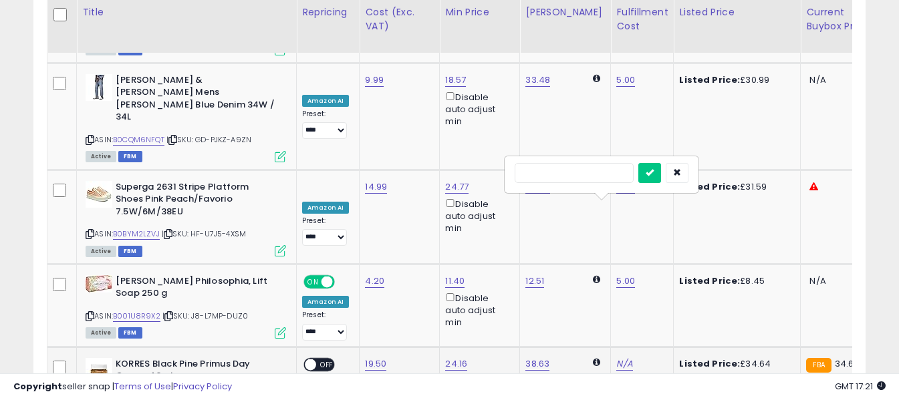
click at [584, 178] on input "text" at bounding box center [574, 173] width 119 height 20
type input "*"
click at [661, 176] on button "submit" at bounding box center [650, 173] width 23 height 20
click at [326, 359] on span "OFF" at bounding box center [326, 364] width 21 height 11
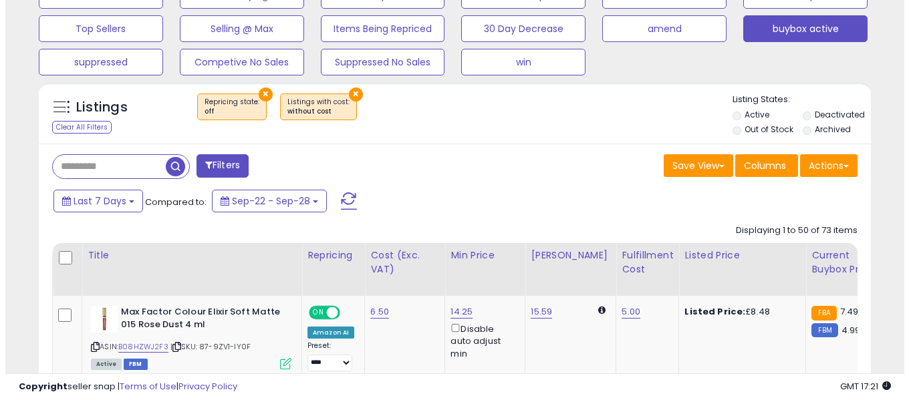
scroll to position [462, 0]
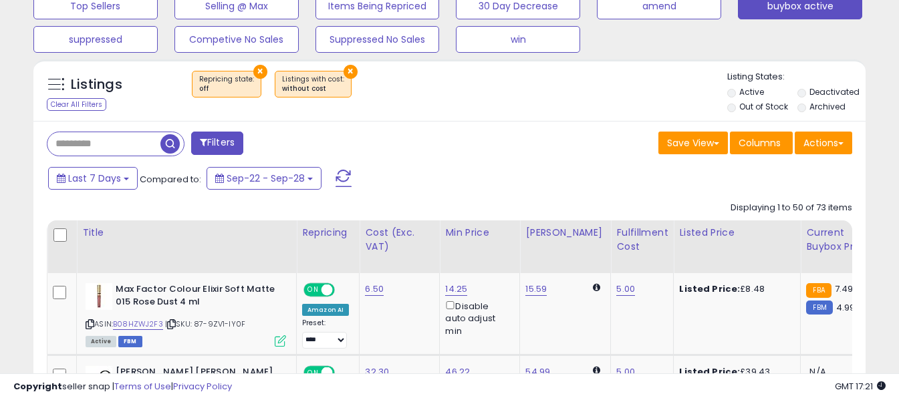
drag, startPoint x: 350, startPoint y: 175, endPoint x: 482, endPoint y: 149, distance: 134.9
click at [349, 175] on button at bounding box center [343, 178] width 33 height 27
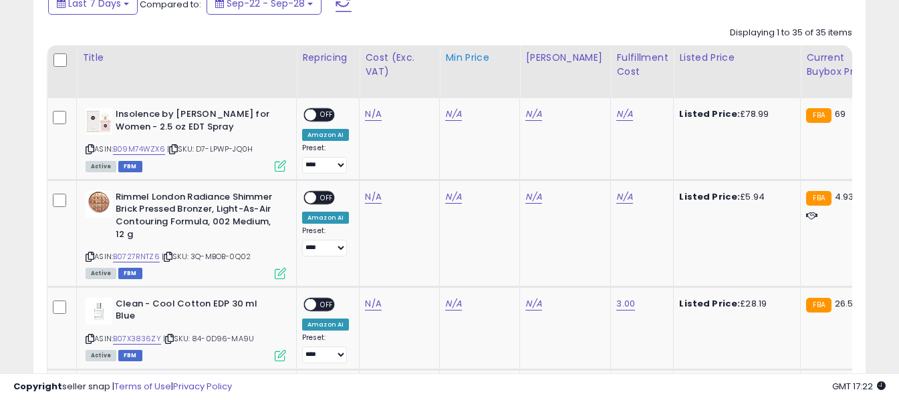
scroll to position [663, 0]
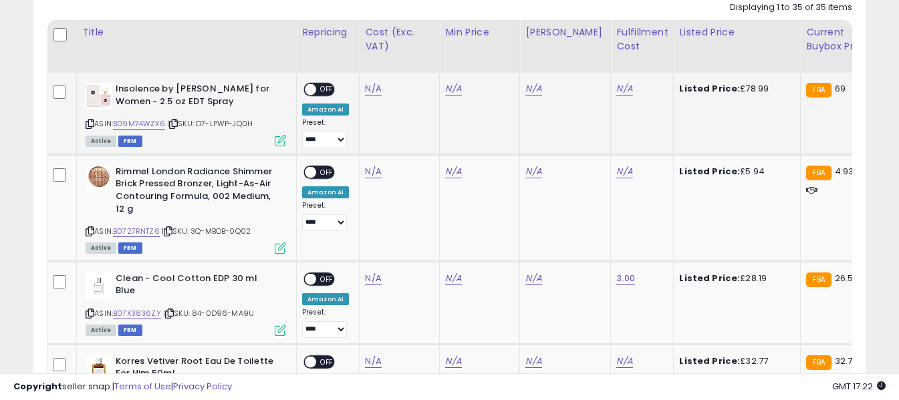
click at [91, 124] on icon at bounding box center [90, 123] width 9 height 7
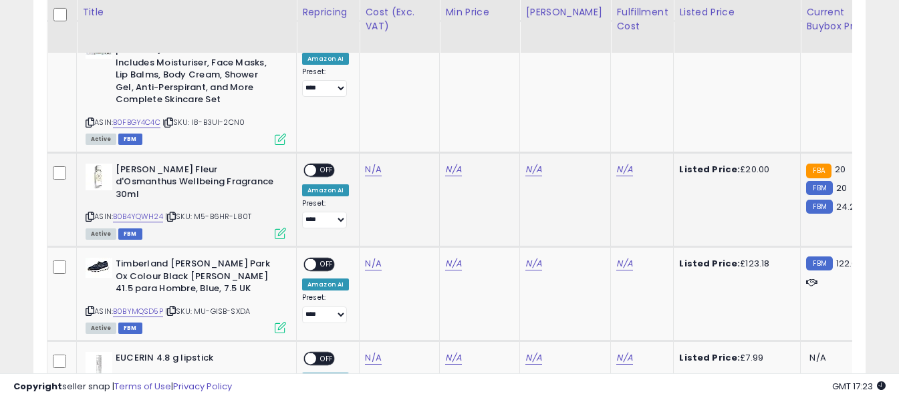
scroll to position [1799, 0]
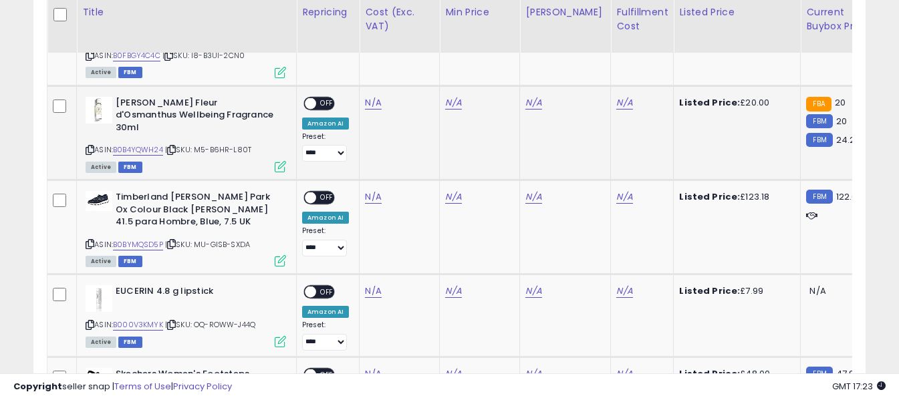
click at [88, 146] on icon at bounding box center [90, 149] width 9 height 7
click at [368, 96] on link "N/A" at bounding box center [373, 102] width 16 height 13
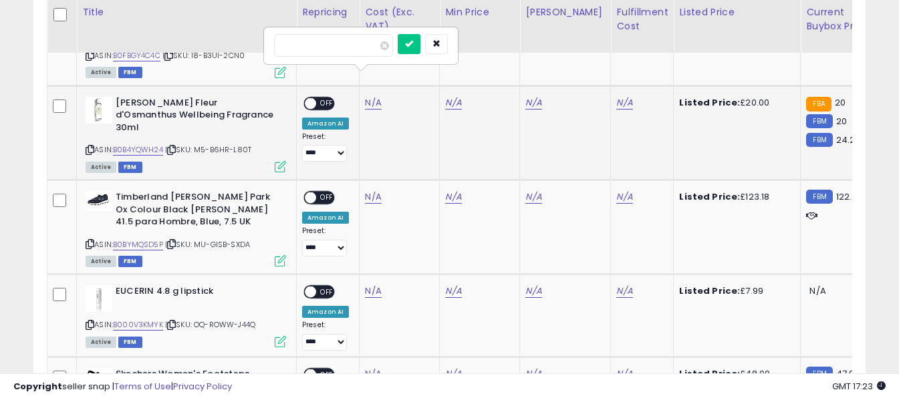
click at [366, 50] on input "number" at bounding box center [333, 45] width 119 height 23
type input "*****"
click at [421, 40] on button "submit" at bounding box center [409, 44] width 23 height 20
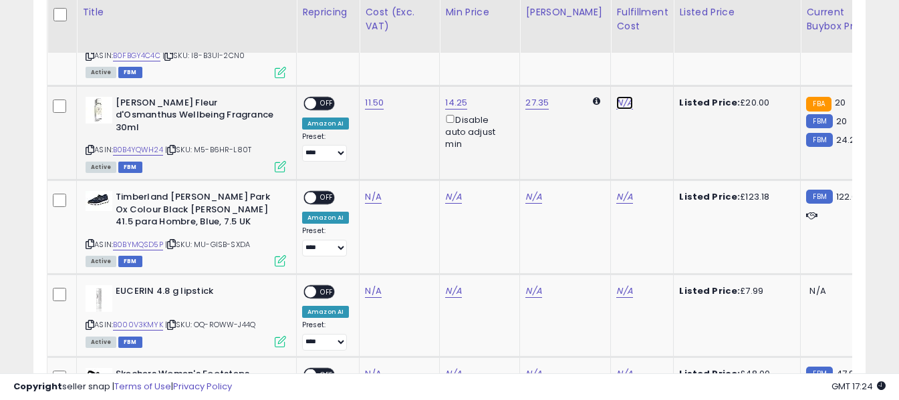
click at [616, 96] on link "N/A" at bounding box center [624, 102] width 16 height 13
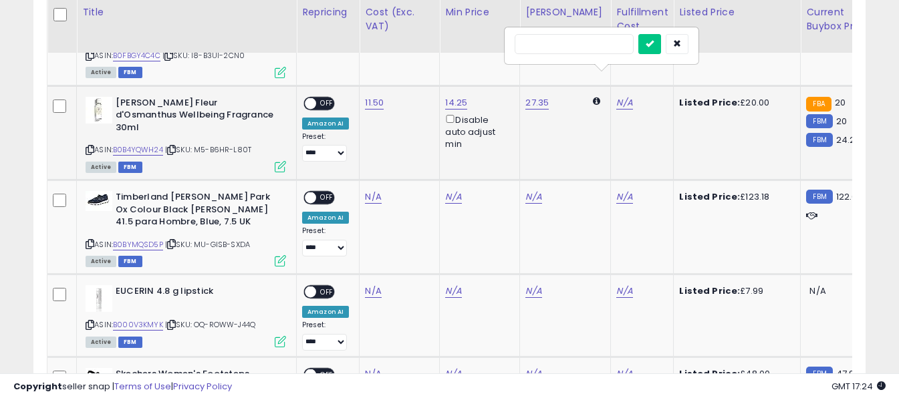
click at [576, 45] on input "text" at bounding box center [574, 44] width 119 height 20
type input "*"
click at [654, 46] on icon "submit" at bounding box center [650, 43] width 8 height 8
click at [323, 98] on span "OFF" at bounding box center [326, 103] width 21 height 11
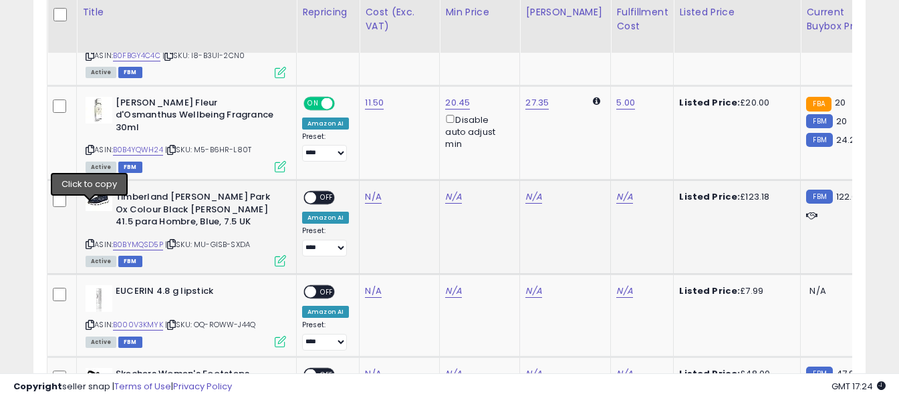
click at [87, 241] on icon at bounding box center [90, 244] width 9 height 7
click at [372, 191] on link "N/A" at bounding box center [373, 197] width 16 height 13
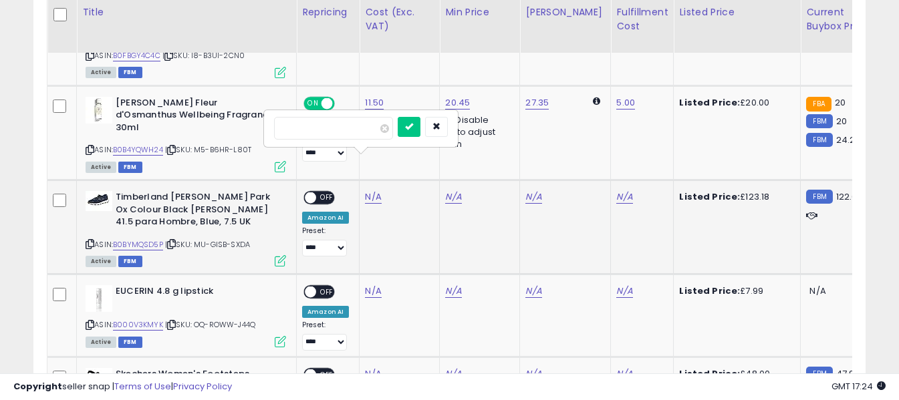
click at [372, 134] on input "number" at bounding box center [333, 128] width 119 height 23
type input "*****"
click at [413, 126] on icon "submit" at bounding box center [409, 126] width 8 height 8
click at [616, 191] on link "N/A" at bounding box center [624, 197] width 16 height 13
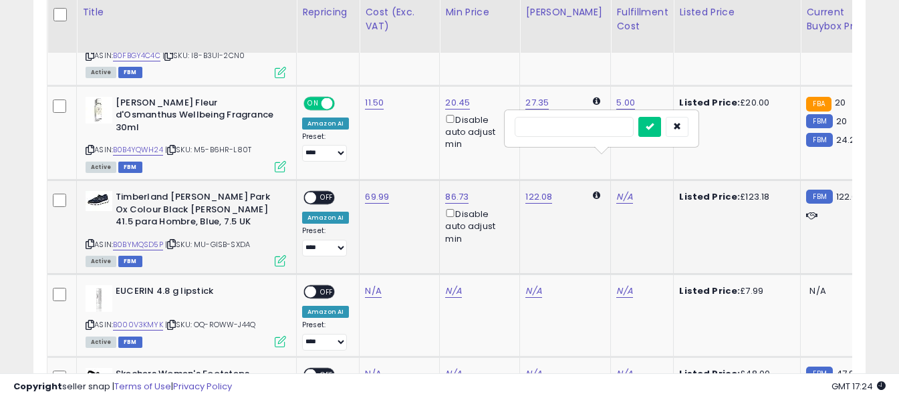
click at [580, 130] on input "text" at bounding box center [574, 127] width 119 height 20
type input "*"
click at [654, 123] on icon "submit" at bounding box center [650, 126] width 8 height 8
click at [322, 193] on span "OFF" at bounding box center [326, 198] width 21 height 11
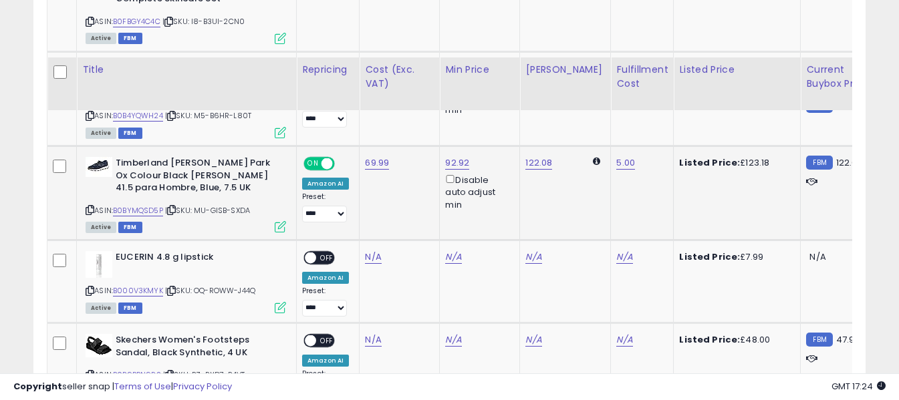
scroll to position [1933, 0]
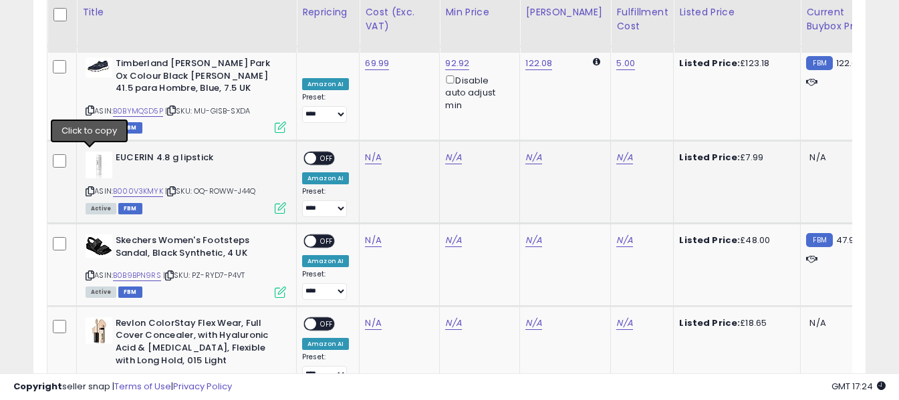
click at [89, 188] on icon at bounding box center [90, 191] width 9 height 7
click at [372, 151] on link "N/A" at bounding box center [373, 157] width 16 height 13
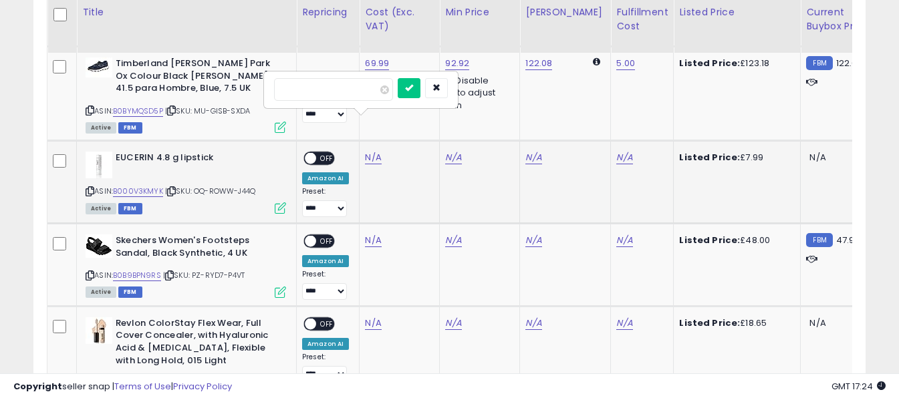
click at [371, 90] on input "number" at bounding box center [333, 89] width 119 height 23
type input "****"
click at [413, 87] on icon "submit" at bounding box center [409, 88] width 8 height 8
click at [616, 151] on link "N/A" at bounding box center [624, 157] width 16 height 13
click at [588, 89] on input "text" at bounding box center [574, 88] width 119 height 20
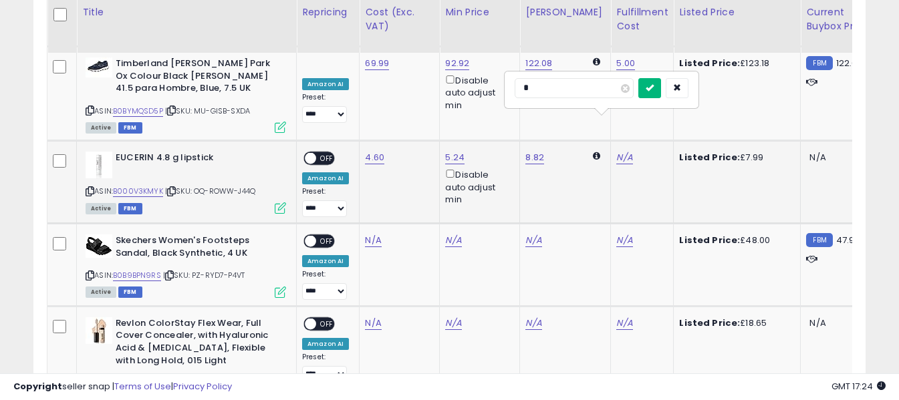
type input "*"
click at [661, 92] on button "submit" at bounding box center [650, 88] width 23 height 20
click at [324, 153] on span "OFF" at bounding box center [326, 158] width 21 height 11
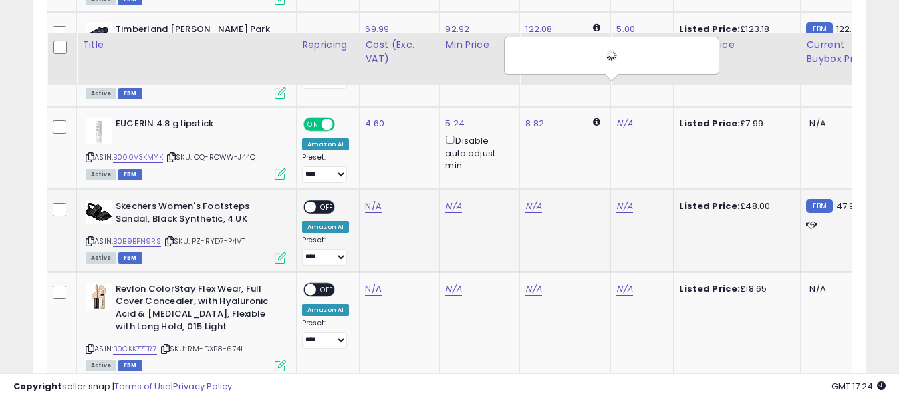
scroll to position [2000, 0]
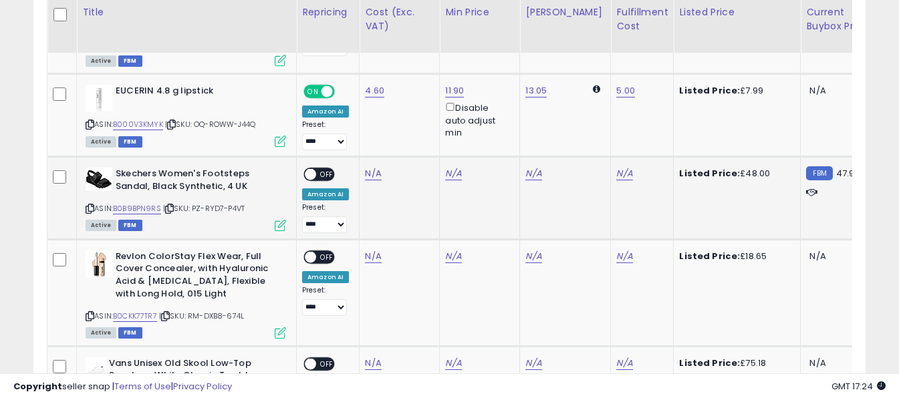
click at [90, 205] on icon at bounding box center [90, 208] width 9 height 7
click at [371, 167] on link "N/A" at bounding box center [373, 173] width 16 height 13
click at [362, 103] on input "number" at bounding box center [333, 105] width 119 height 23
type input "*****"
click at [413, 104] on icon "submit" at bounding box center [409, 103] width 8 height 8
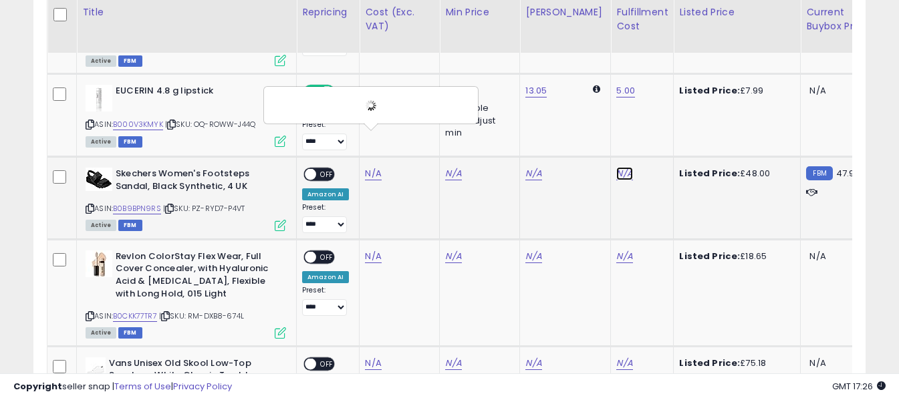
click at [616, 167] on link "N/A" at bounding box center [624, 173] width 16 height 13
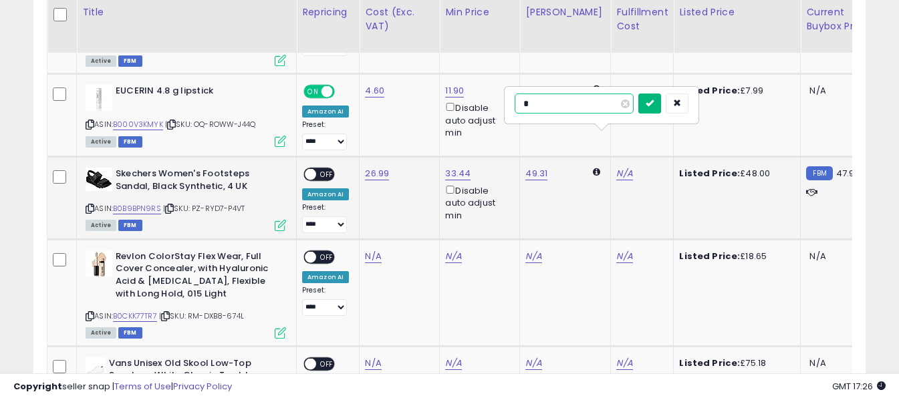
type input "*"
click at [654, 99] on icon "submit" at bounding box center [650, 103] width 8 height 8
click at [333, 169] on span "OFF" at bounding box center [326, 174] width 21 height 11
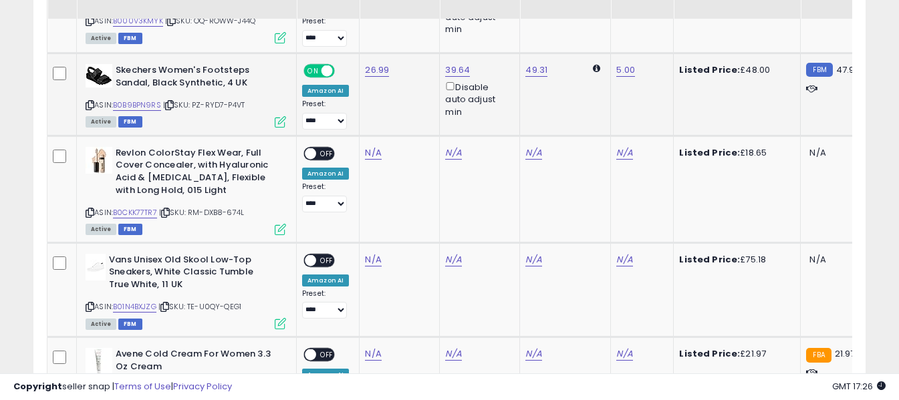
scroll to position [2134, 0]
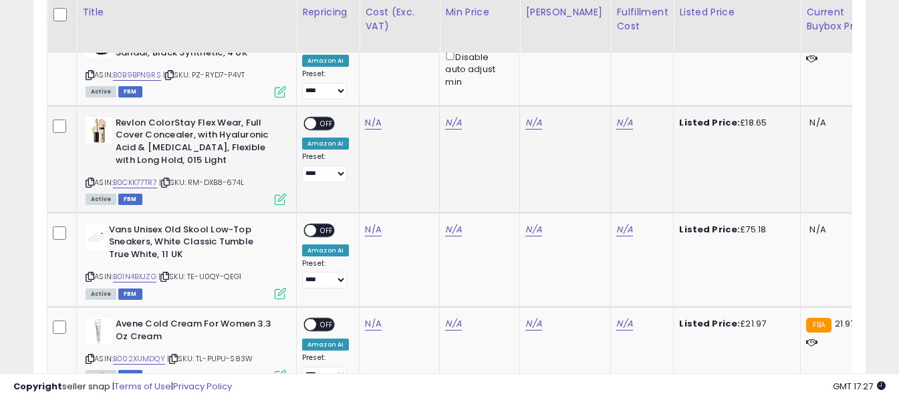
click at [89, 179] on icon at bounding box center [90, 182] width 9 height 7
click at [368, 116] on link "N/A" at bounding box center [373, 122] width 16 height 13
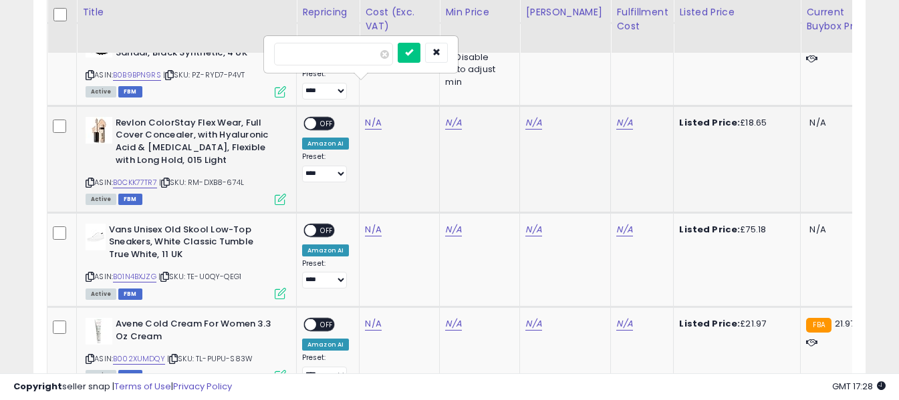
click at [342, 53] on input "number" at bounding box center [333, 54] width 119 height 23
type input "****"
click at [413, 49] on icon "submit" at bounding box center [409, 52] width 8 height 8
click at [616, 116] on link "N/A" at bounding box center [624, 122] width 16 height 13
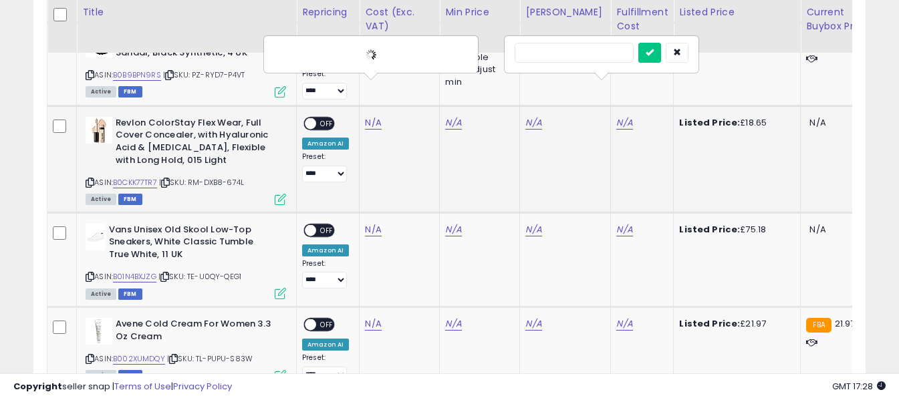
click at [597, 56] on input "text" at bounding box center [574, 53] width 119 height 20
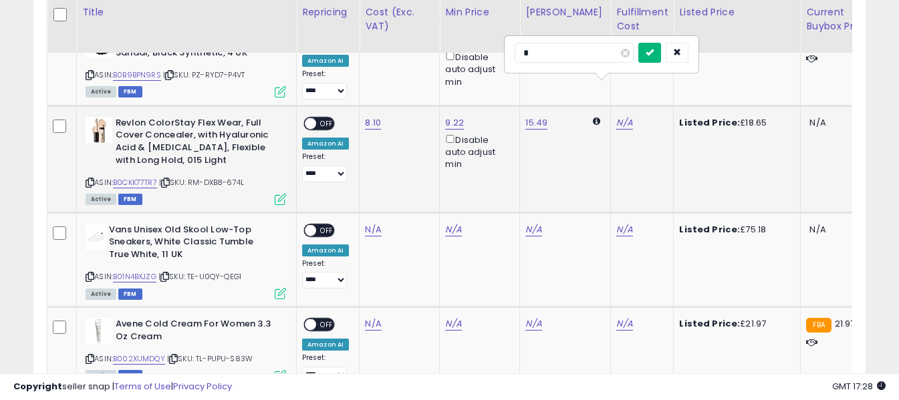
type input "*"
click at [654, 53] on icon "submit" at bounding box center [650, 52] width 8 height 8
click at [324, 118] on span "OFF" at bounding box center [326, 123] width 21 height 11
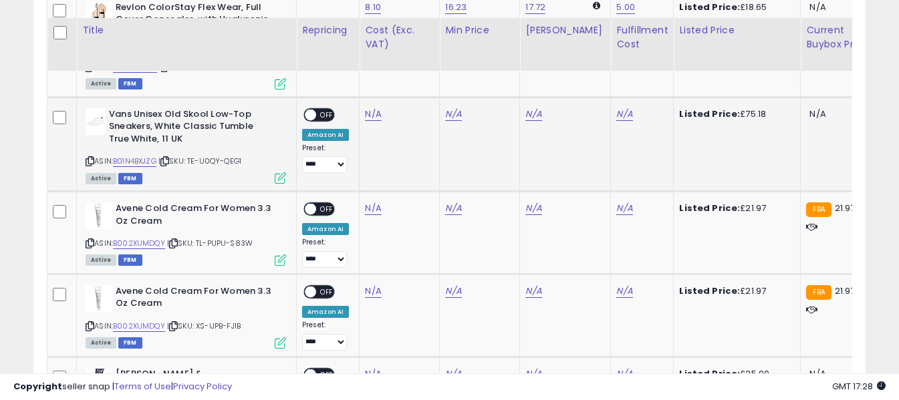
scroll to position [2267, 0]
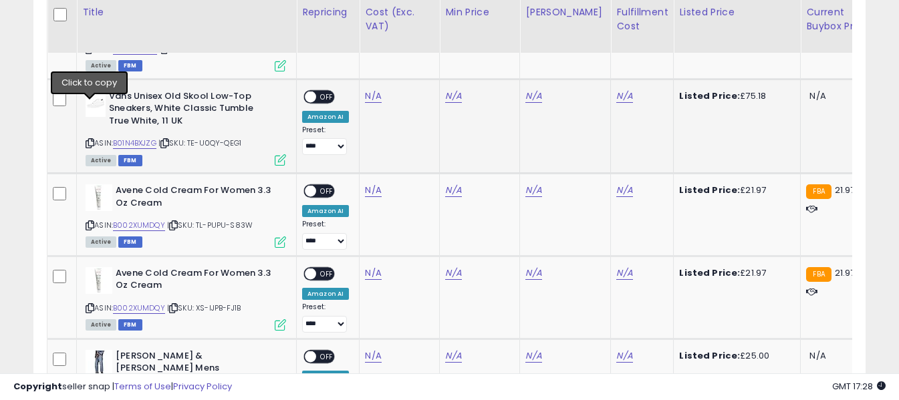
click at [90, 140] on icon at bounding box center [90, 143] width 9 height 7
click at [370, 90] on link "N/A" at bounding box center [373, 96] width 16 height 13
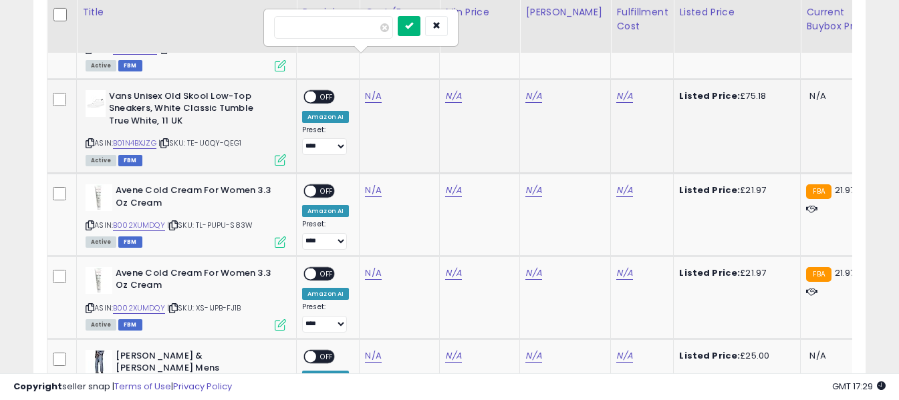
type input "*****"
click at [413, 21] on icon "submit" at bounding box center [409, 25] width 8 height 8
click at [616, 90] on link "N/A" at bounding box center [624, 96] width 16 height 13
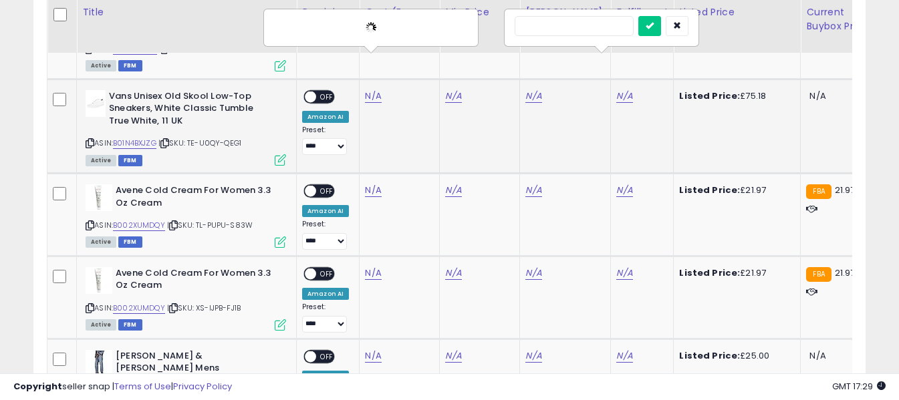
click at [602, 25] on input "text" at bounding box center [574, 26] width 119 height 20
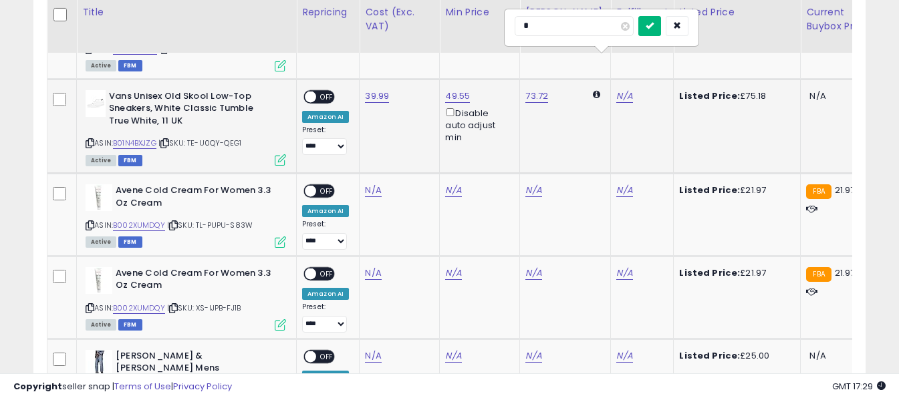
type input "*"
click at [654, 23] on icon "submit" at bounding box center [650, 25] width 8 height 8
click at [327, 91] on span "OFF" at bounding box center [326, 96] width 21 height 11
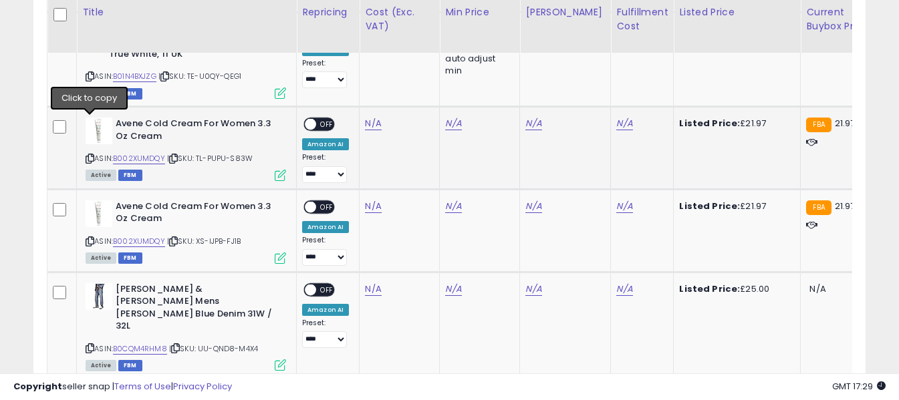
click at [90, 155] on icon at bounding box center [90, 158] width 9 height 7
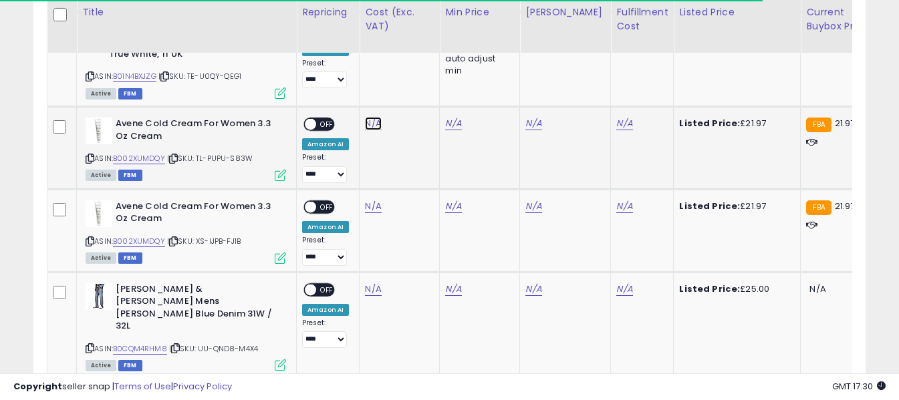
click at [368, 117] on link "N/A" at bounding box center [373, 123] width 16 height 13
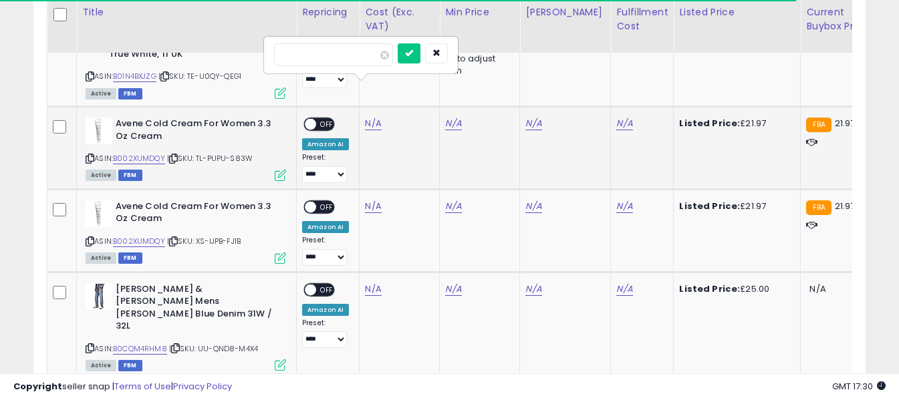
click at [363, 60] on input "number" at bounding box center [333, 54] width 119 height 23
type input "*****"
click at [413, 54] on icon "submit" at bounding box center [409, 53] width 8 height 8
click at [616, 117] on link "N/A" at bounding box center [624, 123] width 16 height 13
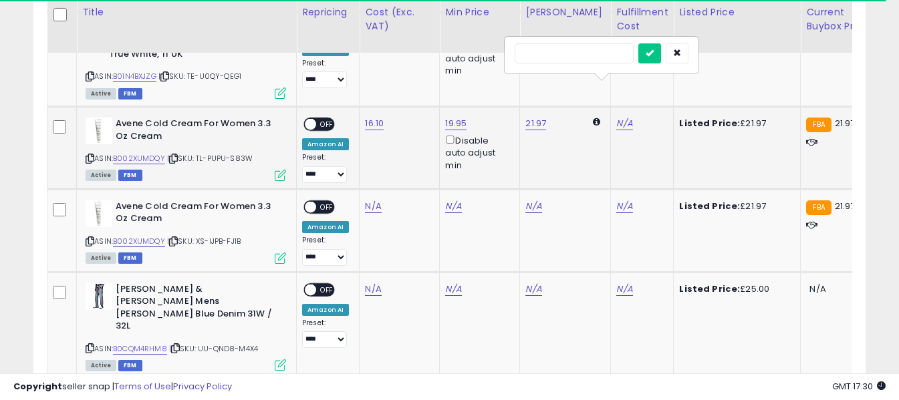
click at [600, 56] on input "text" at bounding box center [574, 53] width 119 height 20
type input "*"
click at [654, 51] on icon "submit" at bounding box center [650, 53] width 8 height 8
click at [334, 119] on span "OFF" at bounding box center [326, 124] width 21 height 11
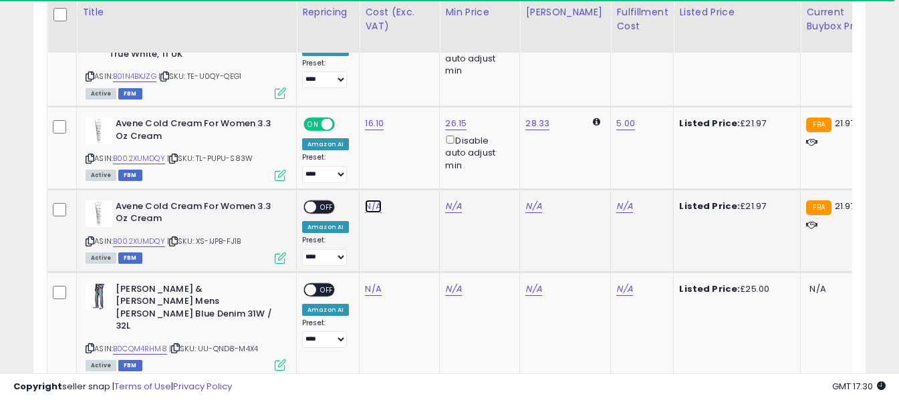
click at [376, 200] on link "N/A" at bounding box center [373, 206] width 16 height 13
click at [369, 132] on input "number" at bounding box center [333, 137] width 119 height 23
type input "*****"
drag, startPoint x: 425, startPoint y: 134, endPoint x: 455, endPoint y: 140, distance: 30.7
click at [421, 134] on button "submit" at bounding box center [409, 136] width 23 height 20
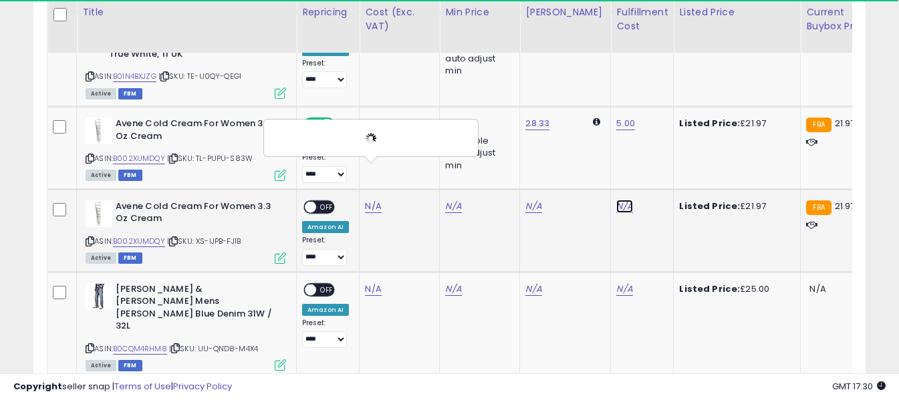
click at [616, 200] on link "N/A" at bounding box center [624, 206] width 16 height 13
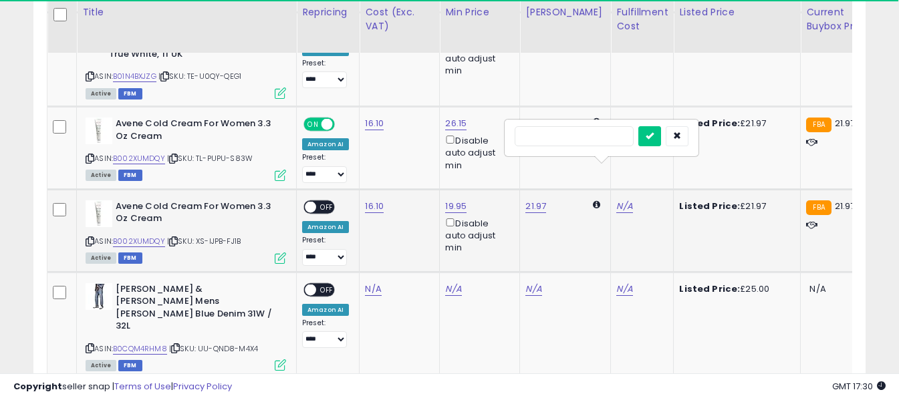
click at [598, 138] on input "text" at bounding box center [574, 136] width 119 height 20
type input "*"
click at [654, 136] on icon "submit" at bounding box center [650, 136] width 8 height 8
click at [328, 201] on span "OFF" at bounding box center [326, 206] width 21 height 11
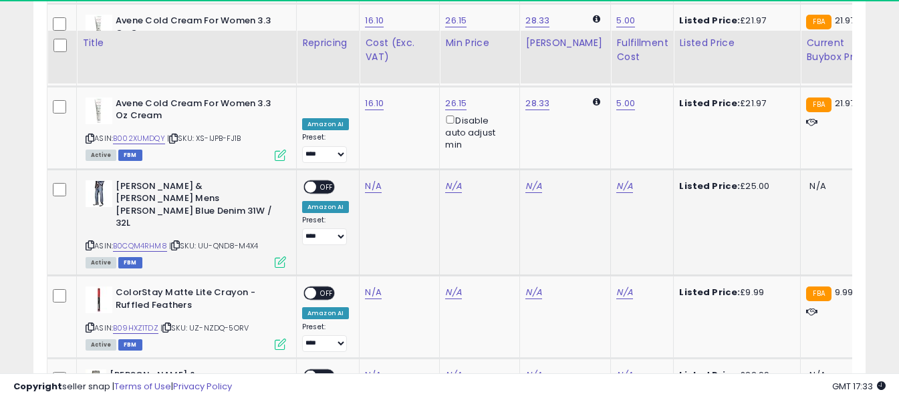
scroll to position [2468, 0]
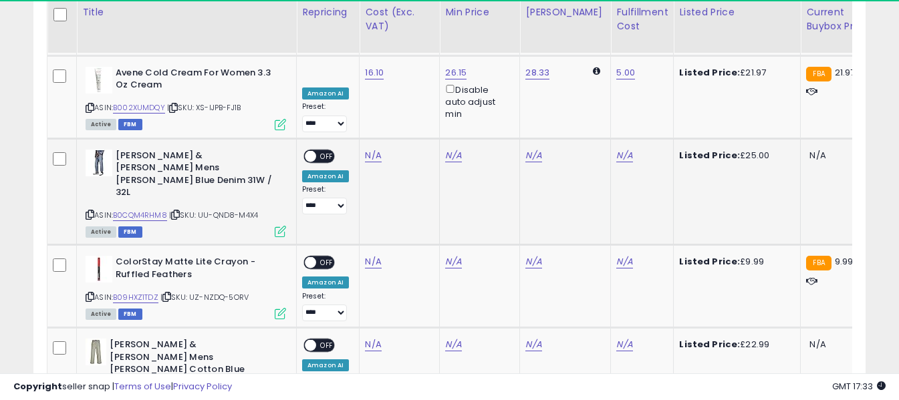
click at [88, 211] on icon at bounding box center [90, 214] width 9 height 7
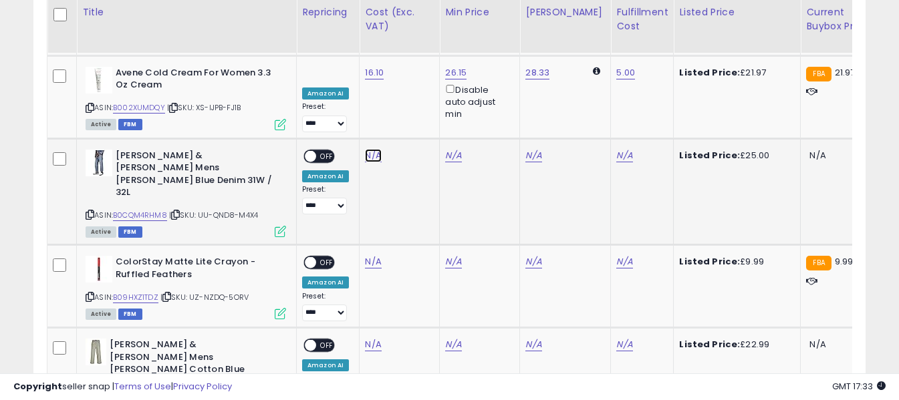
click at [371, 149] on link "N/A" at bounding box center [373, 155] width 16 height 13
click at [373, 91] on input "number" at bounding box center [333, 87] width 119 height 23
type input "****"
click at [413, 86] on icon "submit" at bounding box center [409, 85] width 8 height 8
click at [616, 149] on link "N/A" at bounding box center [624, 155] width 16 height 13
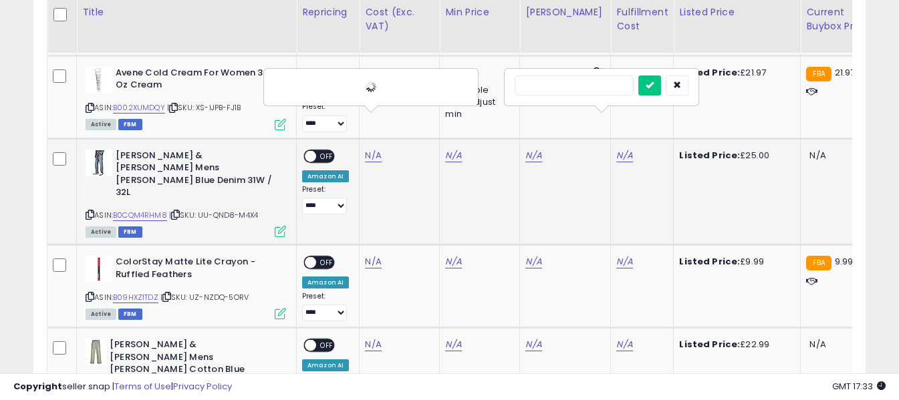
click at [564, 88] on input "text" at bounding box center [574, 86] width 119 height 20
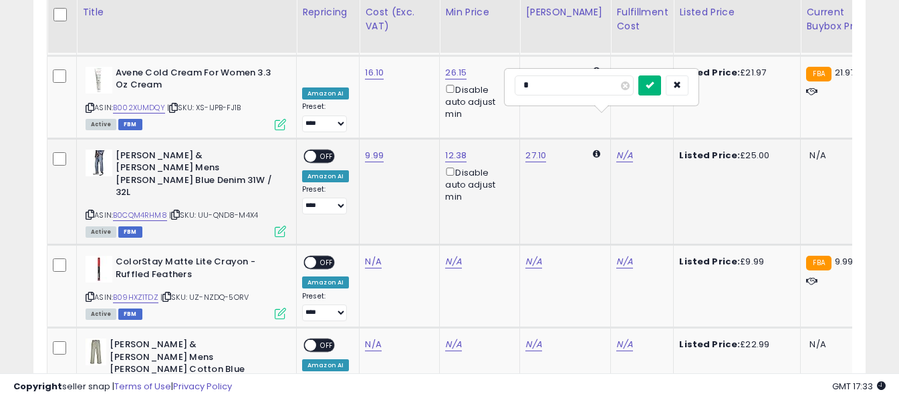
type input "*"
click at [661, 87] on button "submit" at bounding box center [650, 86] width 23 height 20
click at [321, 150] on span "OFF" at bounding box center [326, 155] width 21 height 11
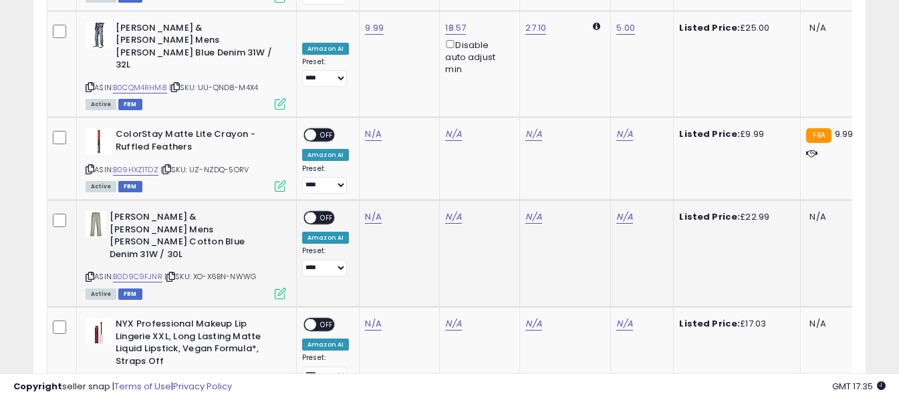
scroll to position [2602, 0]
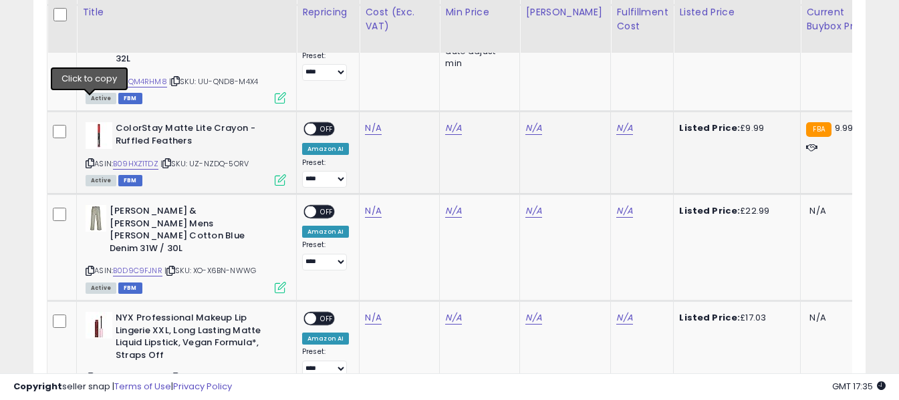
click at [91, 160] on icon at bounding box center [90, 163] width 9 height 7
click at [370, 122] on link "N/A" at bounding box center [373, 128] width 16 height 13
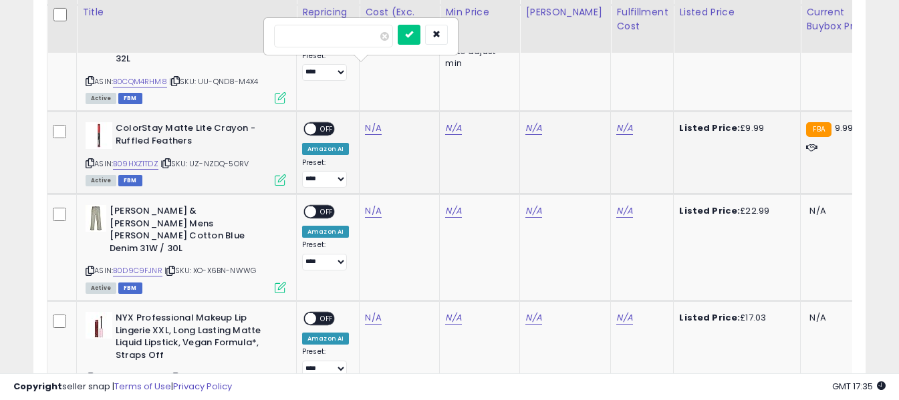
click at [368, 43] on input "number" at bounding box center [333, 36] width 119 height 23
type input "****"
click at [413, 33] on icon "submit" at bounding box center [409, 34] width 8 height 8
click at [616, 122] on link "N/A" at bounding box center [624, 128] width 16 height 13
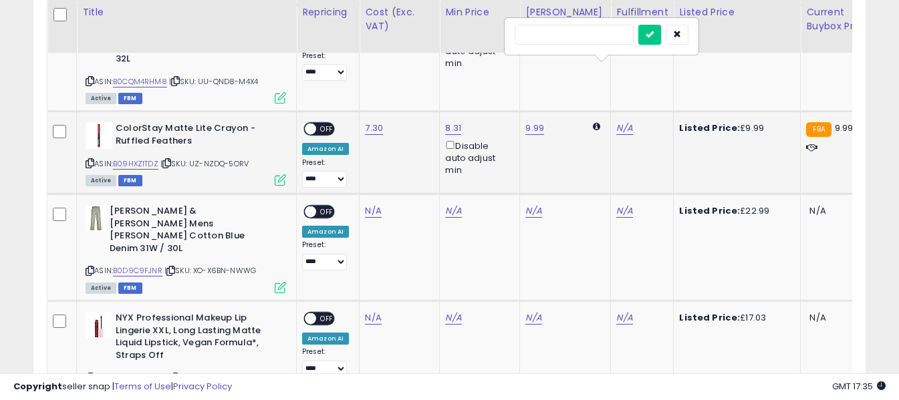
click at [584, 37] on input "text" at bounding box center [574, 35] width 119 height 20
type input "*"
drag, startPoint x: 674, startPoint y: 30, endPoint x: 651, endPoint y: 39, distance: 25.2
click at [661, 30] on button "submit" at bounding box center [650, 35] width 23 height 20
click at [322, 124] on span "OFF" at bounding box center [326, 129] width 21 height 11
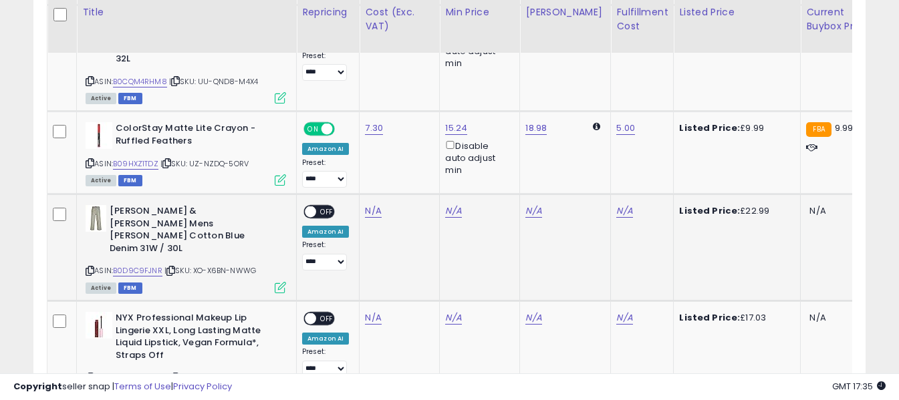
click at [90, 267] on icon at bounding box center [90, 270] width 9 height 7
click at [370, 205] on link "N/A" at bounding box center [373, 211] width 16 height 13
click at [367, 122] on input "number" at bounding box center [333, 118] width 119 height 23
type input "****"
click at [421, 116] on button "submit" at bounding box center [409, 117] width 23 height 20
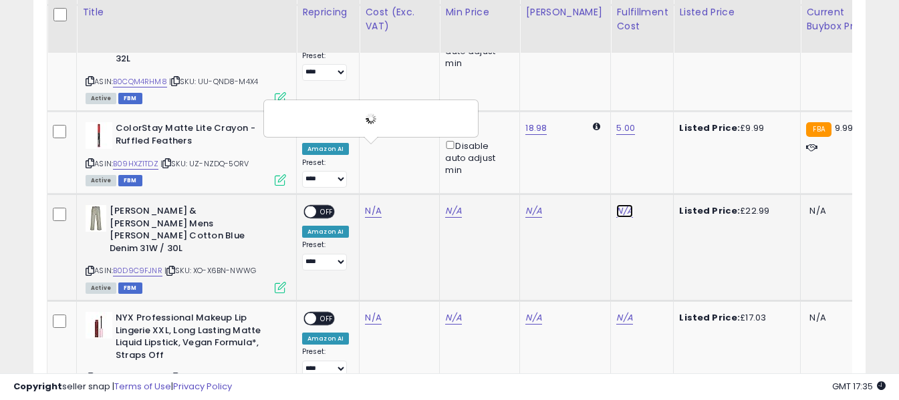
click at [616, 205] on link "N/A" at bounding box center [624, 211] width 16 height 13
click at [588, 120] on input "text" at bounding box center [574, 117] width 119 height 20
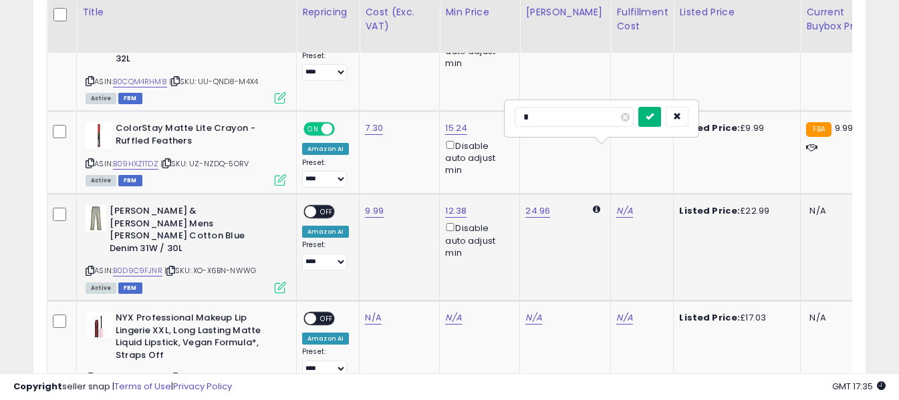
type input "*"
click at [661, 121] on button "submit" at bounding box center [650, 117] width 23 height 20
click at [321, 207] on span "OFF" at bounding box center [326, 212] width 21 height 11
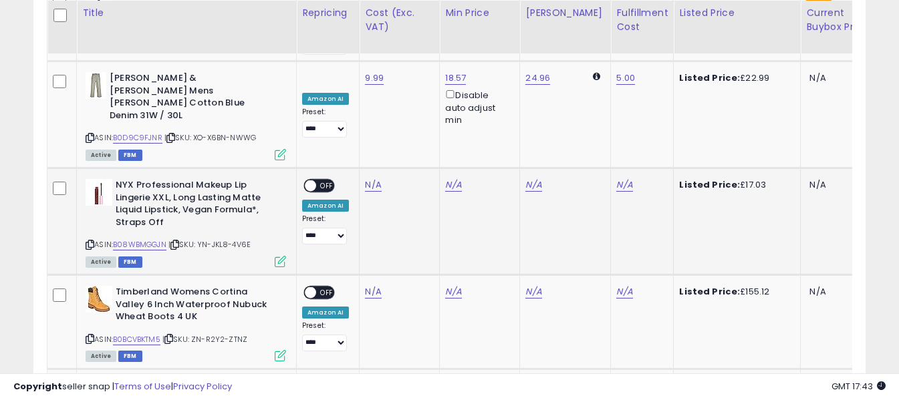
scroll to position [2735, 0]
click at [88, 241] on icon at bounding box center [90, 244] width 9 height 7
click at [372, 178] on link "N/A" at bounding box center [373, 184] width 16 height 13
click at [368, 64] on input "number" at bounding box center [333, 67] width 119 height 23
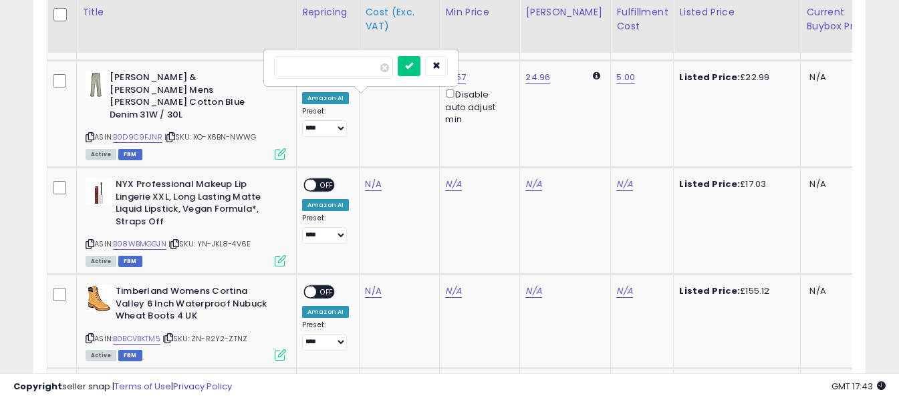
type input "****"
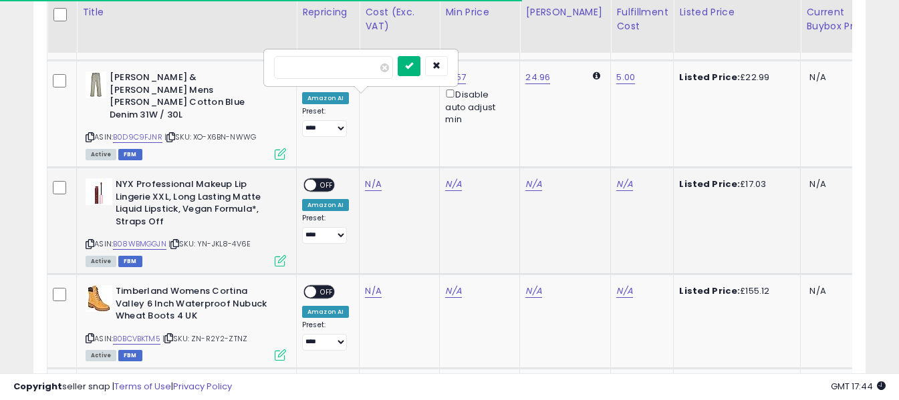
click at [421, 60] on button "submit" at bounding box center [409, 66] width 23 height 20
click at [616, 178] on link "N/A" at bounding box center [624, 184] width 16 height 13
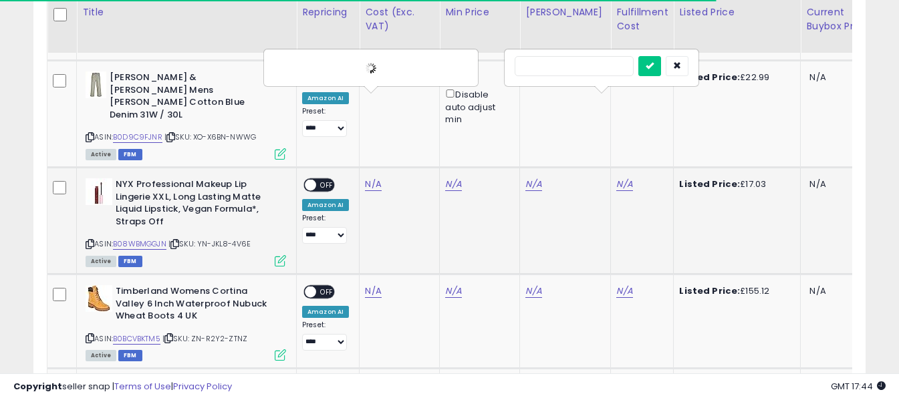
click at [572, 65] on input "text" at bounding box center [574, 66] width 119 height 20
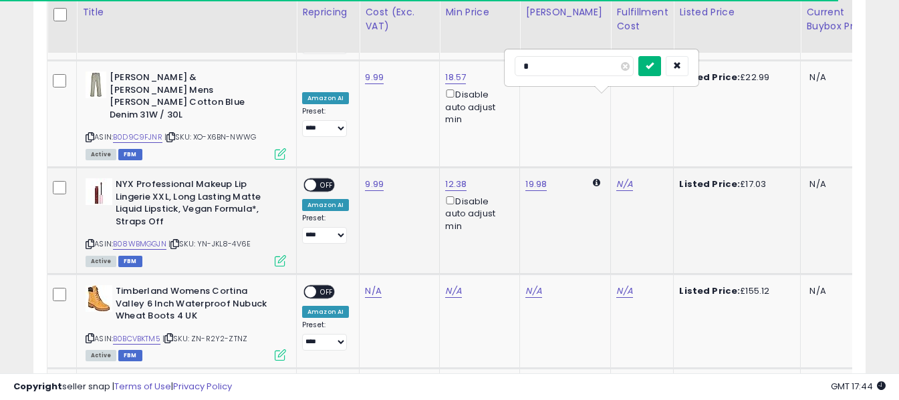
type input "*"
click at [654, 70] on icon "submit" at bounding box center [650, 66] width 8 height 8
click at [319, 180] on span "OFF" at bounding box center [326, 185] width 21 height 11
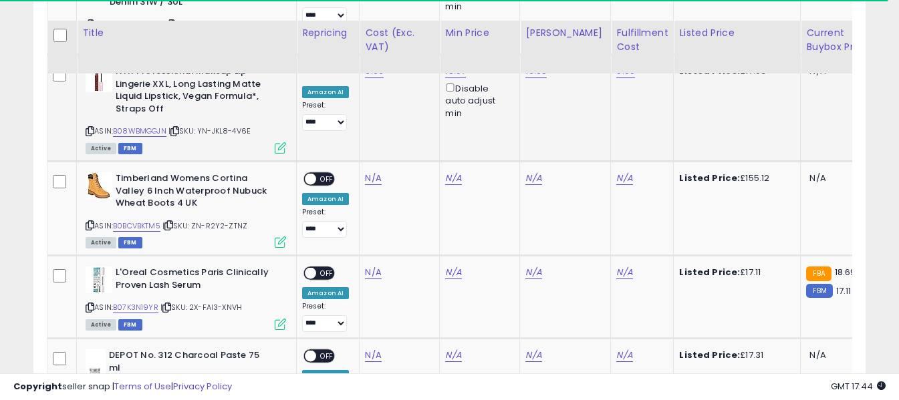
scroll to position [2869, 0]
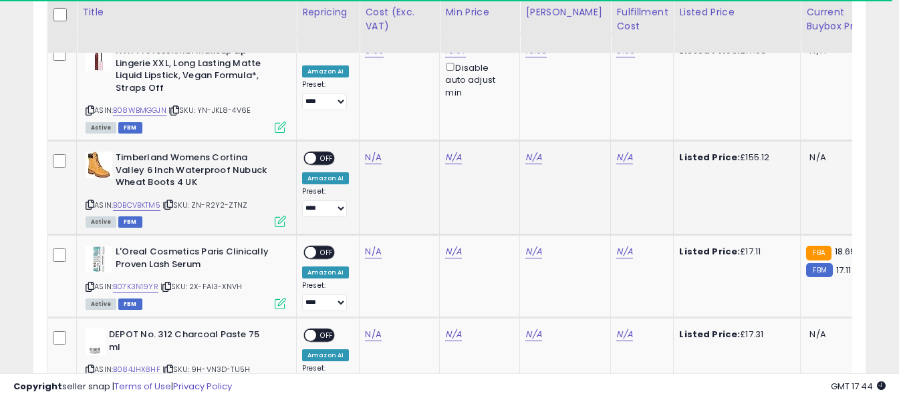
click at [89, 201] on icon at bounding box center [90, 204] width 9 height 7
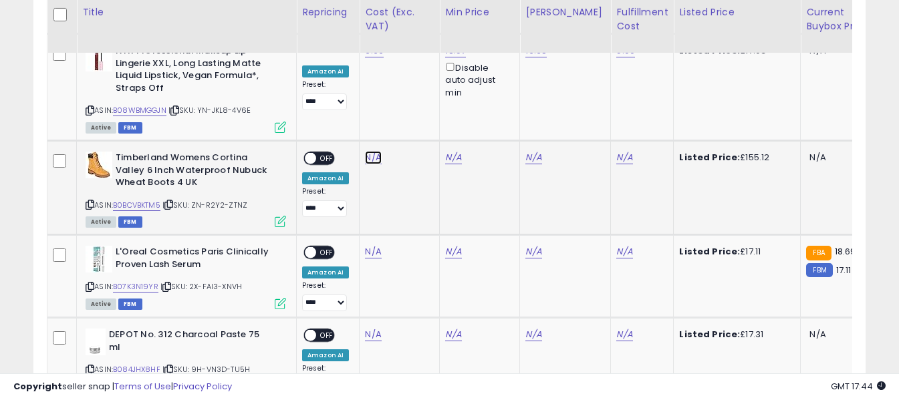
click at [370, 151] on link "N/A" at bounding box center [373, 157] width 16 height 13
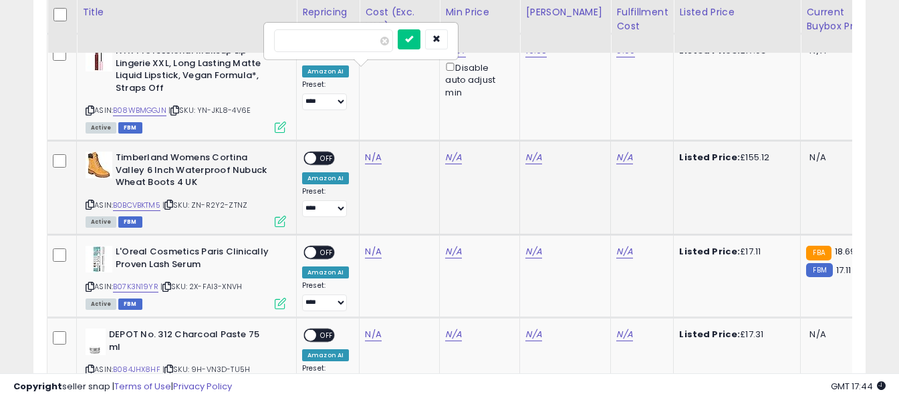
click at [370, 45] on input "number" at bounding box center [333, 40] width 119 height 23
type input "*****"
click at [413, 39] on icon "submit" at bounding box center [409, 39] width 8 height 8
click at [616, 151] on link "N/A" at bounding box center [624, 157] width 16 height 13
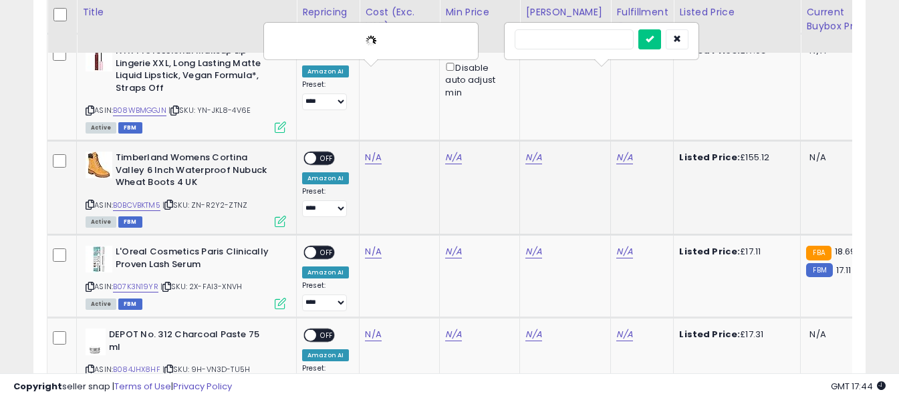
click at [578, 39] on input "text" at bounding box center [574, 39] width 119 height 20
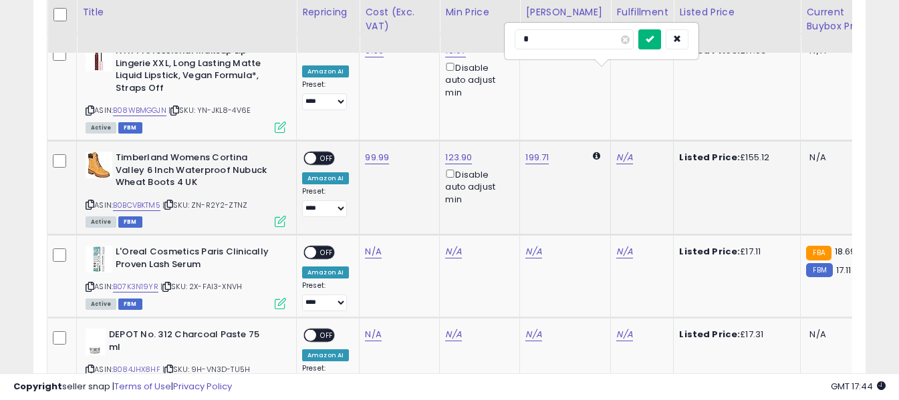
type input "*"
click at [660, 43] on button "submit" at bounding box center [650, 39] width 23 height 20
click at [323, 151] on div "ON OFF" at bounding box center [319, 158] width 31 height 14
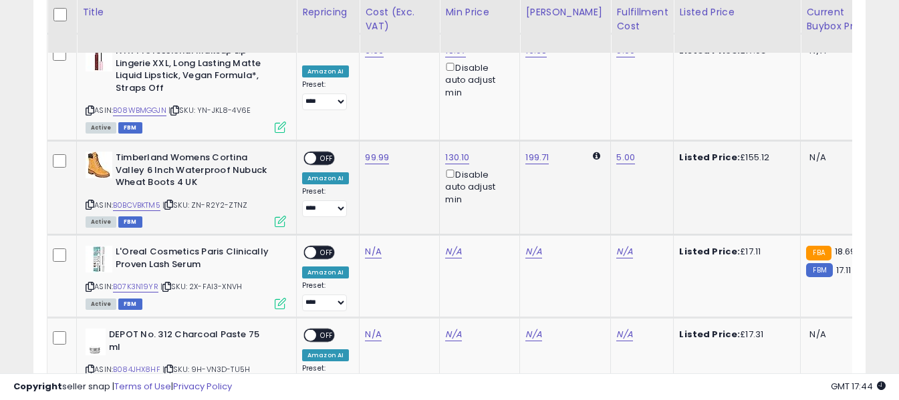
click at [326, 153] on span "OFF" at bounding box center [326, 158] width 21 height 11
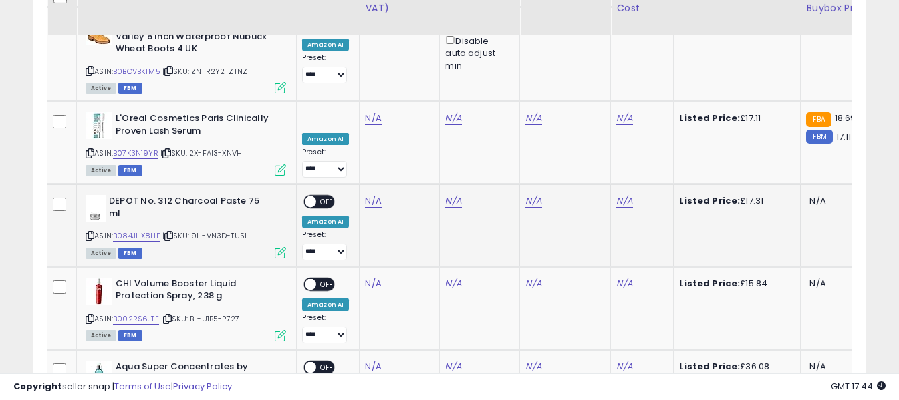
scroll to position [2936, 0]
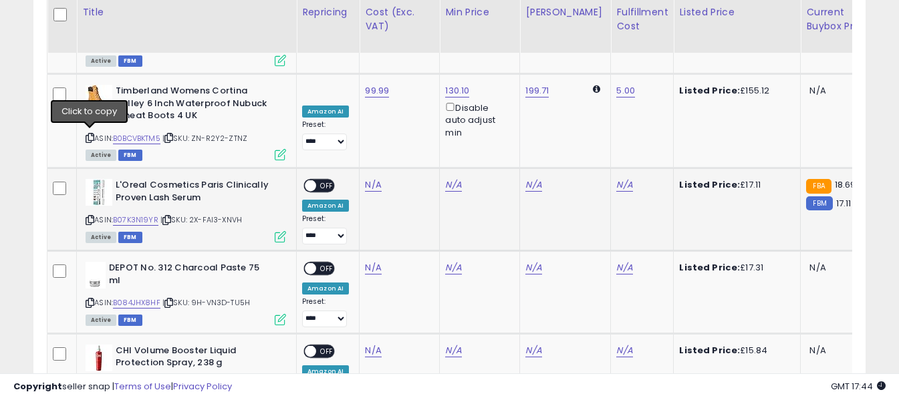
click at [90, 217] on icon at bounding box center [90, 220] width 9 height 7
click at [368, 179] on link "N/A" at bounding box center [373, 185] width 16 height 13
click at [360, 72] on input "number" at bounding box center [333, 68] width 119 height 23
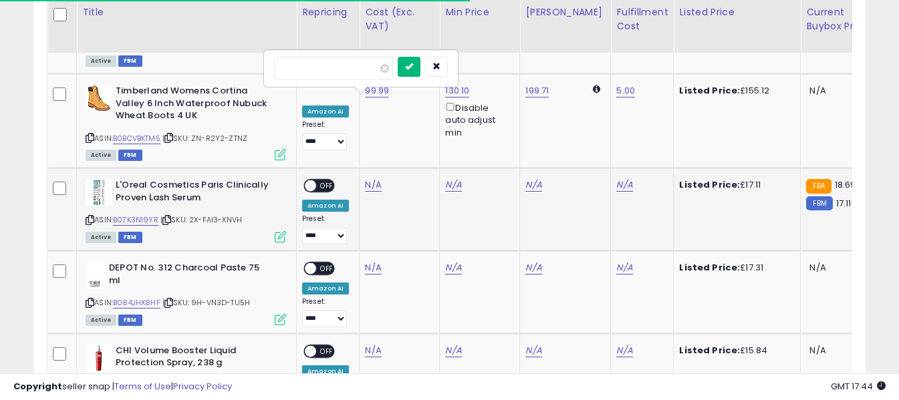
type input "*****"
click at [413, 63] on icon "submit" at bounding box center [409, 66] width 8 height 8
click at [617, 179] on link "N/A" at bounding box center [624, 185] width 16 height 13
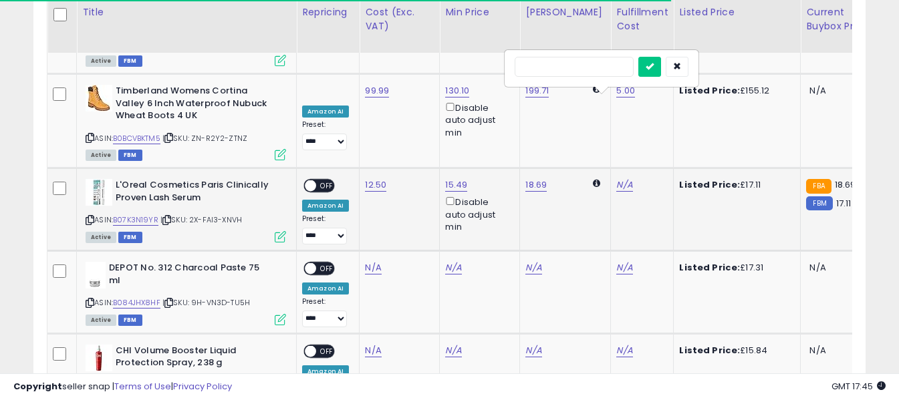
click at [577, 68] on input "text" at bounding box center [574, 67] width 119 height 20
type input "*"
click at [654, 68] on icon "submit" at bounding box center [650, 66] width 8 height 8
click at [326, 181] on span "OFF" at bounding box center [326, 186] width 21 height 11
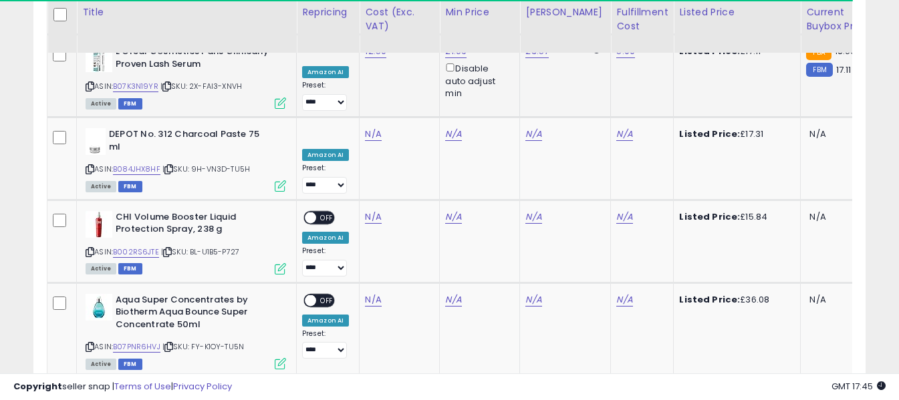
scroll to position [3003, 0]
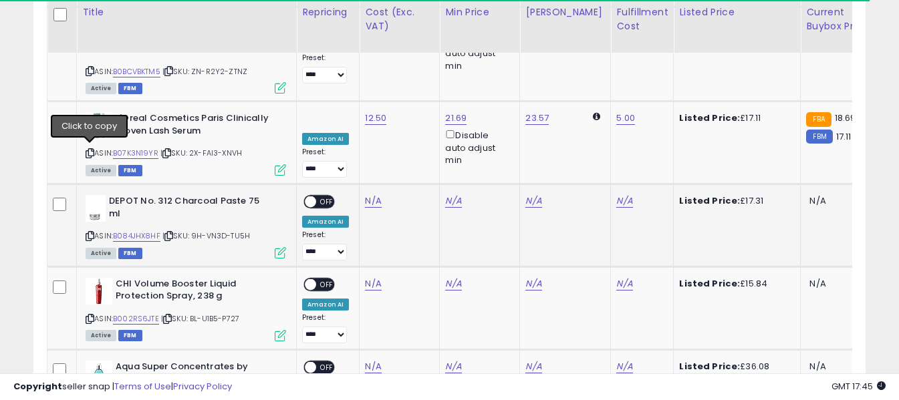
click at [92, 233] on icon at bounding box center [90, 236] width 9 height 7
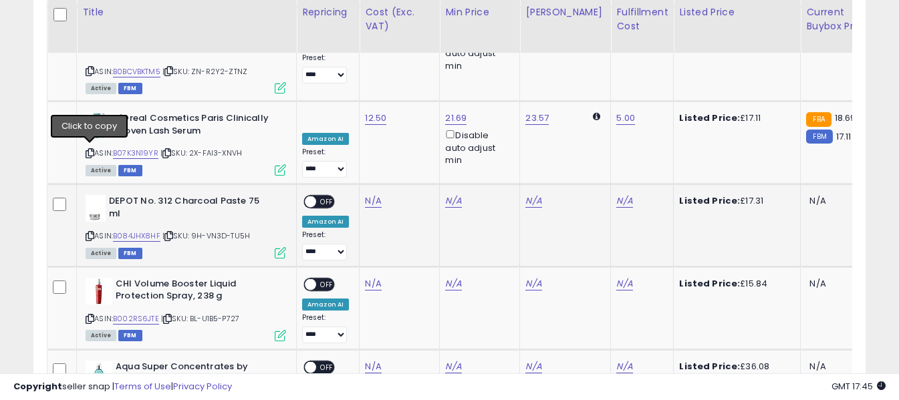
click at [89, 233] on icon at bounding box center [90, 236] width 9 height 7
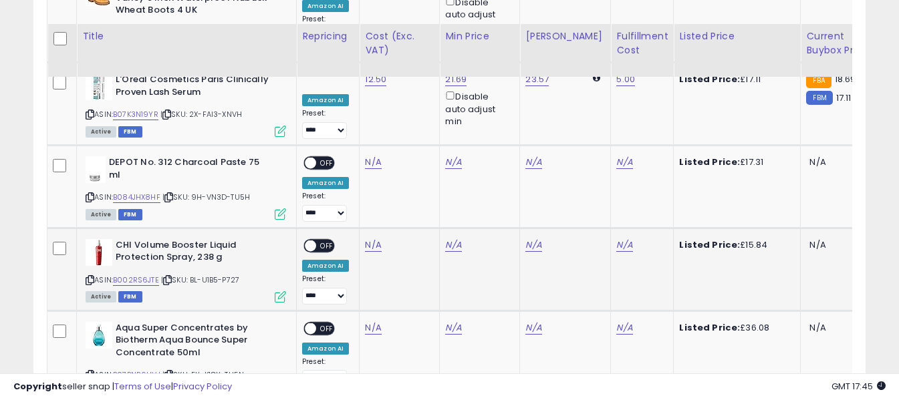
scroll to position [3070, 0]
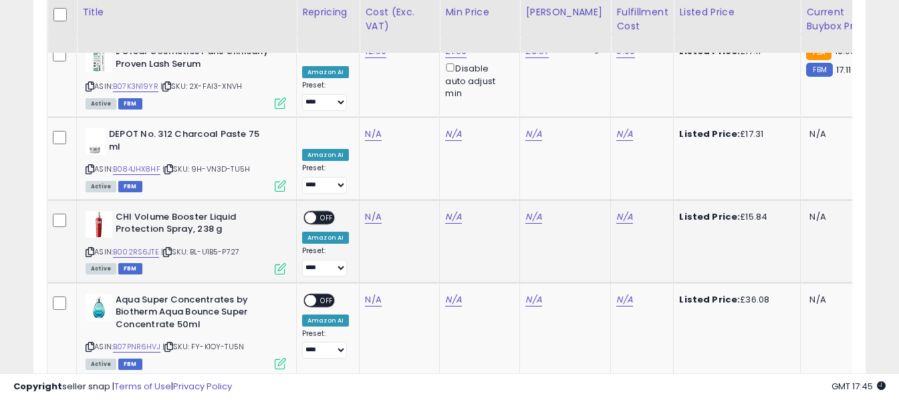
click at [89, 249] on icon at bounding box center [90, 252] width 9 height 7
click at [371, 211] on link "N/A" at bounding box center [373, 217] width 16 height 13
click at [362, 91] on input "number" at bounding box center [333, 100] width 119 height 23
type input "*****"
click at [413, 99] on icon "submit" at bounding box center [409, 98] width 8 height 8
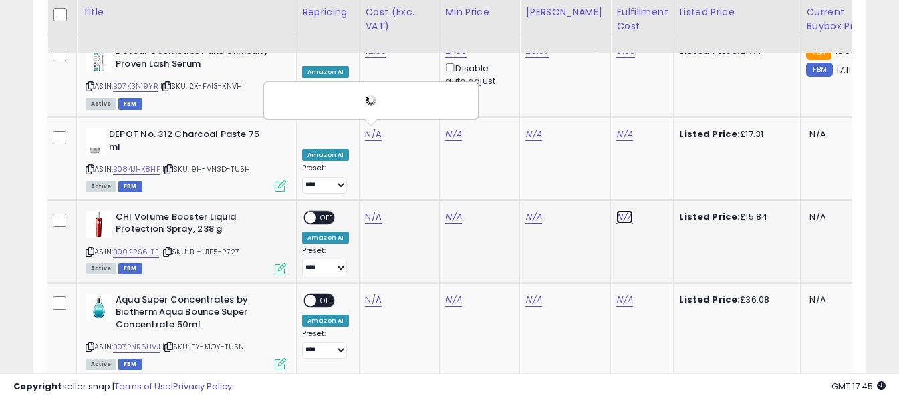
click at [616, 211] on link "N/A" at bounding box center [624, 217] width 16 height 13
click at [588, 103] on input "text" at bounding box center [574, 99] width 119 height 20
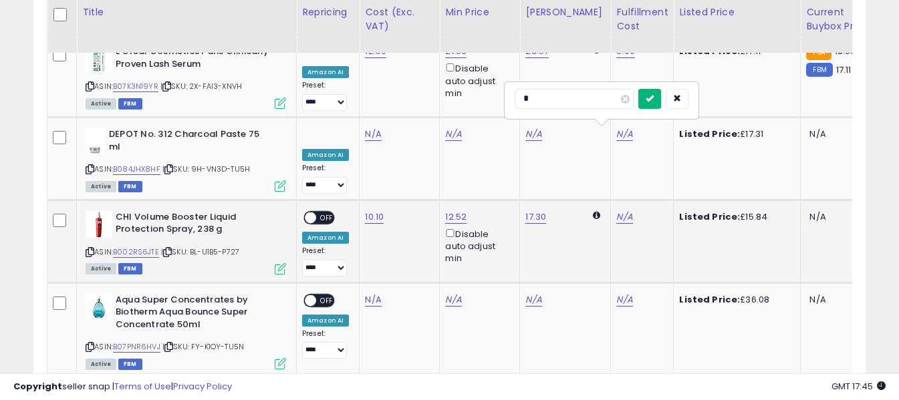
type input "*"
click at [654, 102] on icon "submit" at bounding box center [650, 98] width 8 height 8
click at [324, 212] on span "OFF" at bounding box center [326, 217] width 21 height 11
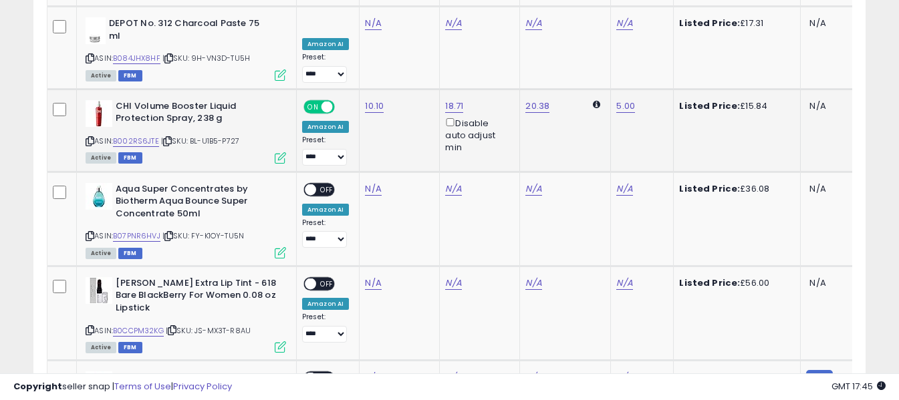
scroll to position [3203, 0]
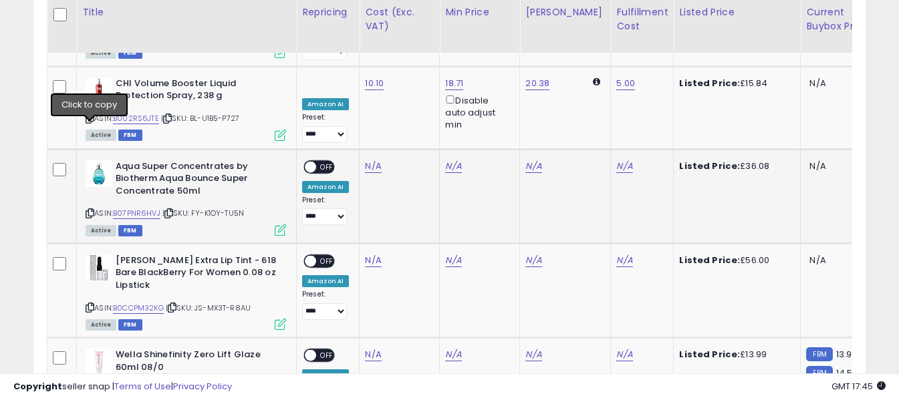
click at [90, 210] on icon at bounding box center [90, 213] width 9 height 7
click at [370, 160] on link "N/A" at bounding box center [373, 166] width 16 height 13
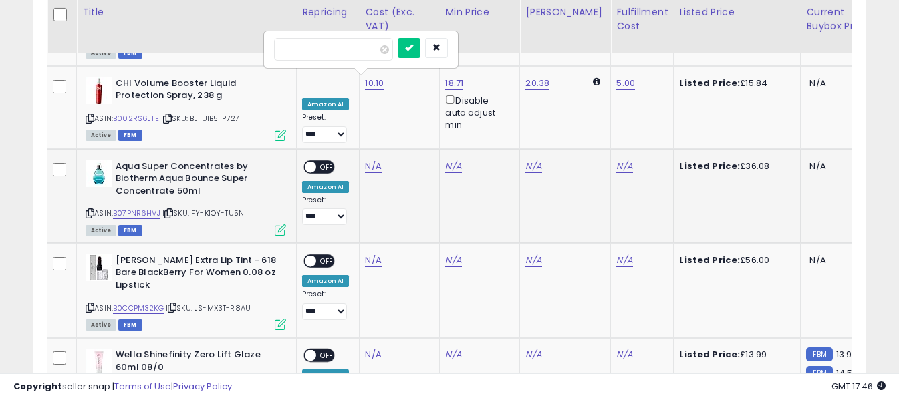
click at [355, 43] on input "number" at bounding box center [333, 49] width 119 height 23
type input "**"
click at [413, 45] on icon "submit" at bounding box center [409, 47] width 8 height 8
click at [616, 160] on link "N/A" at bounding box center [624, 166] width 16 height 13
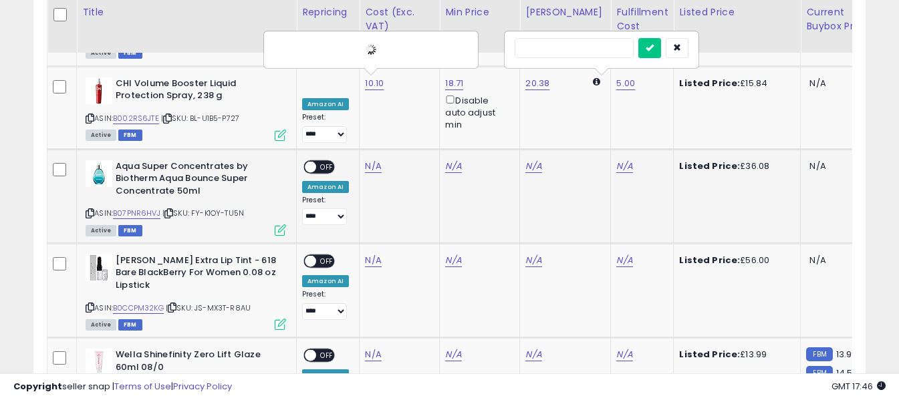
click at [588, 53] on input "text" at bounding box center [574, 48] width 119 height 20
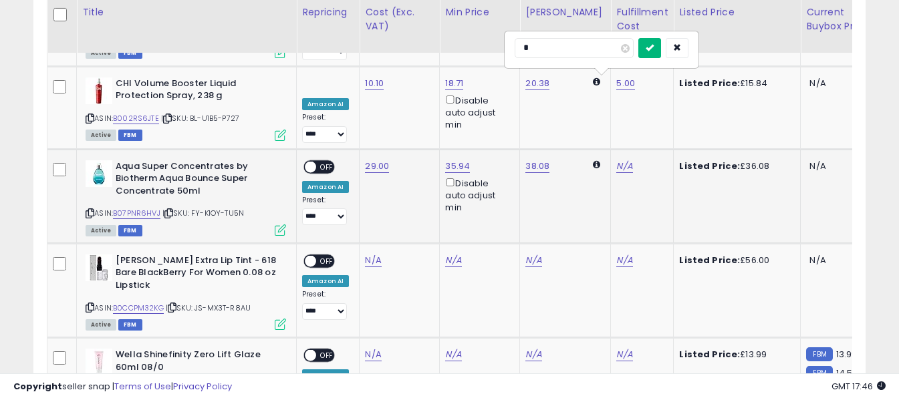
type input "*"
click at [654, 47] on icon "submit" at bounding box center [650, 47] width 8 height 8
click at [327, 161] on span "OFF" at bounding box center [326, 166] width 21 height 11
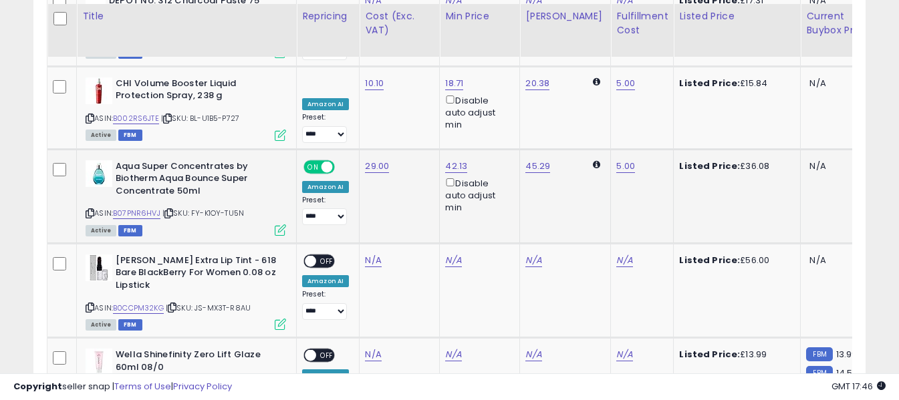
scroll to position [3270, 0]
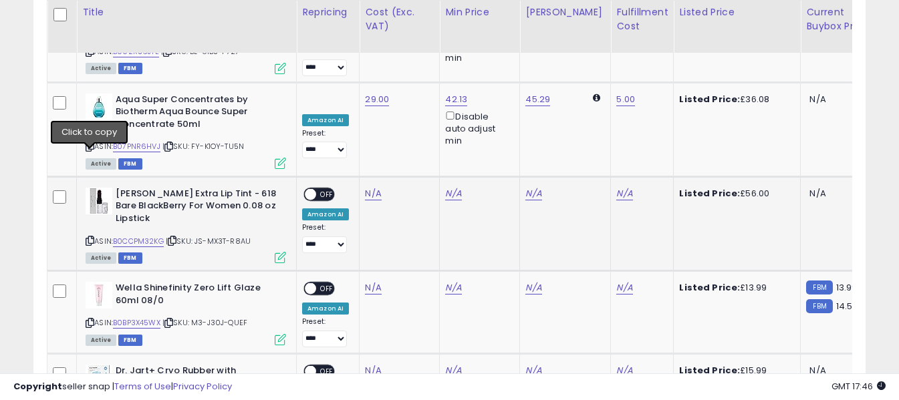
click at [90, 237] on icon at bounding box center [90, 240] width 9 height 7
click at [372, 187] on link "N/A" at bounding box center [373, 193] width 16 height 13
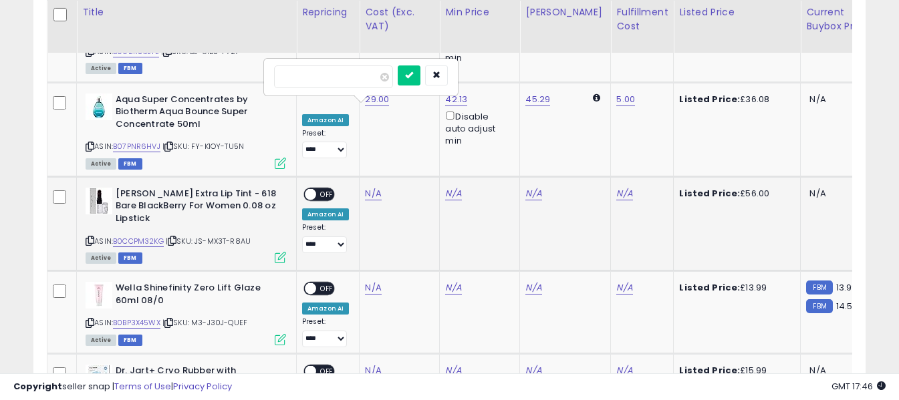
click at [366, 76] on input "number" at bounding box center [333, 77] width 119 height 23
type input "*****"
click at [421, 72] on button "submit" at bounding box center [409, 76] width 23 height 20
click at [616, 187] on link "N/A" at bounding box center [624, 193] width 16 height 13
click at [574, 76] on input "text" at bounding box center [574, 76] width 119 height 20
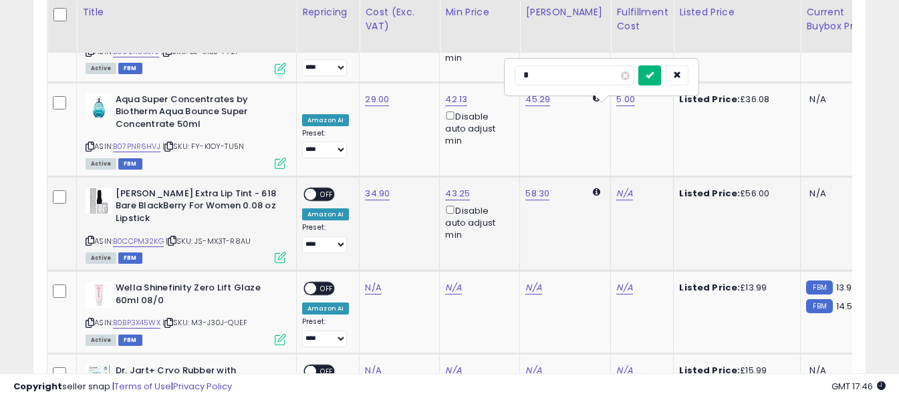
type input "*"
click at [654, 76] on icon "submit" at bounding box center [650, 75] width 8 height 8
click at [330, 189] on span "OFF" at bounding box center [326, 194] width 21 height 11
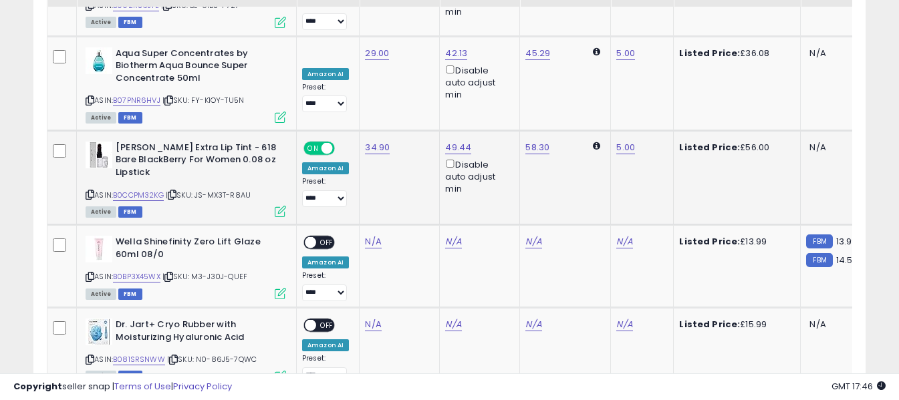
scroll to position [3337, 0]
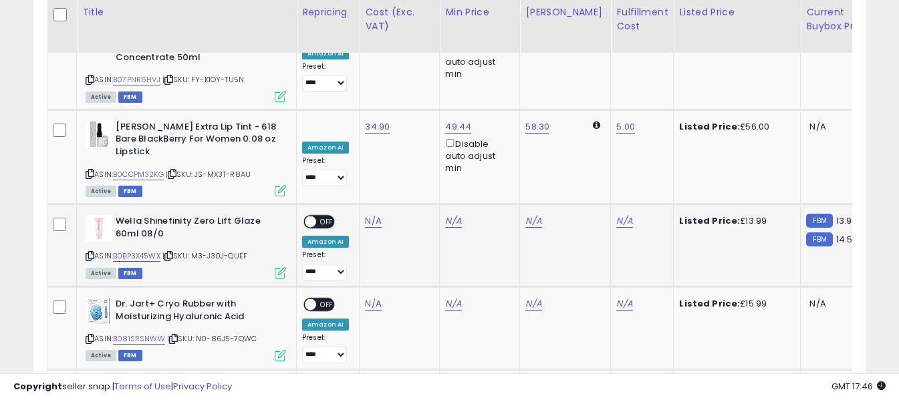
click at [92, 253] on icon at bounding box center [90, 256] width 9 height 7
click at [374, 215] on link "N/A" at bounding box center [373, 221] width 16 height 13
click at [373, 106] on input "number" at bounding box center [333, 104] width 119 height 23
type input "****"
click at [413, 100] on icon "submit" at bounding box center [409, 102] width 8 height 8
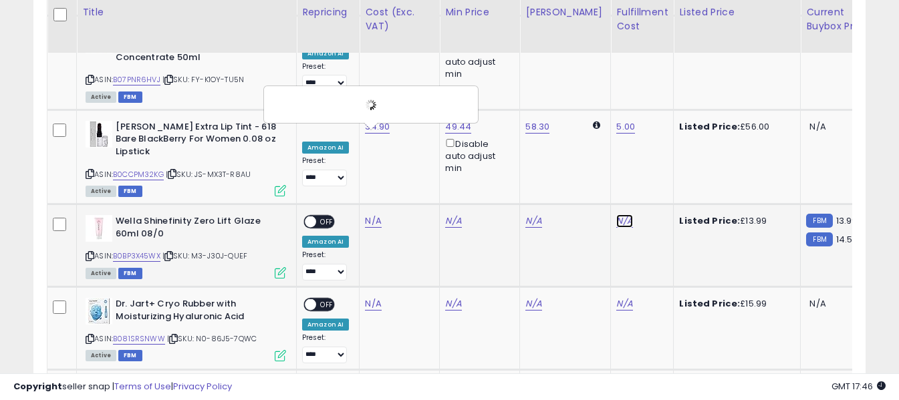
click at [616, 215] on link "N/A" at bounding box center [624, 221] width 16 height 13
click at [588, 110] on input "text" at bounding box center [574, 103] width 119 height 20
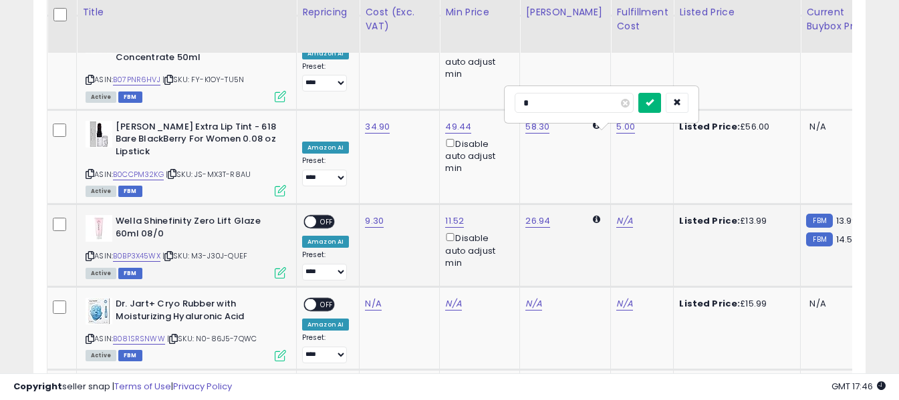
type input "*"
click at [654, 99] on icon "submit" at bounding box center [650, 102] width 8 height 8
click at [330, 217] on span "OFF" at bounding box center [326, 222] width 21 height 11
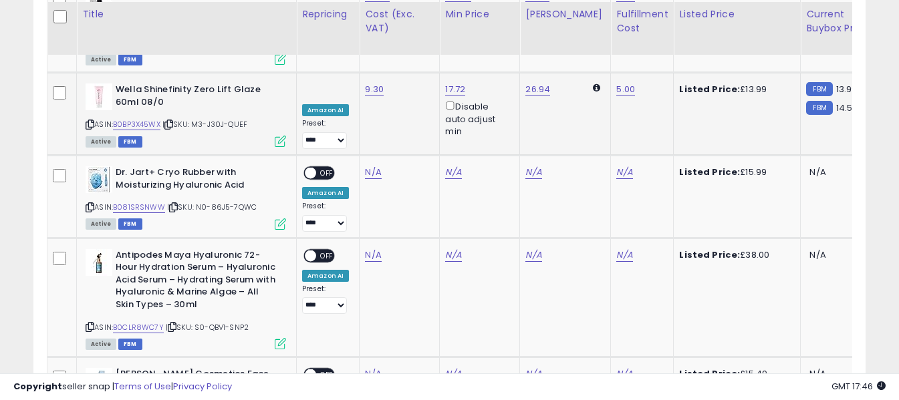
scroll to position [3471, 0]
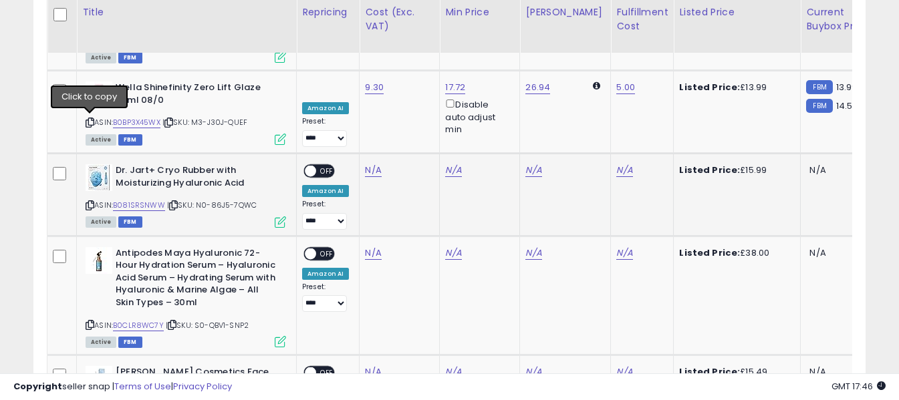
click at [91, 202] on icon at bounding box center [90, 205] width 9 height 7
click at [369, 164] on link "N/A" at bounding box center [373, 170] width 16 height 13
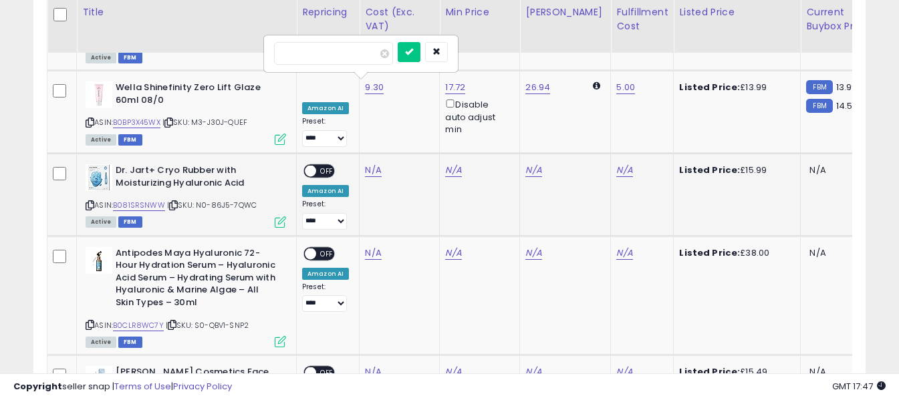
click at [368, 55] on input "number" at bounding box center [333, 53] width 119 height 23
type input "*****"
click at [413, 52] on icon "submit" at bounding box center [409, 51] width 8 height 8
click at [616, 164] on link "N/A" at bounding box center [624, 170] width 16 height 13
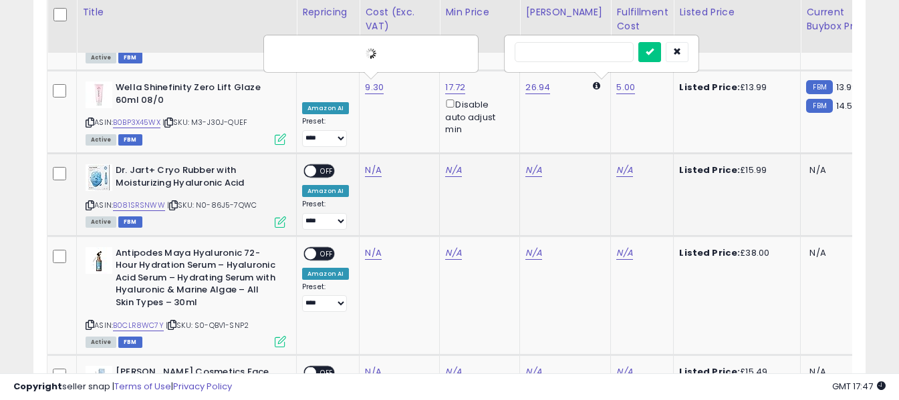
click at [609, 46] on input "text" at bounding box center [574, 52] width 119 height 20
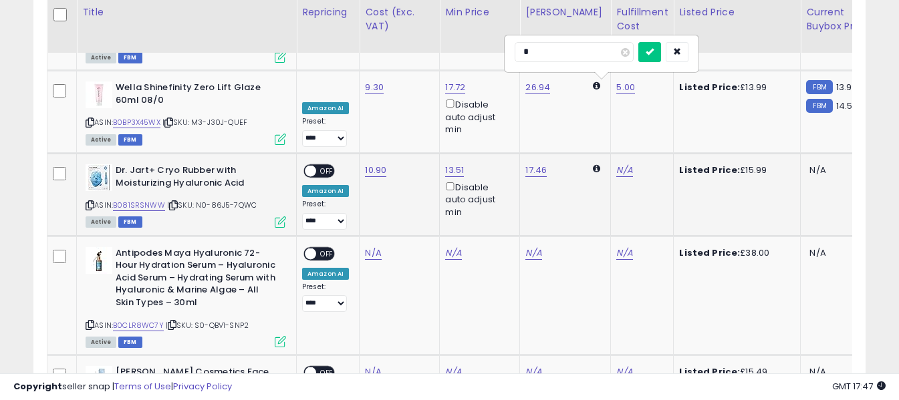
type input "*"
click at [654, 52] on icon "submit" at bounding box center [650, 51] width 8 height 8
click at [325, 166] on span "OFF" at bounding box center [326, 171] width 21 height 11
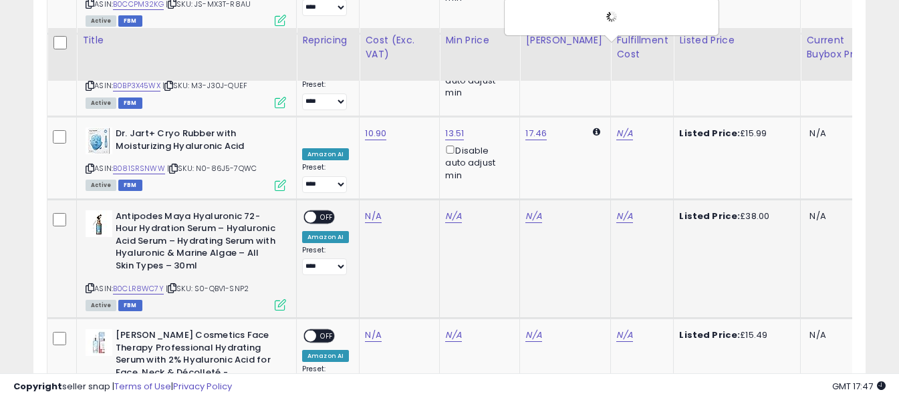
scroll to position [3538, 0]
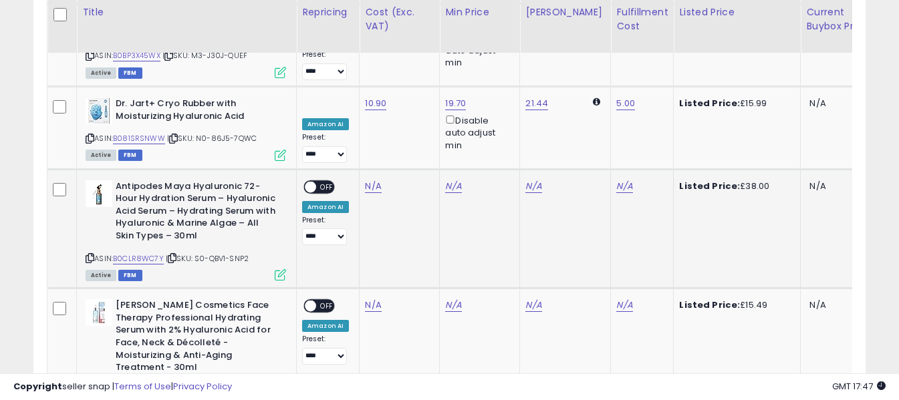
click at [89, 255] on icon at bounding box center [90, 258] width 9 height 7
click at [368, 180] on link "N/A" at bounding box center [373, 186] width 16 height 13
click at [365, 74] on input "number" at bounding box center [333, 69] width 119 height 23
type input "*****"
click at [421, 66] on button "submit" at bounding box center [409, 68] width 23 height 20
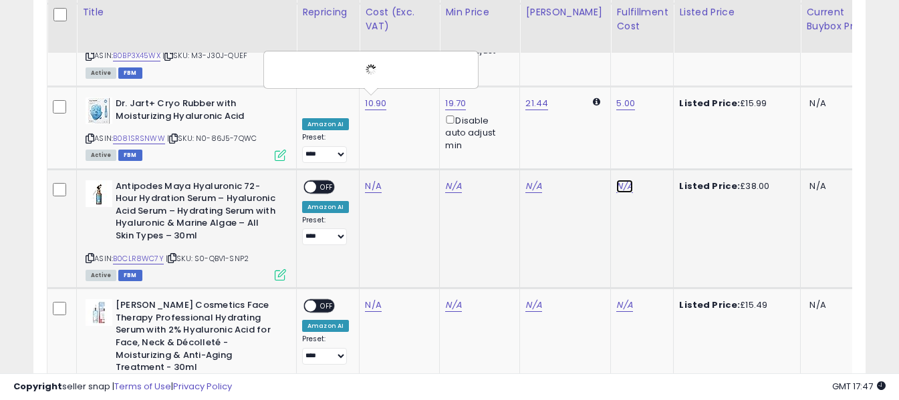
click at [616, 180] on link "N/A" at bounding box center [624, 186] width 16 height 13
click at [577, 70] on input "text" at bounding box center [574, 68] width 119 height 20
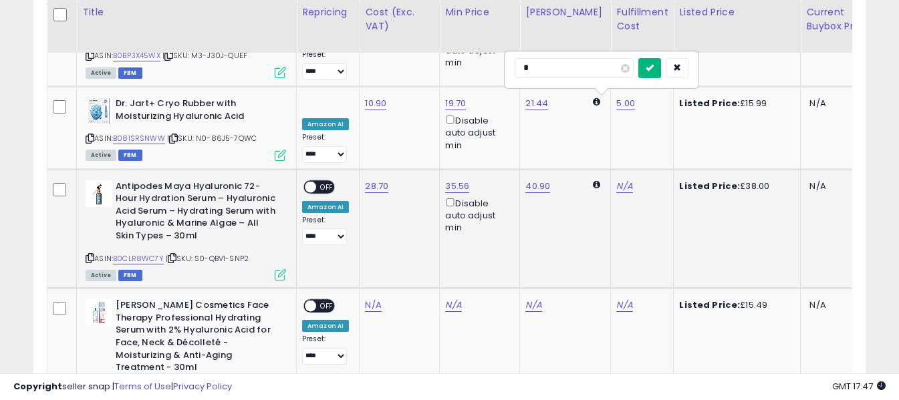
type input "*"
click at [654, 68] on icon "submit" at bounding box center [650, 68] width 8 height 8
click at [340, 181] on div "**********" at bounding box center [325, 214] width 47 height 66
click at [331, 181] on span "OFF" at bounding box center [326, 186] width 21 height 11
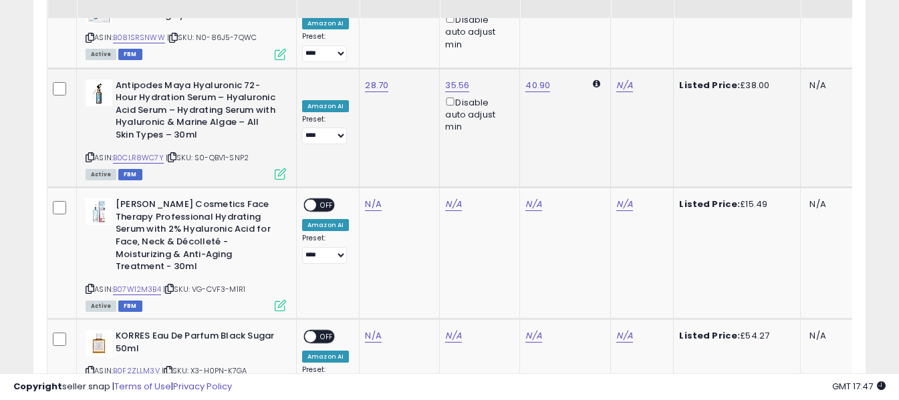
scroll to position [3657, 0]
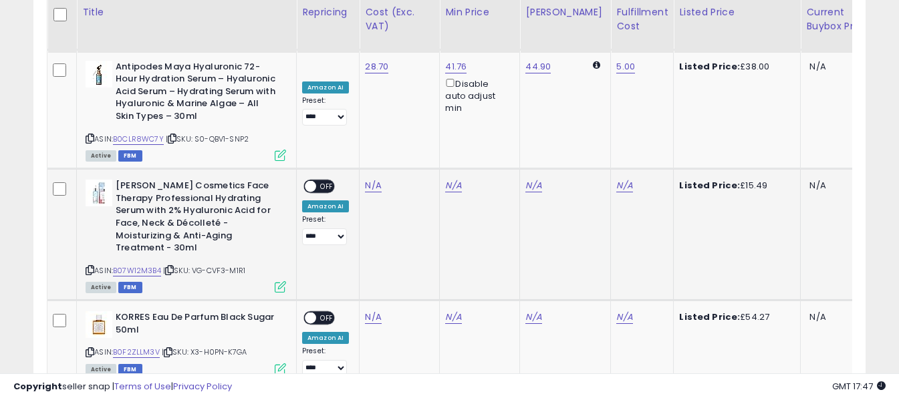
click at [90, 267] on icon at bounding box center [90, 270] width 9 height 7
click at [373, 179] on link "N/A" at bounding box center [373, 185] width 16 height 13
click at [367, 70] on input "number" at bounding box center [333, 69] width 119 height 23
type input "****"
click at [413, 69] on icon "submit" at bounding box center [409, 67] width 8 height 8
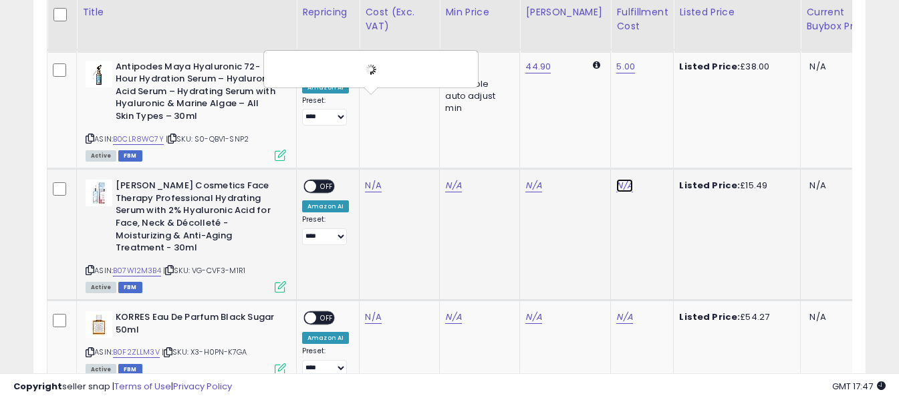
click at [616, 179] on link "N/A" at bounding box center [624, 185] width 16 height 13
click at [591, 68] on input "text" at bounding box center [574, 68] width 119 height 20
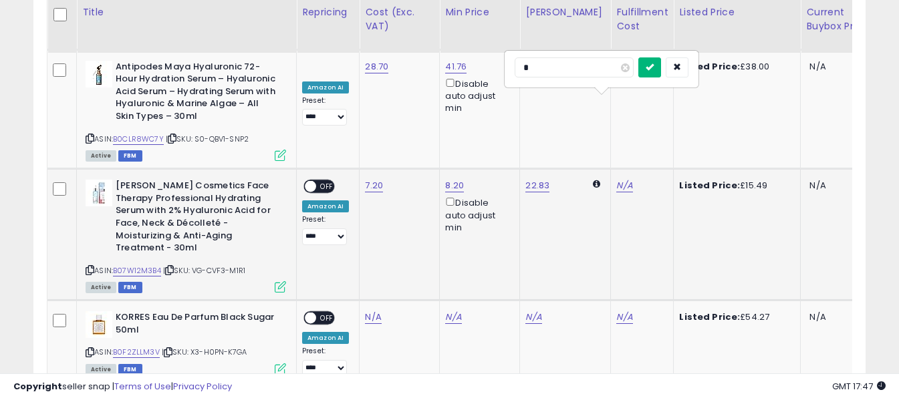
type input "*"
click at [654, 66] on icon "submit" at bounding box center [650, 67] width 8 height 8
click at [326, 181] on span "OFF" at bounding box center [326, 186] width 21 height 11
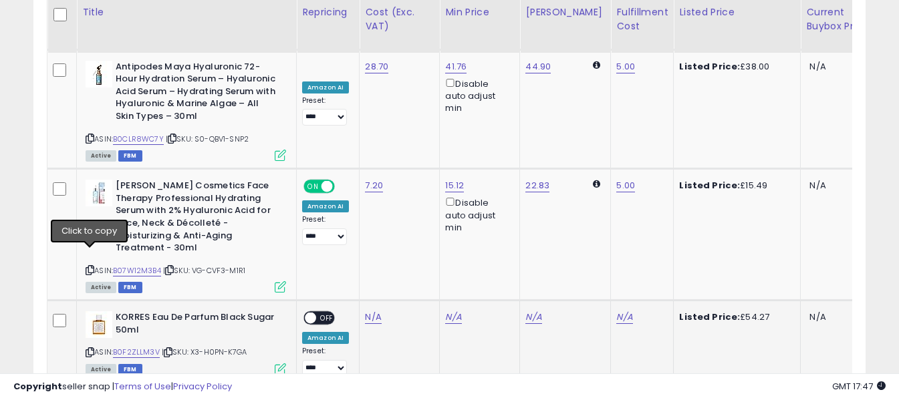
click at [90, 349] on icon at bounding box center [90, 352] width 9 height 7
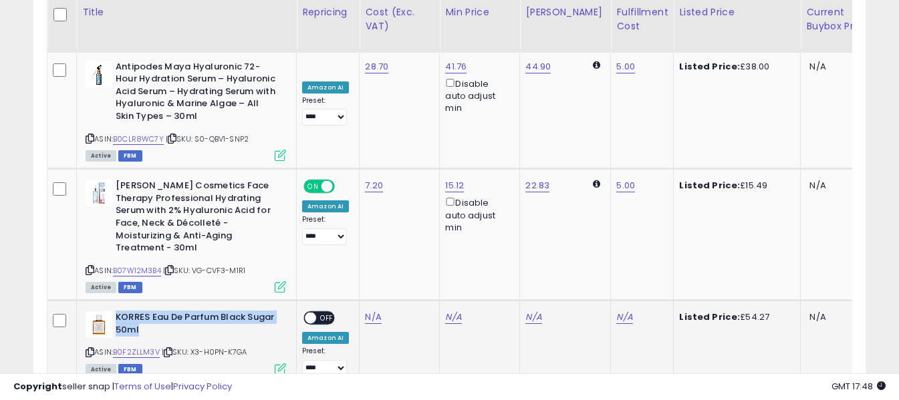
drag, startPoint x: 116, startPoint y: 221, endPoint x: 146, endPoint y: 231, distance: 31.7
click at [146, 312] on b "KORRES Eau De Parfum Black Sugar 50ml" at bounding box center [197, 326] width 162 height 28
copy b "KORRES Eau De Parfum Black Sugar 50ml"
click at [373, 311] on link "N/A" at bounding box center [373, 317] width 16 height 13
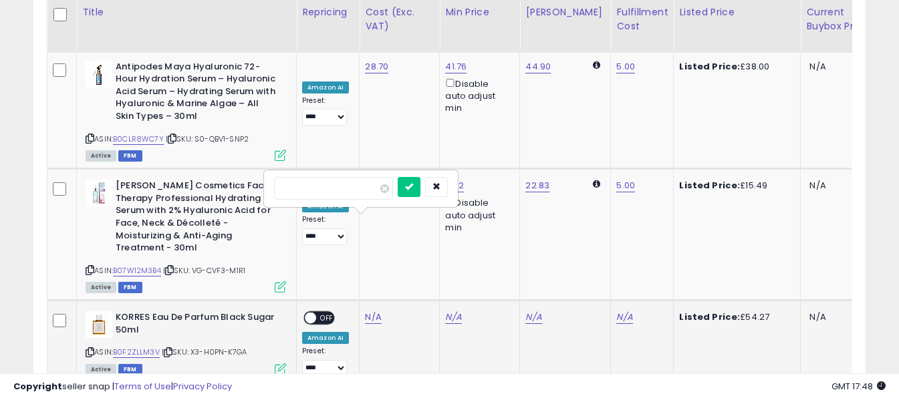
click at [356, 191] on input "number" at bounding box center [333, 188] width 119 height 23
type input "*****"
click at [413, 183] on icon "submit" at bounding box center [409, 187] width 8 height 8
click at [616, 311] on link "N/A" at bounding box center [624, 317] width 16 height 13
click at [592, 188] on input "text" at bounding box center [574, 187] width 119 height 20
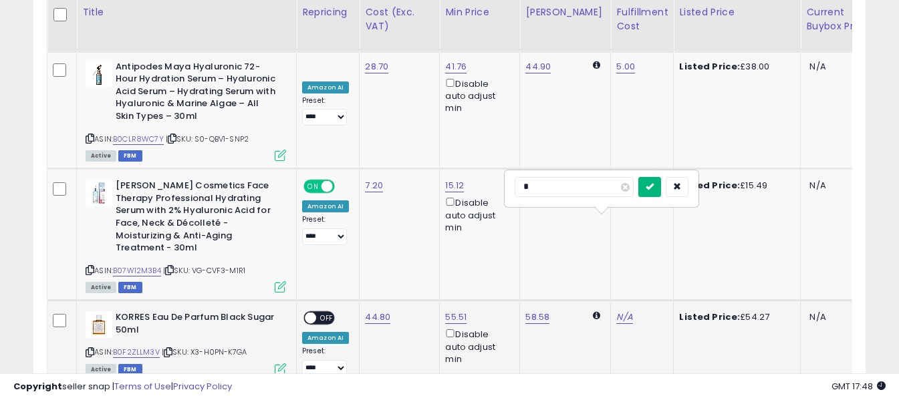
type input "*"
click at [654, 185] on icon "submit" at bounding box center [650, 187] width 8 height 8
click at [330, 313] on span "OFF" at bounding box center [326, 318] width 21 height 11
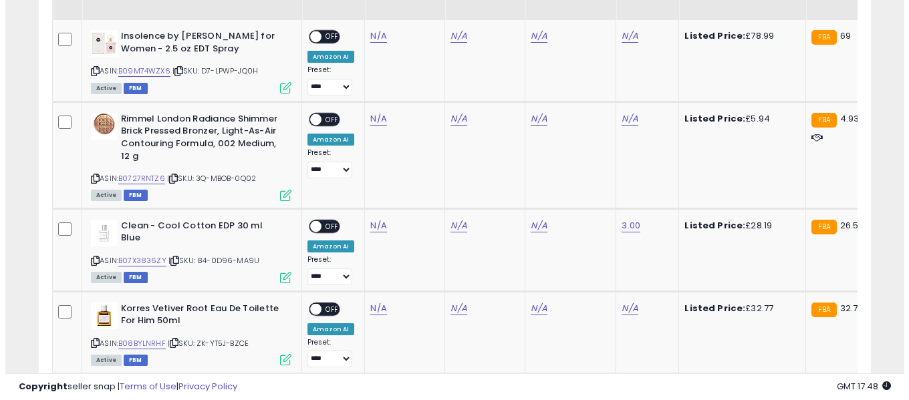
scroll to position [381, 0]
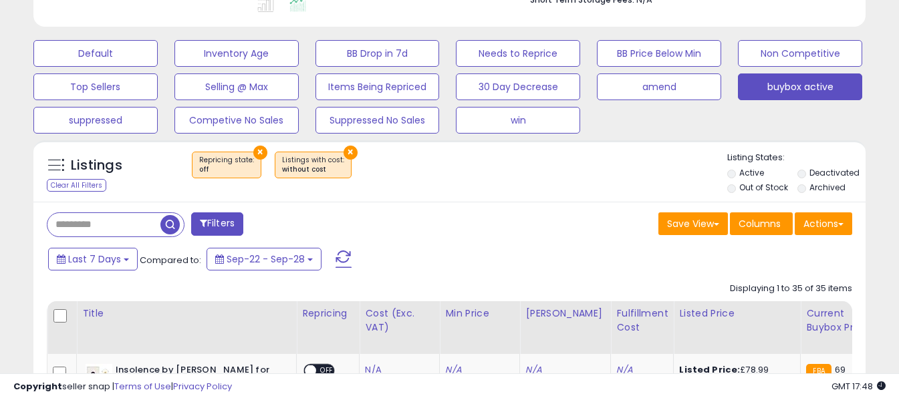
click at [344, 259] on span at bounding box center [344, 259] width 16 height 17
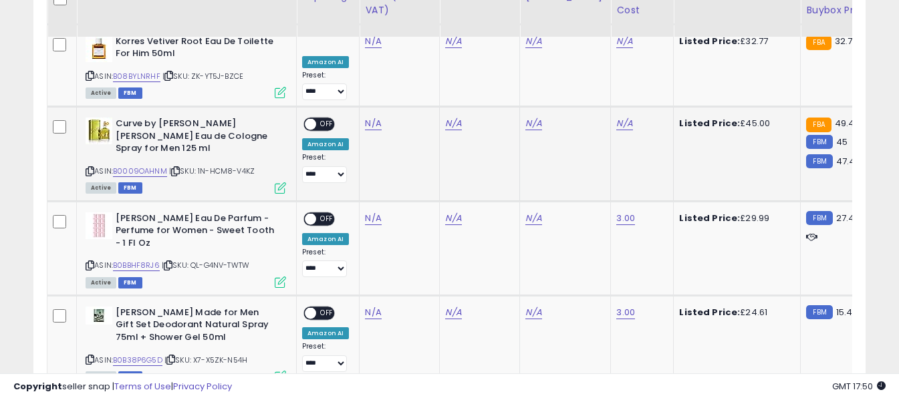
scroll to position [916, 0]
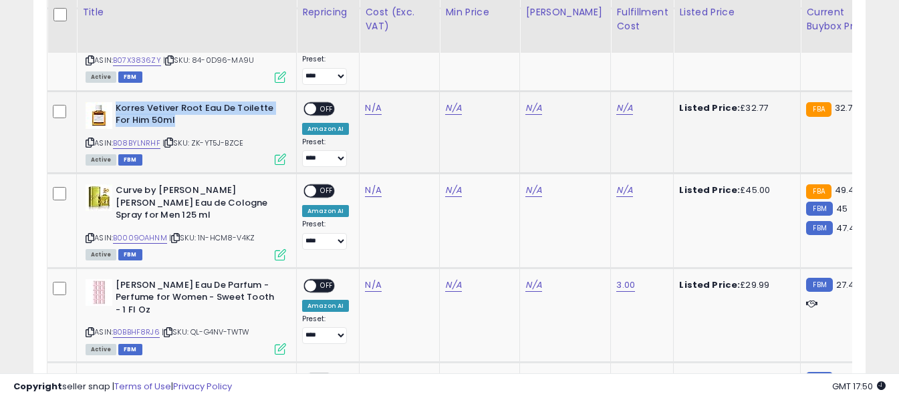
drag, startPoint x: 116, startPoint y: 108, endPoint x: 189, endPoint y: 123, distance: 74.5
click at [189, 123] on b "Korres Vetiver Root Eau De Toilette For Him 50ml" at bounding box center [197, 116] width 162 height 28
copy b "Korres Vetiver Root Eau De Toilette For Him 50ml"
click at [373, 110] on link "N/A" at bounding box center [373, 108] width 16 height 13
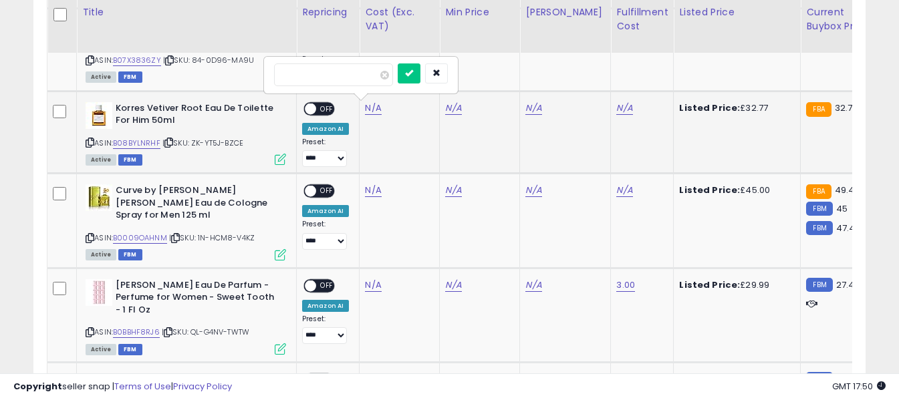
click at [366, 79] on input "number" at bounding box center [333, 75] width 119 height 23
type input "*****"
click at [413, 73] on icon "submit" at bounding box center [409, 73] width 8 height 8
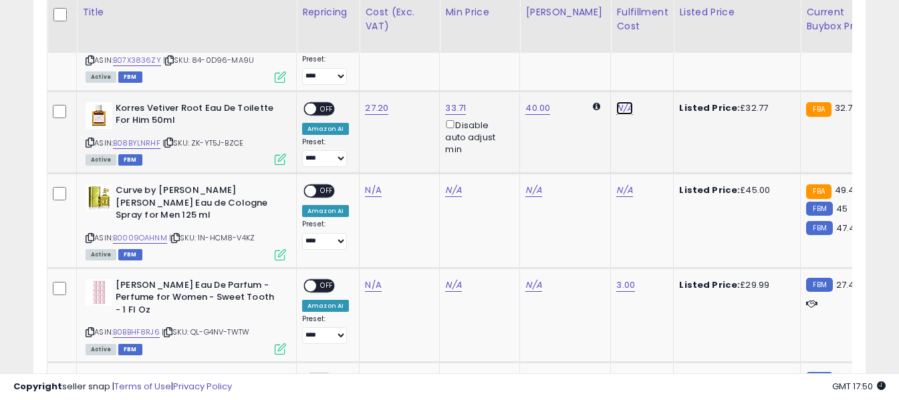
click at [616, 108] on link "N/A" at bounding box center [624, 108] width 16 height 13
click at [582, 76] on input "text" at bounding box center [574, 74] width 119 height 20
type input "*"
click at [661, 74] on button "submit" at bounding box center [650, 74] width 23 height 20
click at [321, 110] on span "OFF" at bounding box center [326, 108] width 21 height 11
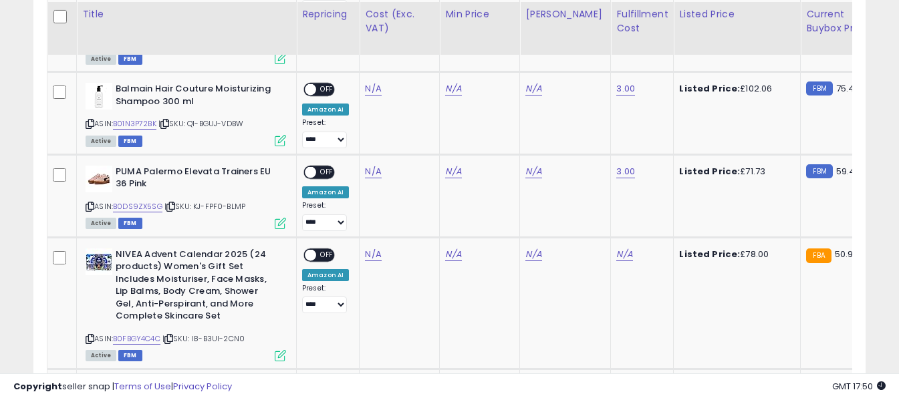
scroll to position [1518, 0]
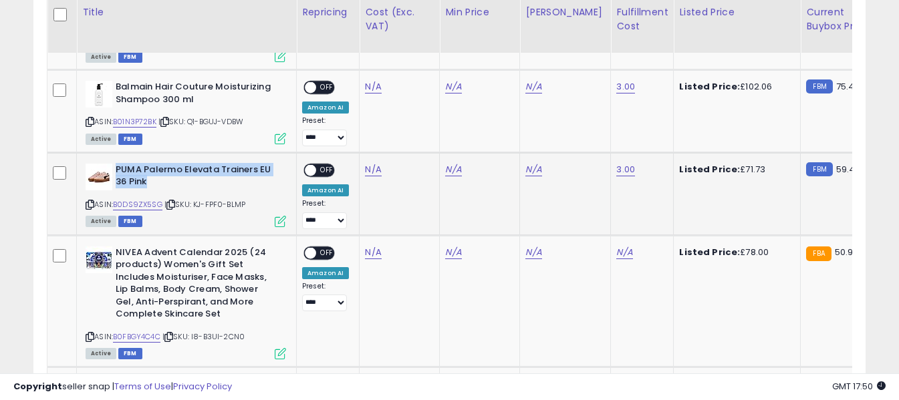
drag, startPoint x: 118, startPoint y: 145, endPoint x: 168, endPoint y: 156, distance: 51.4
click at [168, 164] on b "PUMA Palermo Elevata Trainers EU 36 Pink" at bounding box center [197, 178] width 162 height 28
copy b "PUMA Palermo Elevata Trainers EU 36 Pink"
click at [144, 199] on link "B0DS9ZX5SG" at bounding box center [137, 204] width 49 height 11
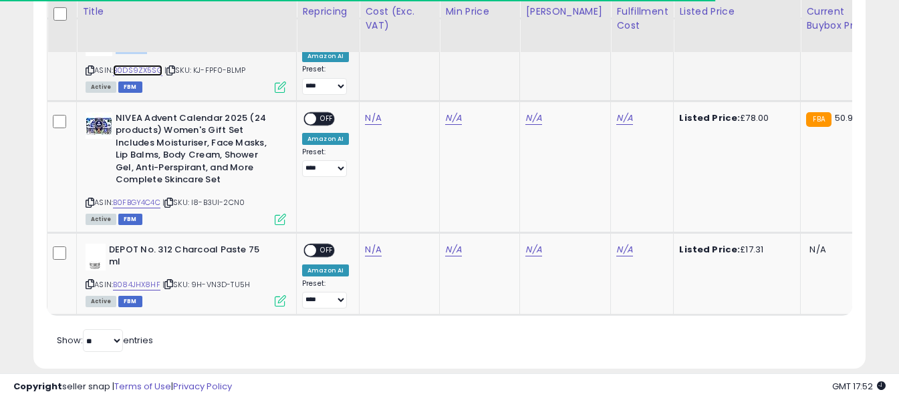
scroll to position [1657, 0]
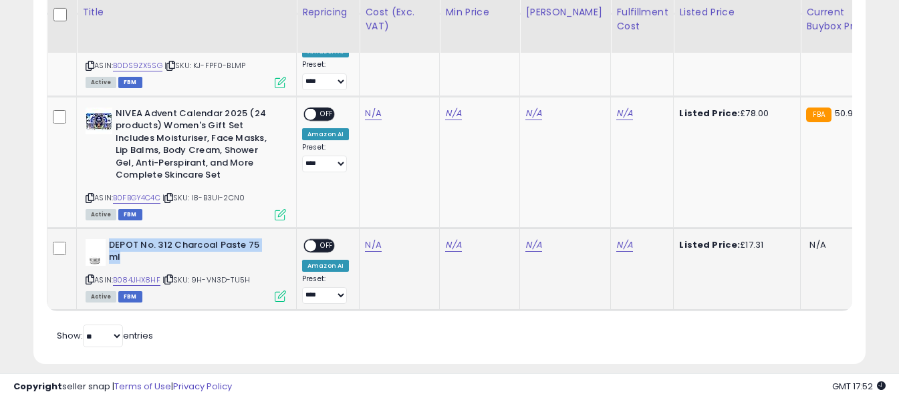
drag, startPoint x: 110, startPoint y: 218, endPoint x: 269, endPoint y: 221, distance: 159.8
click at [269, 239] on b "DEPOT No. 312 Charcoal Paste 75 ml" at bounding box center [190, 253] width 162 height 28
copy b "DEPOT No. 312 Charcoal Paste 75 ml"
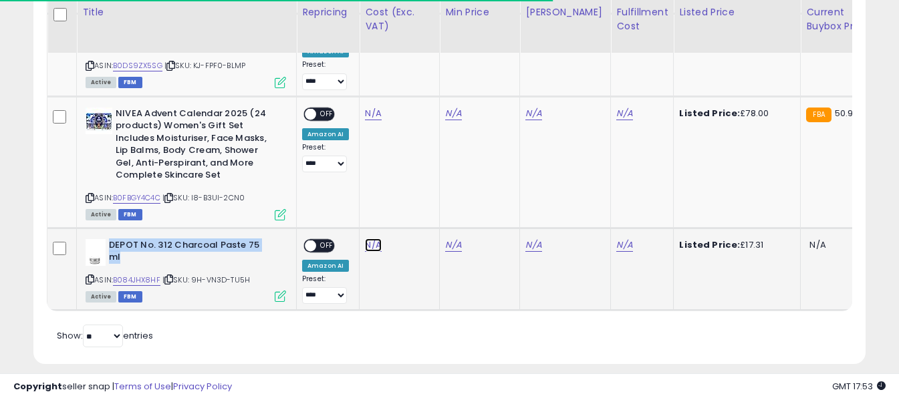
click at [376, 239] on link "N/A" at bounding box center [373, 245] width 16 height 13
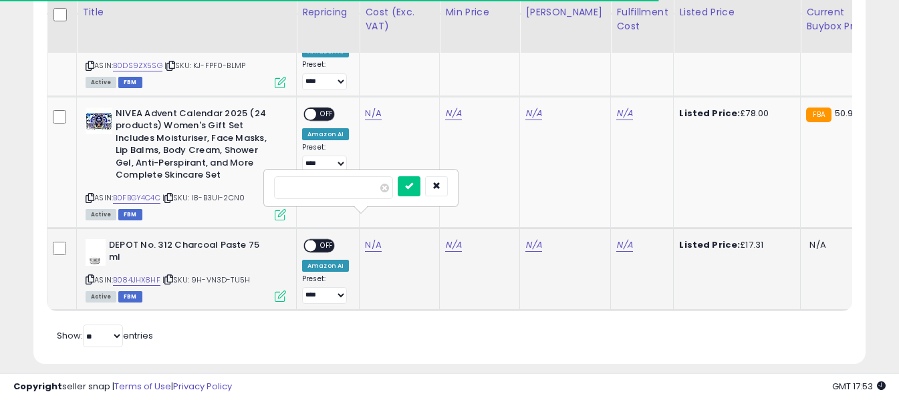
click at [360, 182] on input "number" at bounding box center [333, 188] width 119 height 23
type input "*****"
click at [413, 187] on icon "submit" at bounding box center [409, 186] width 8 height 8
click at [616, 239] on link "N/A" at bounding box center [624, 245] width 16 height 13
click at [584, 182] on input "text" at bounding box center [574, 187] width 119 height 20
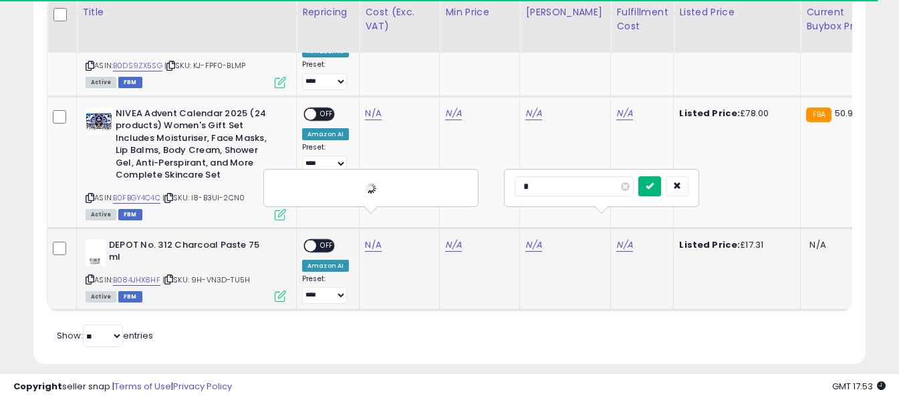
type input "*"
click at [654, 187] on icon "submit" at bounding box center [650, 186] width 8 height 8
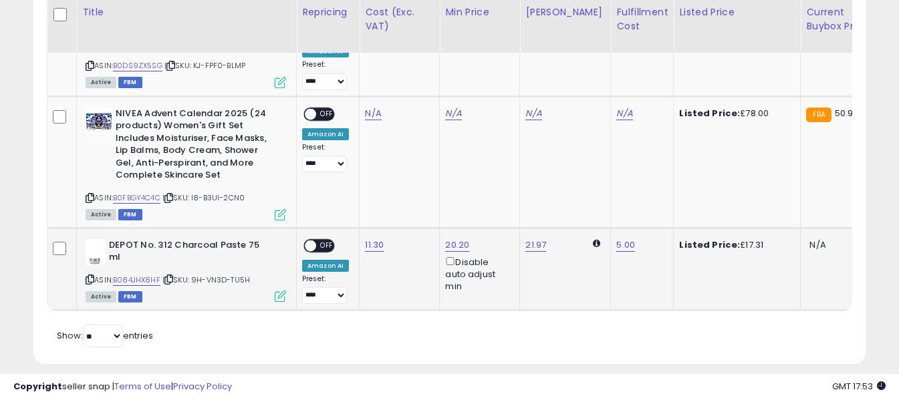
click at [326, 240] on span "OFF" at bounding box center [326, 245] width 21 height 11
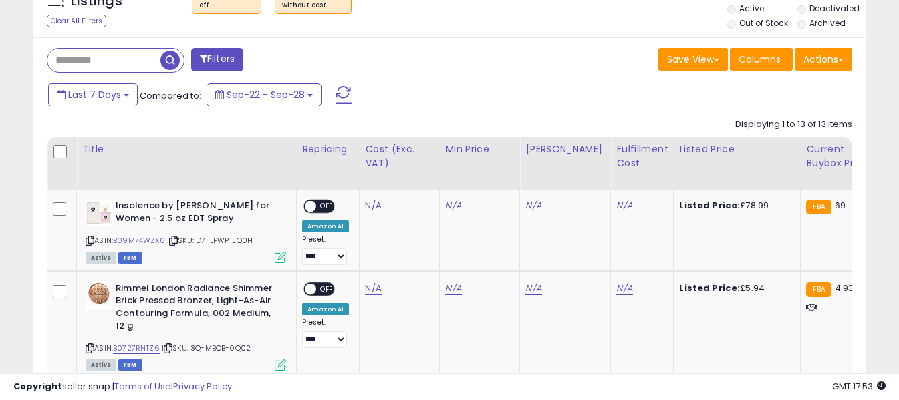
scroll to position [520, 0]
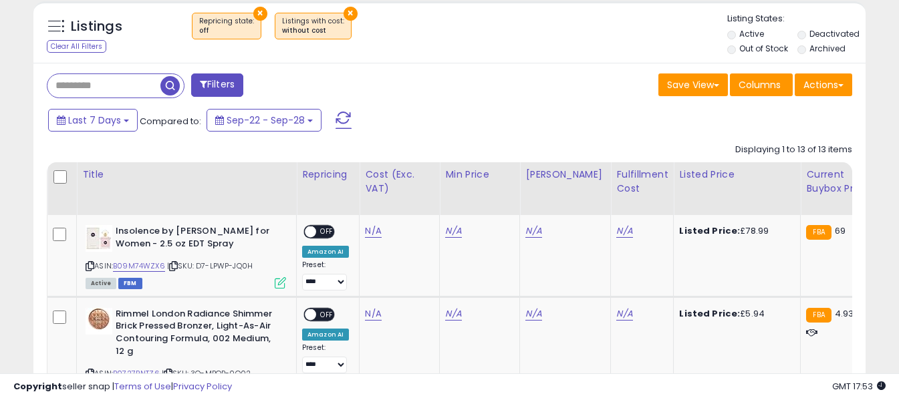
click at [346, 118] on span at bounding box center [344, 120] width 16 height 17
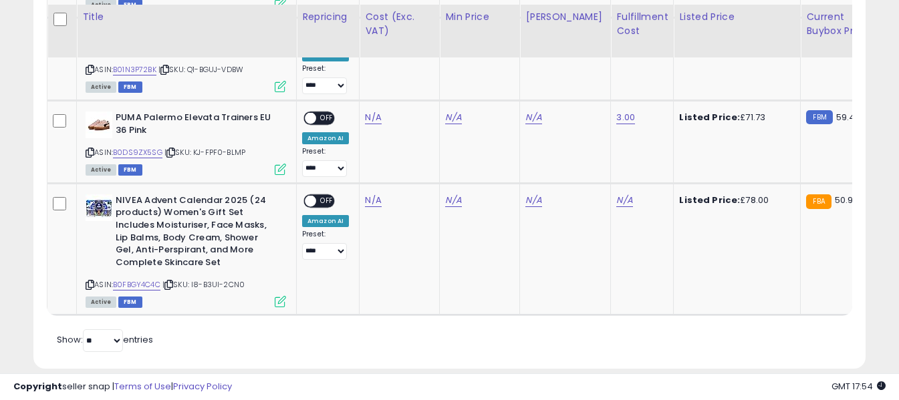
scroll to position [1492, 0]
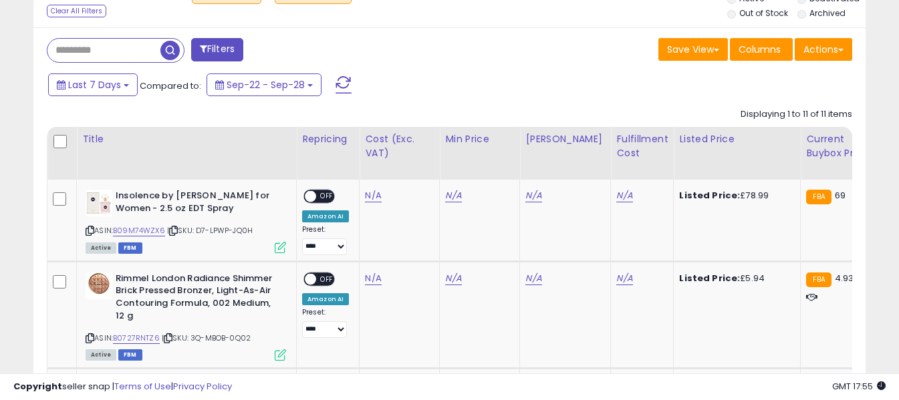
click at [342, 84] on span at bounding box center [344, 84] width 16 height 17
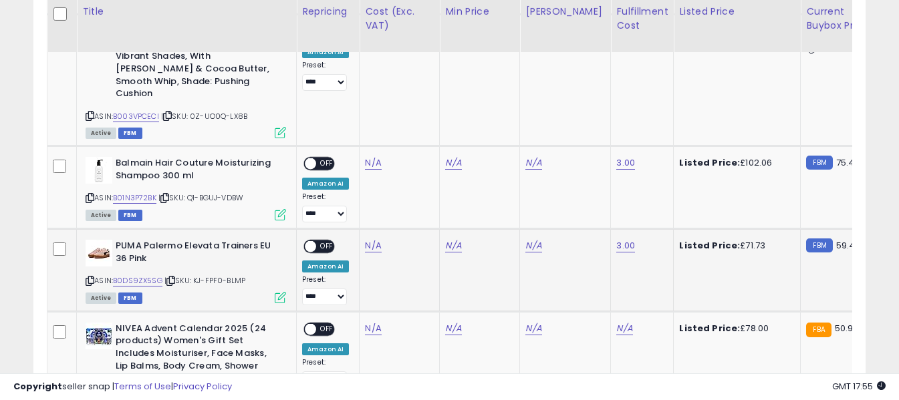
scroll to position [1358, 0]
